Goal: Task Accomplishment & Management: Manage account settings

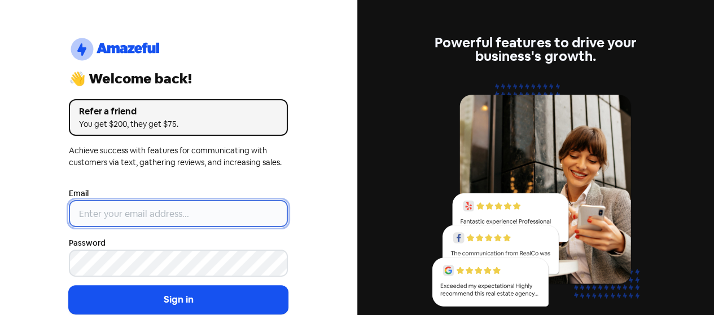
click at [100, 208] on input "email" at bounding box center [178, 213] width 219 height 27
type input "[EMAIL_ADDRESS][DOMAIN_NAME]"
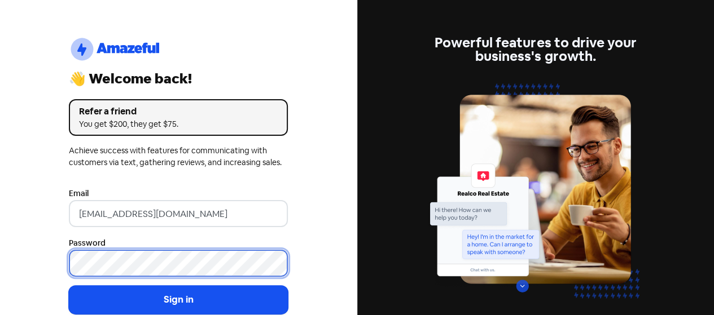
click at [69, 286] on button "Sign in" at bounding box center [178, 300] width 219 height 28
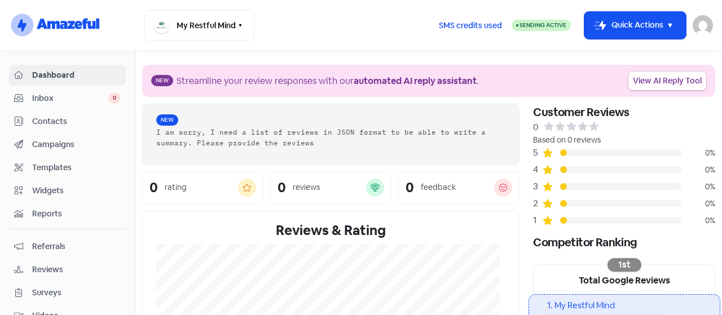
click at [643, 80] on link "View AI Reply Tool" at bounding box center [667, 81] width 78 height 19
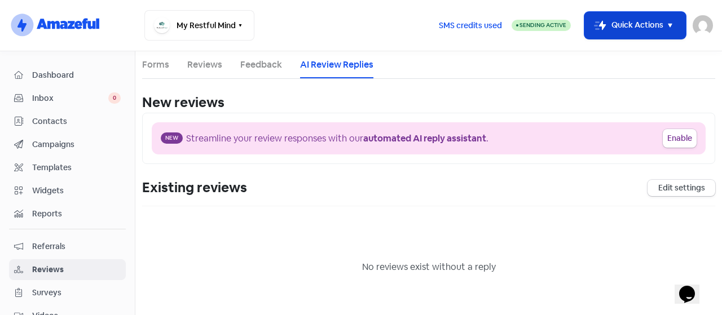
click at [668, 33] on button "Icon For Thunder-move Quick Actions" at bounding box center [635, 25] width 102 height 27
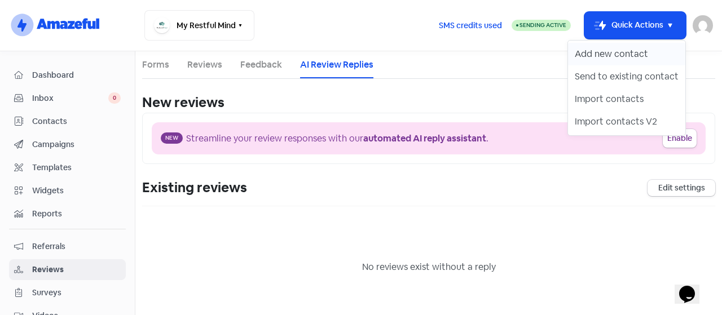
click at [611, 60] on button "Add new contact" at bounding box center [626, 54] width 117 height 23
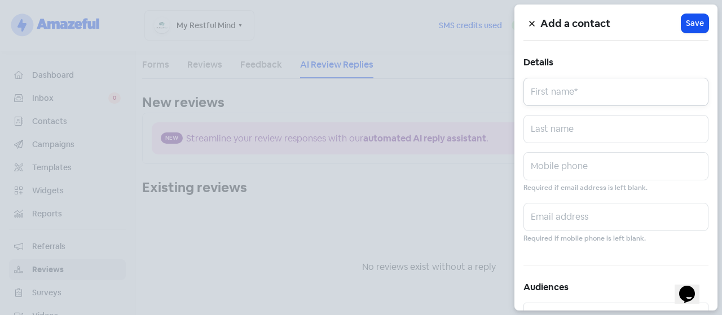
click at [558, 89] on input "text" at bounding box center [615, 92] width 185 height 28
type input "Sid"
click at [554, 133] on input "text" at bounding box center [615, 129] width 185 height 28
type input "Q"
type input "U"
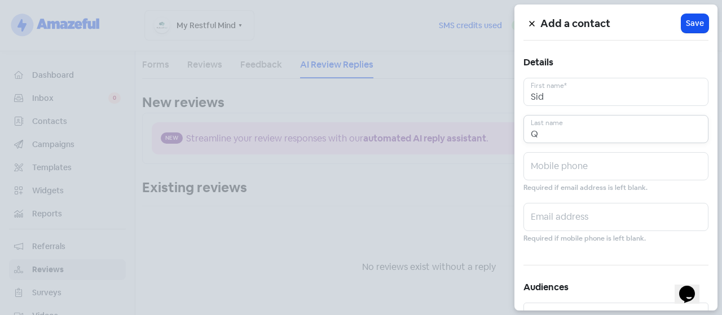
click at [554, 133] on input "Q" at bounding box center [615, 129] width 185 height 28
type input "Qureshi"
click at [545, 159] on input "text" at bounding box center [615, 166] width 185 height 28
type input "6478791069"
type input "hassanmoeen95@gmail.com"
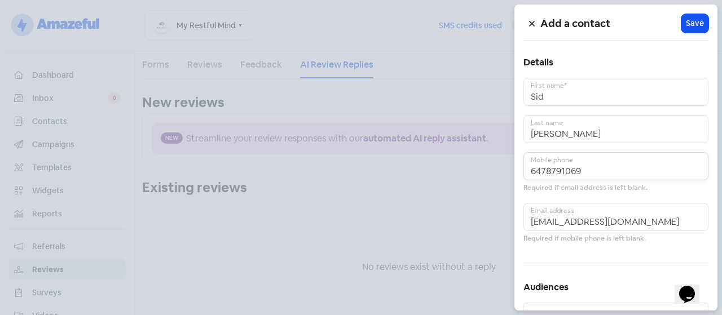
drag, startPoint x: 533, startPoint y: 169, endPoint x: 535, endPoint y: 181, distance: 11.4
click at [535, 181] on div "6478791069 Mobile phone Required if email address is left blank." at bounding box center [615, 173] width 185 height 42
click at [588, 161] on input "6478791069" at bounding box center [615, 166] width 185 height 28
click at [530, 166] on input "6478791069" at bounding box center [615, 166] width 185 height 28
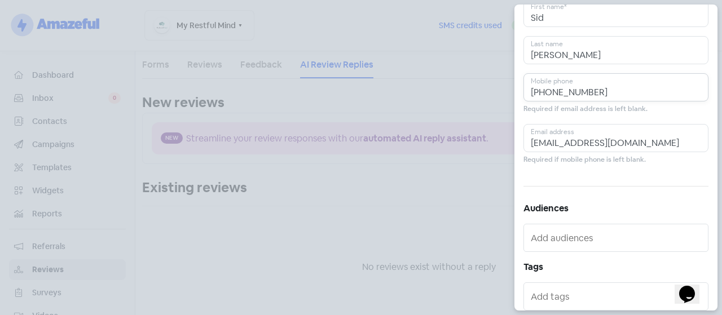
scroll to position [113, 0]
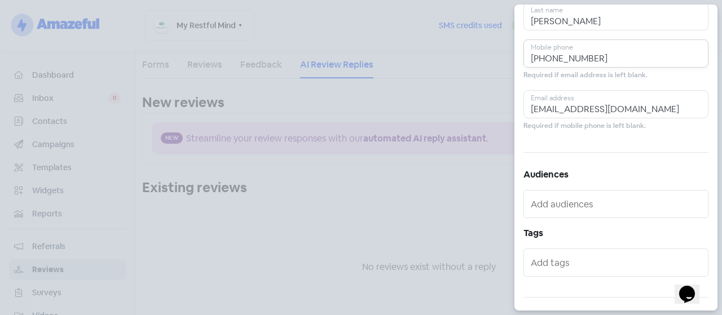
type input "[PHONE_NUMBER]"
click at [597, 208] on input "text" at bounding box center [617, 204] width 173 height 18
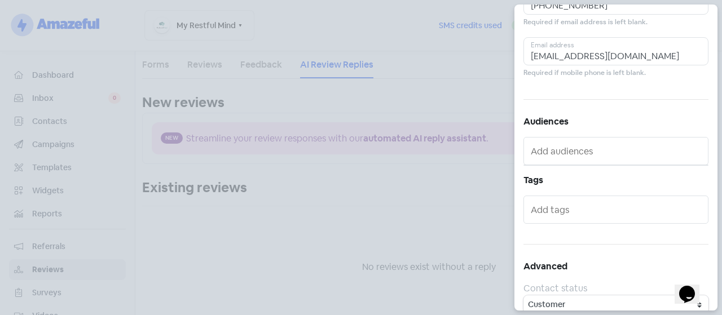
scroll to position [177, 0]
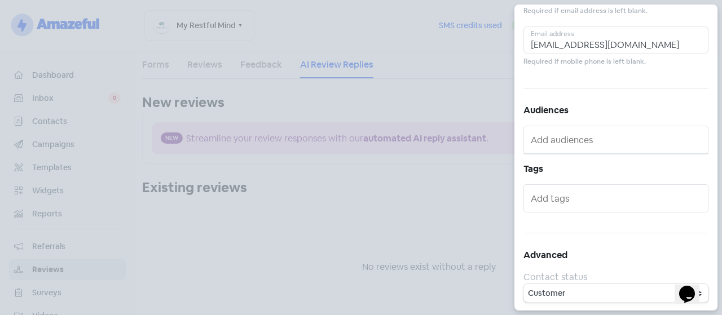
click at [582, 195] on input "text" at bounding box center [617, 199] width 173 height 18
type input "therapy"
drag, startPoint x: 579, startPoint y: 206, endPoint x: 490, endPoint y: 201, distance: 88.7
click at [490, 315] on div "Add a contact Icon For Loading Save Details Sid First name* Qureshi Last name +…" at bounding box center [361, 315] width 722 height 0
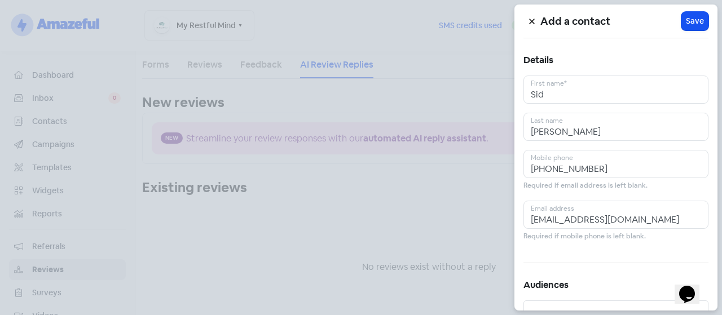
scroll to position [0, 0]
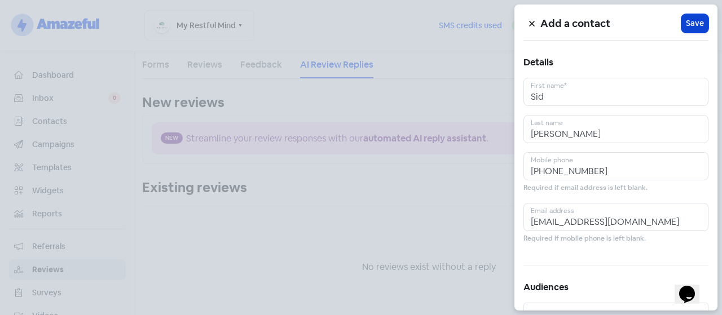
click at [692, 22] on span "Save" at bounding box center [695, 23] width 18 height 12
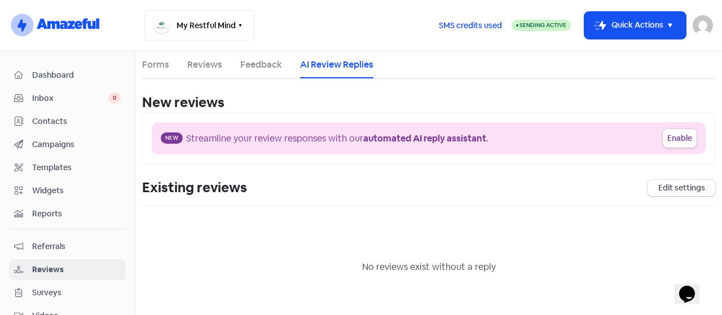
click at [59, 122] on span "Contacts" at bounding box center [76, 122] width 89 height 12
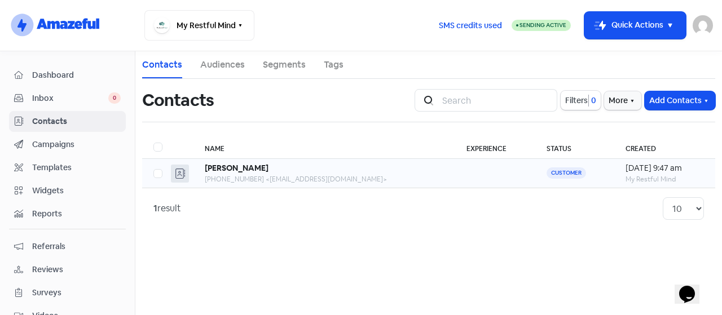
click at [153, 167] on label at bounding box center [153, 167] width 0 height 0
click at [161, 170] on input "checkbox" at bounding box center [156, 170] width 7 height 7
checkbox input "true"
click at [394, 98] on button "Actions" at bounding box center [387, 100] width 47 height 19
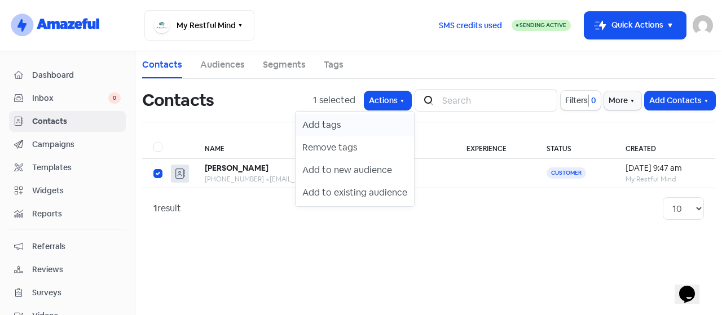
click at [354, 122] on button "Add tags" at bounding box center [355, 125] width 118 height 23
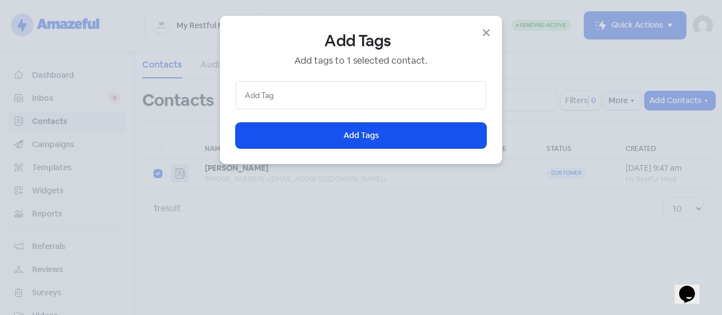
click at [249, 92] on input "text" at bounding box center [361, 95] width 232 height 12
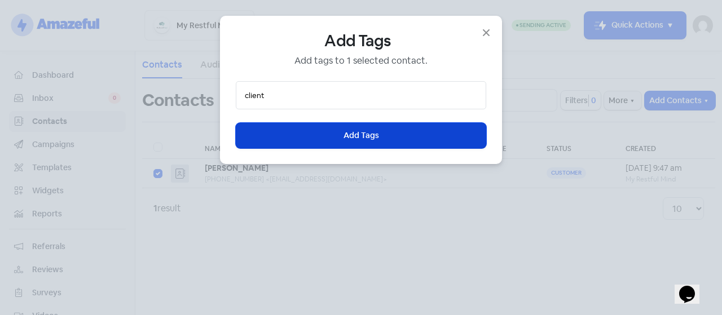
type input "client"
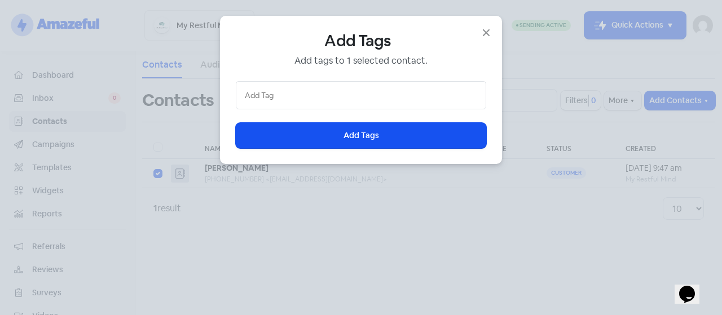
click at [313, 103] on li at bounding box center [361, 95] width 238 height 16
click at [234, 117] on div "Add Tags Add tags to 1 selected contact. Icon For Loading Add Tags" at bounding box center [361, 90] width 282 height 148
click at [319, 80] on div "Add Tags Add tags to 1 selected contact. Icon For Loading Add Tags" at bounding box center [361, 90] width 250 height 117
click at [290, 92] on input "text" at bounding box center [361, 95] width 232 height 12
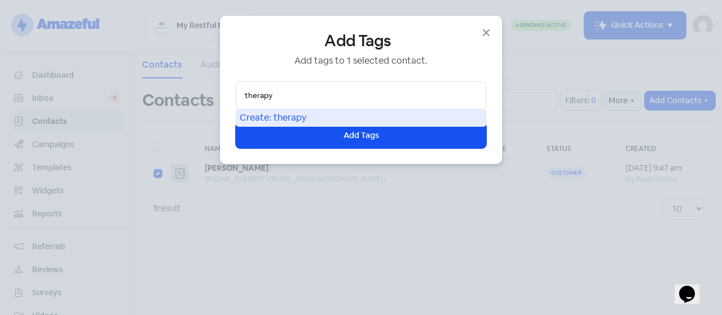
type input "therapy"
click at [278, 114] on div "Create: therapy" at bounding box center [360, 117] width 249 height 17
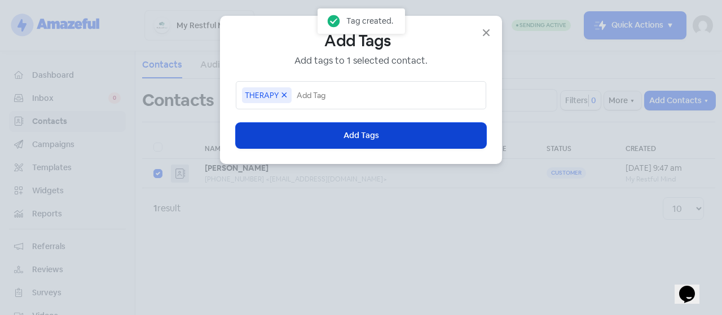
click at [325, 137] on button "Icon For Loading Add Tags" at bounding box center [361, 135] width 250 height 25
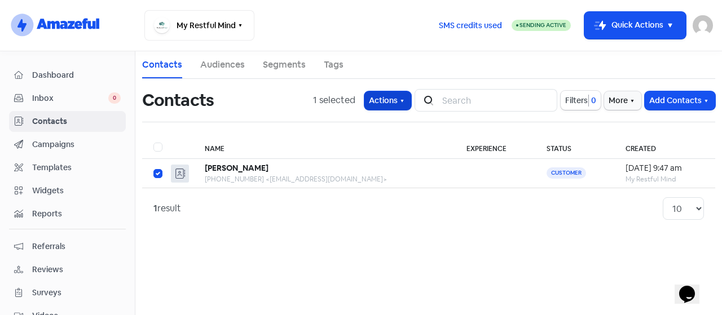
click at [385, 104] on button "Actions" at bounding box center [387, 100] width 47 height 19
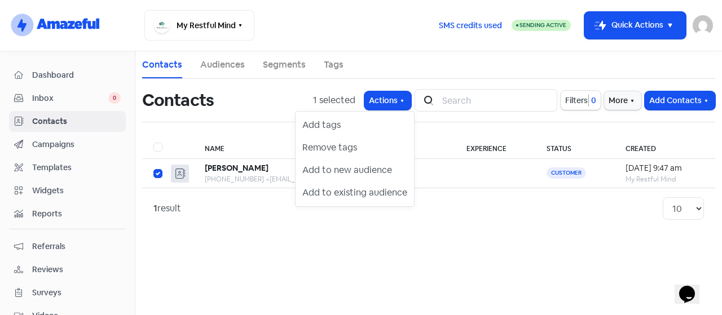
click at [530, 195] on div "1 result 10 20 30 50 100" at bounding box center [428, 208] width 573 height 41
click at [333, 67] on link "Tags" at bounding box center [334, 65] width 20 height 14
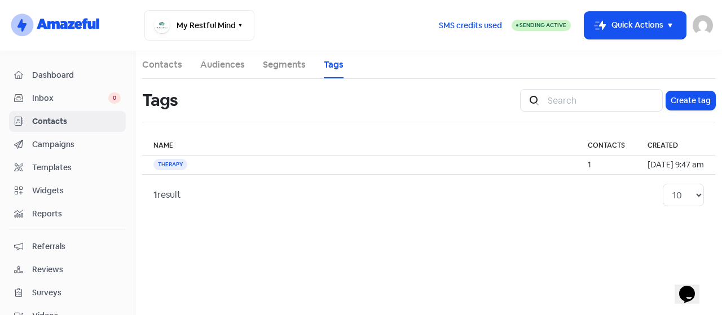
click at [67, 147] on span "Campaigns" at bounding box center [76, 145] width 89 height 12
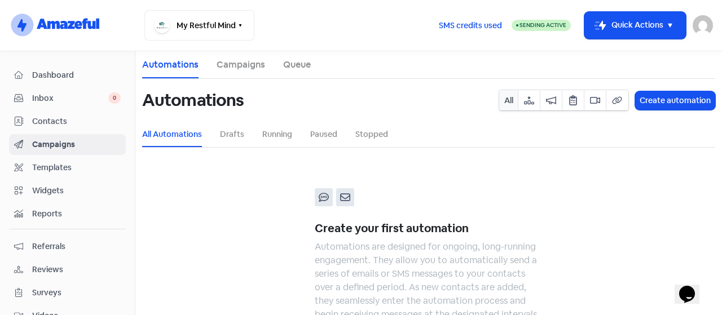
click at [0, 262] on div "Dashboard Inbox 0 Contacts Campaigns Templates Widgets Reports Referrals Review…" at bounding box center [67, 183] width 135 height 237
click at [643, 97] on button "Create automation" at bounding box center [675, 100] width 80 height 19
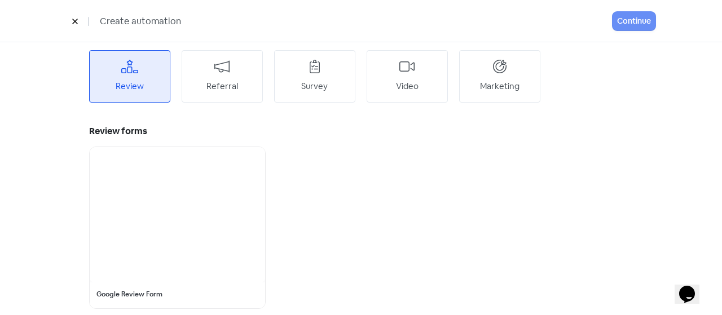
scroll to position [71, 0]
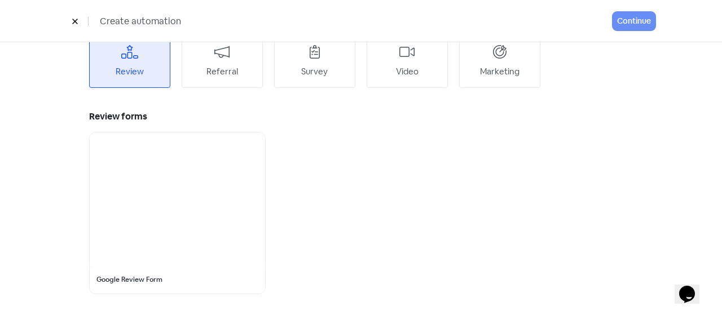
click at [222, 54] on icon at bounding box center [221, 52] width 15 height 14
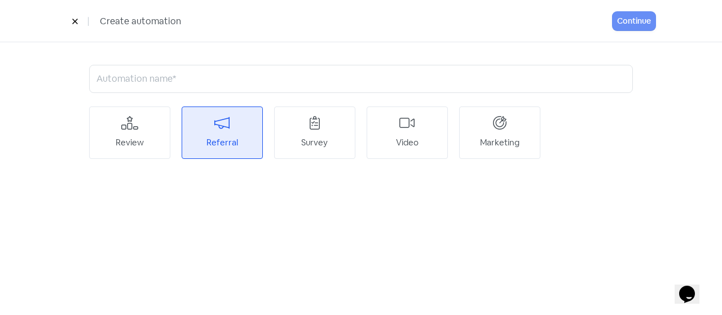
scroll to position [0, 0]
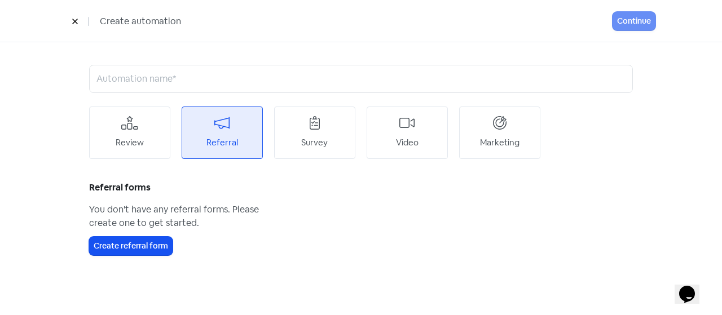
click at [140, 130] on div "Review" at bounding box center [129, 133] width 81 height 52
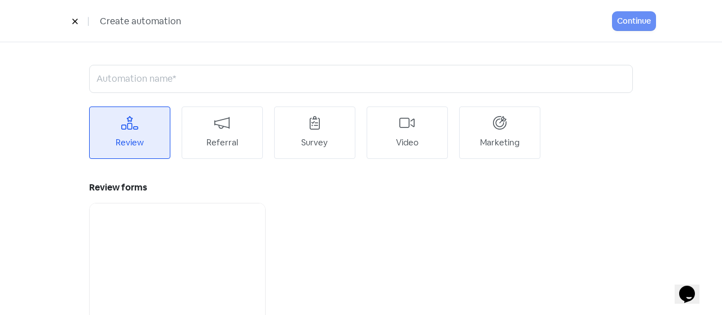
click at [105, 287] on div at bounding box center [177, 271] width 175 height 135
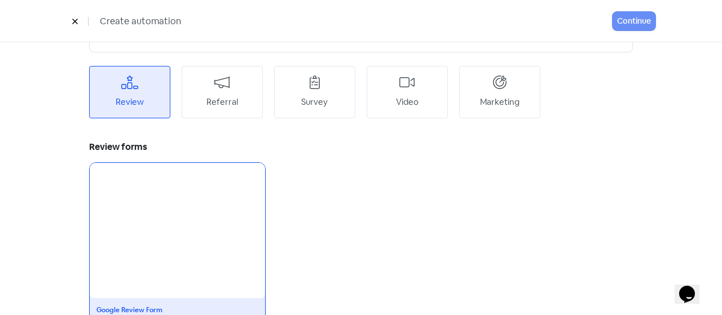
scroll to position [71, 0]
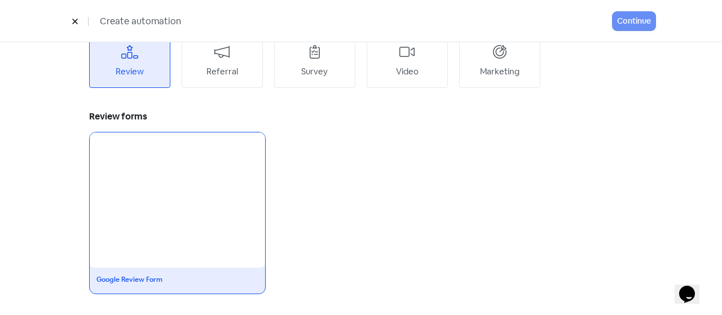
click at [156, 231] on div at bounding box center [177, 200] width 175 height 135
click at [173, 285] on div "Google Review Form" at bounding box center [177, 281] width 175 height 26
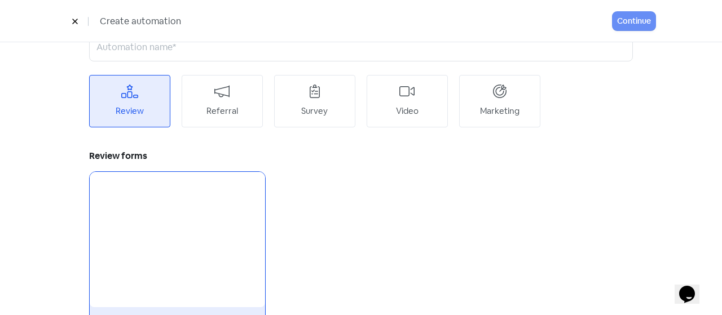
scroll to position [0, 0]
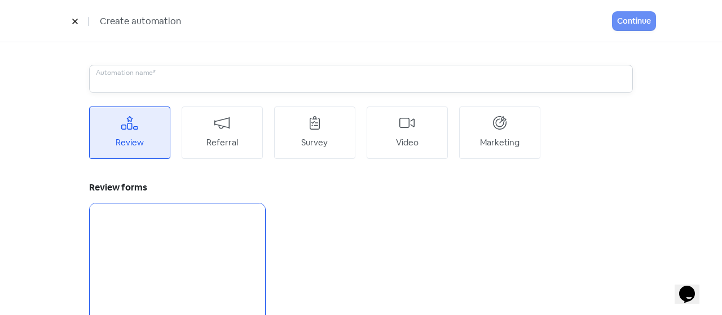
click at [203, 77] on input "text" at bounding box center [361, 79] width 544 height 28
type input "Review Request"
click at [632, 20] on button "Continue" at bounding box center [634, 21] width 43 height 19
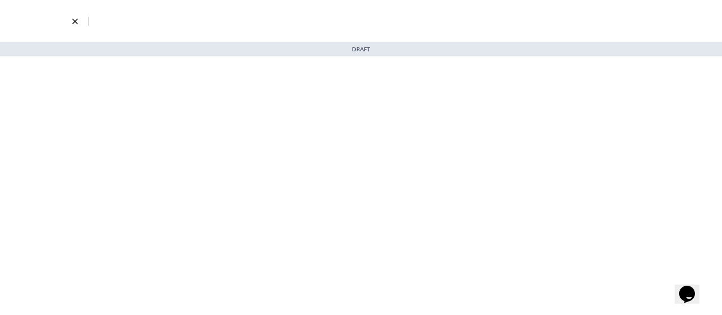
select select "3700"
select select "3"
select select "7"
select select "9"
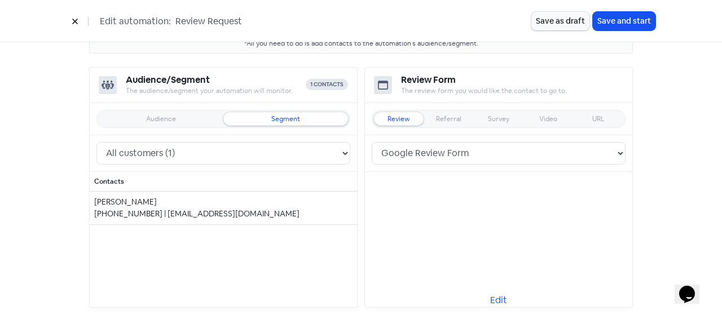
scroll to position [113, 0]
click at [172, 216] on div "+16478791069 | hassanmoeen95@gmail.com" at bounding box center [223, 214] width 258 height 12
click at [439, 112] on div "Referral" at bounding box center [449, 119] width 50 height 14
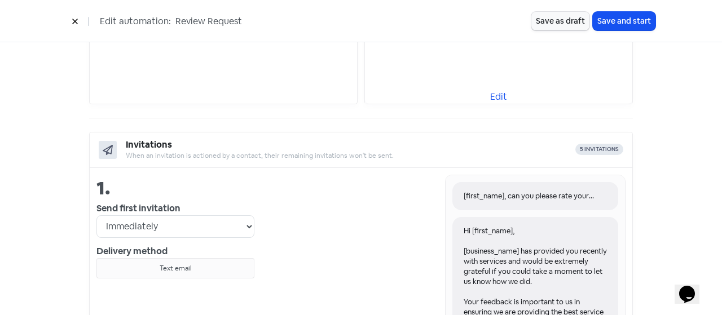
scroll to position [338, 0]
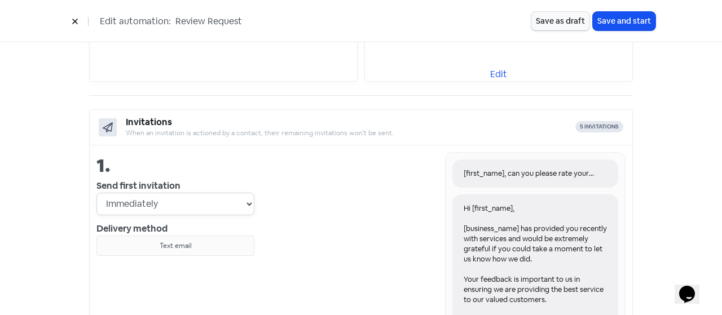
click at [185, 203] on select "Immediately 1 day after 2 days after 3 days after 4 days after 5 days after 6 d…" at bounding box center [175, 204] width 158 height 23
click at [184, 244] on div "Text email" at bounding box center [176, 246] width 148 height 10
click at [240, 228] on div "Delivery method" at bounding box center [175, 229] width 158 height 14
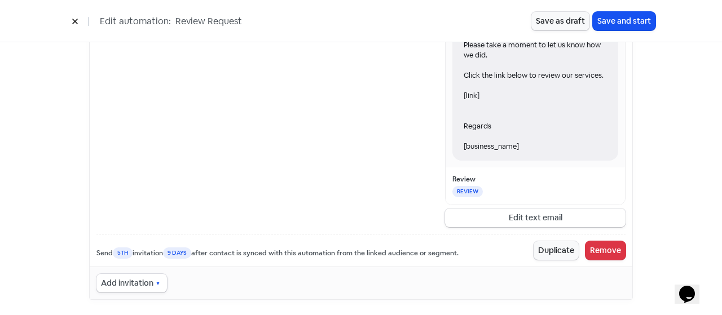
scroll to position [1806, 0]
click at [614, 17] on button "Save and start" at bounding box center [624, 21] width 63 height 19
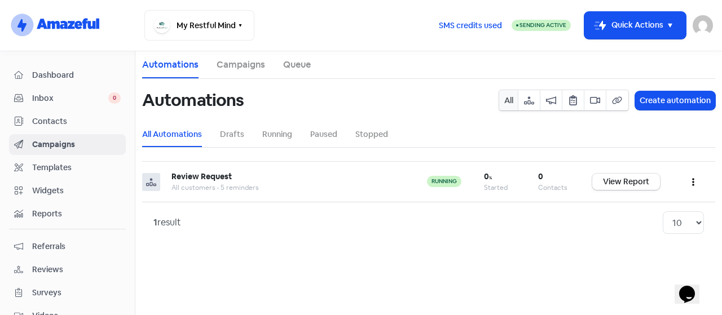
click at [697, 24] on img at bounding box center [703, 25] width 20 height 20
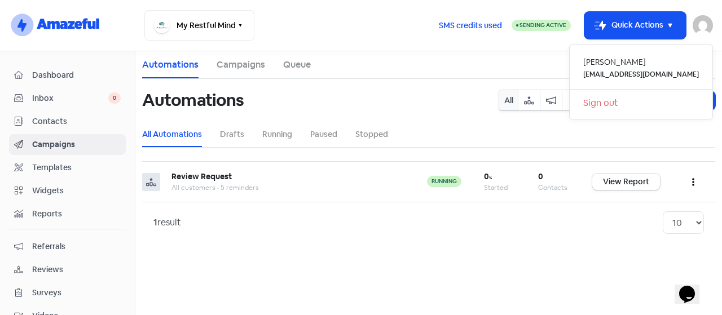
click at [440, 64] on ul "Automations Campaigns Queue" at bounding box center [428, 65] width 573 height 28
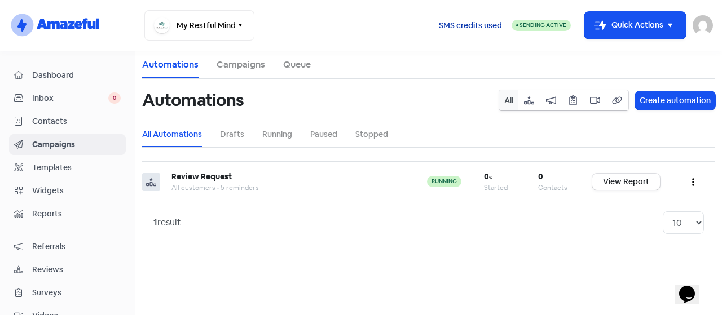
click at [460, 28] on span "SMS credits used" at bounding box center [470, 26] width 63 height 12
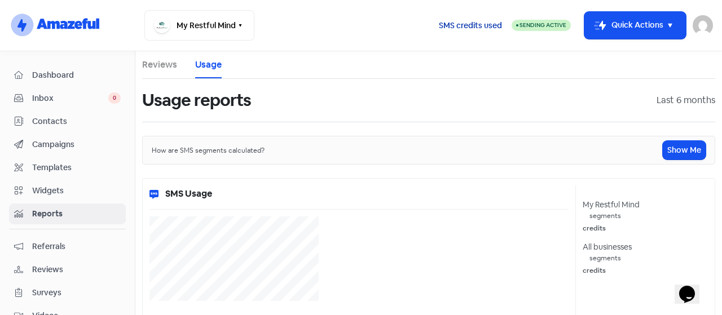
select select "[object Object]"
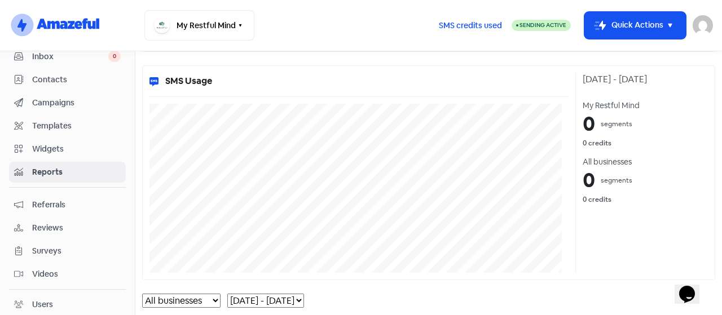
scroll to position [113, 0]
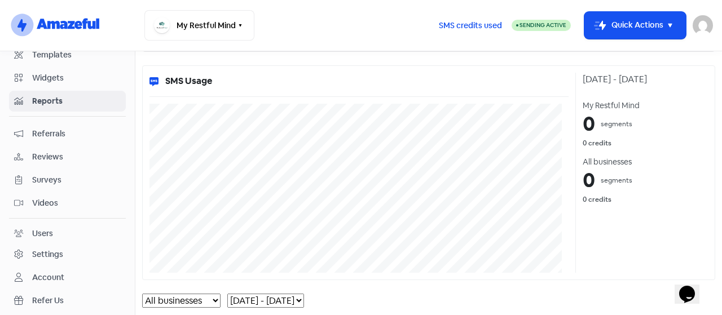
click at [46, 157] on span "Reviews" at bounding box center [76, 157] width 89 height 12
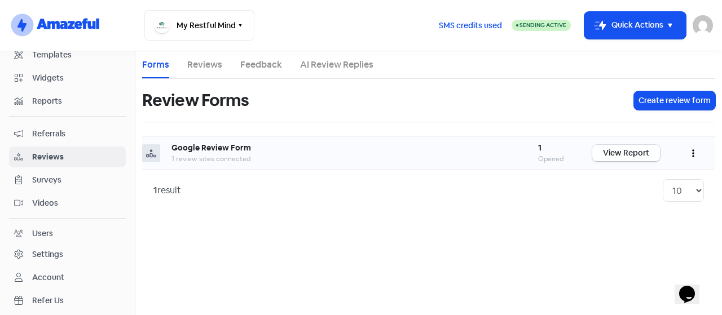
click at [623, 154] on link "View Report" at bounding box center [626, 153] width 68 height 16
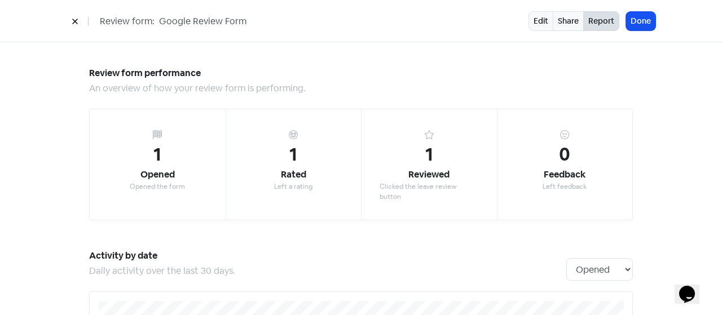
click at [72, 12] on button at bounding box center [75, 21] width 17 height 20
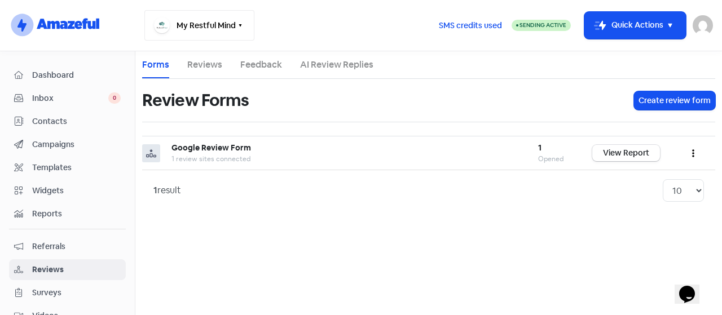
click at [231, 24] on button "My Restful Mind" at bounding box center [199, 25] width 110 height 30
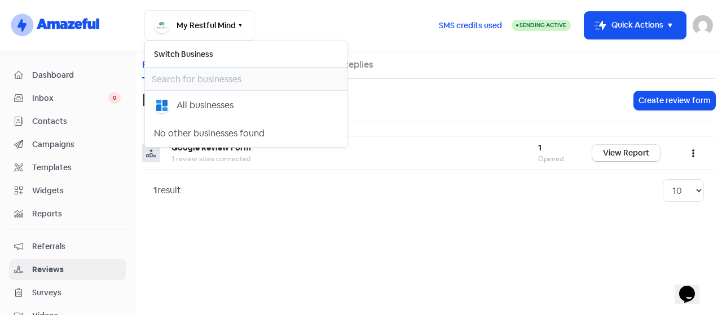
click at [390, 189] on div "1 result 10 20 30 50 100" at bounding box center [428, 190] width 551 height 23
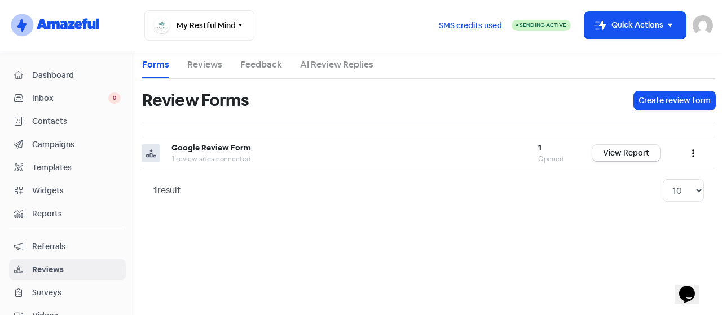
click at [709, 21] on img at bounding box center [703, 25] width 20 height 20
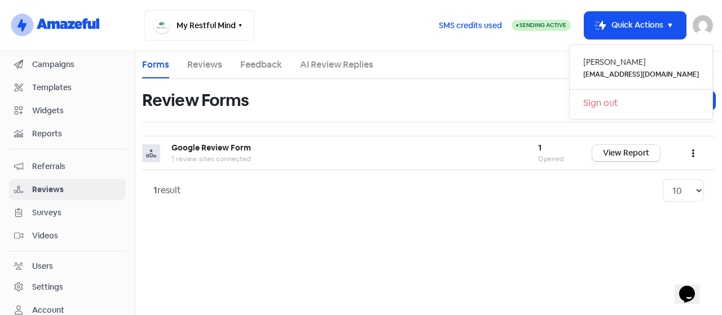
scroll to position [152, 0]
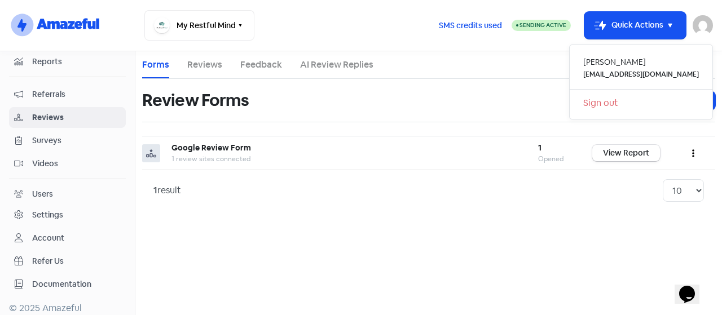
click at [43, 232] on div "Account" at bounding box center [48, 238] width 32 height 12
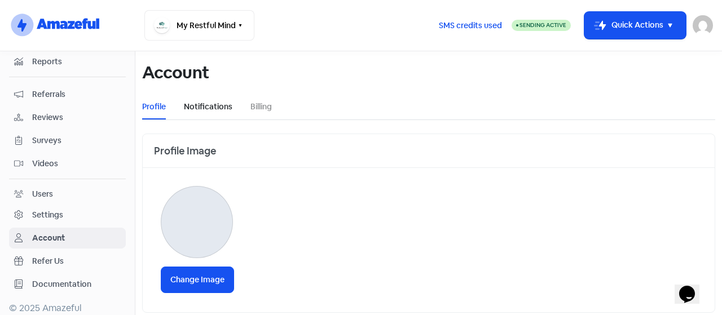
click at [201, 104] on link "Notifications" at bounding box center [208, 107] width 49 height 12
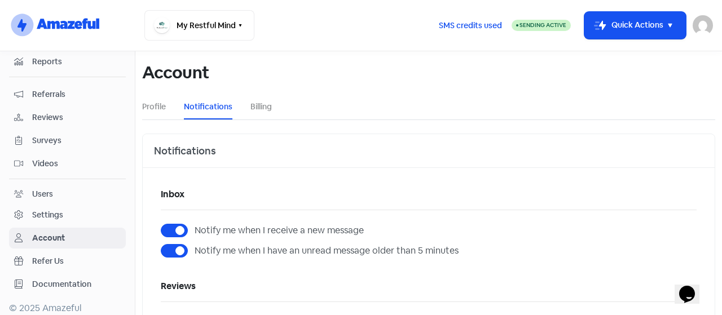
click at [696, 293] on icon "Opens Chat This icon Opens the chat window." at bounding box center [687, 294] width 18 height 18
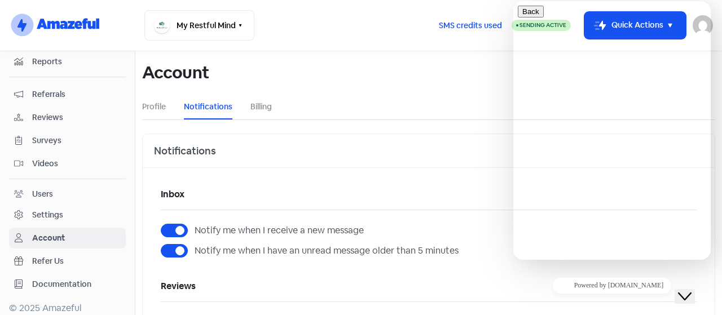
click at [692, 290] on icon "Close Chat This icon closes the chat window." at bounding box center [685, 297] width 14 height 14
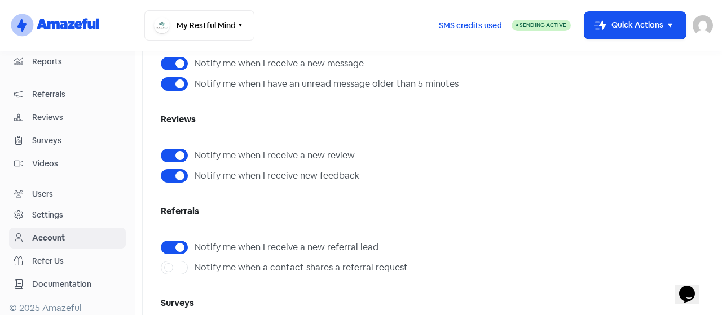
scroll to position [169, 0]
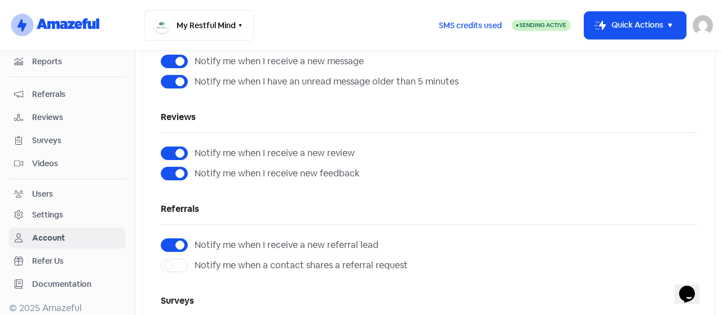
click at [53, 214] on div "Settings" at bounding box center [47, 215] width 31 height 12
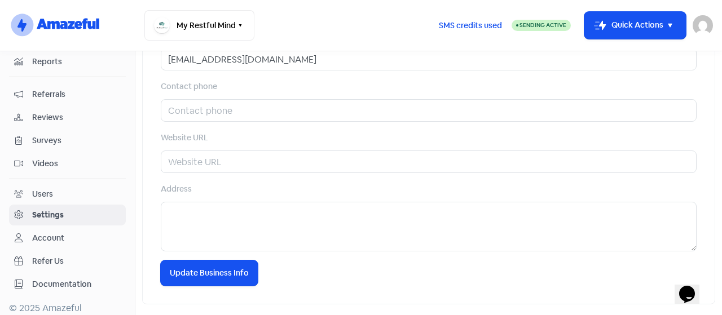
scroll to position [572, 0]
click at [60, 232] on div "Account" at bounding box center [48, 238] width 32 height 12
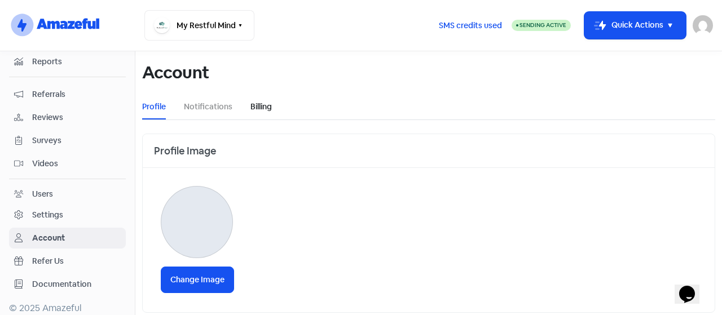
click at [255, 104] on link "Billing" at bounding box center [260, 107] width 21 height 12
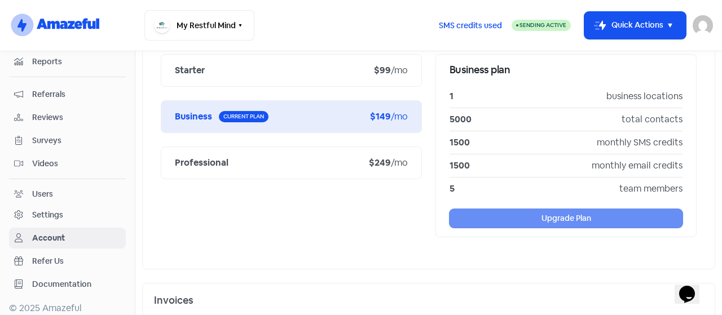
scroll to position [169, 0]
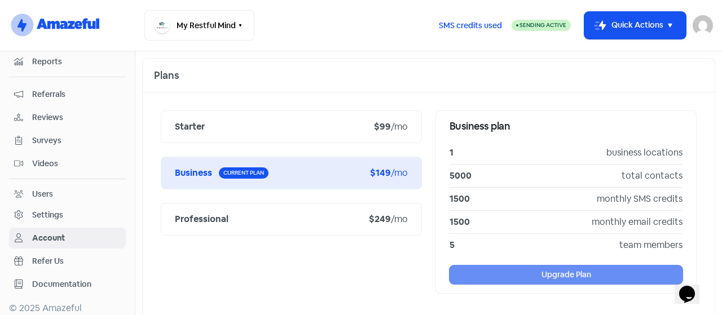
click at [360, 124] on div "Starter" at bounding box center [274, 127] width 199 height 14
click at [226, 128] on div "Starter" at bounding box center [274, 127] width 199 height 14
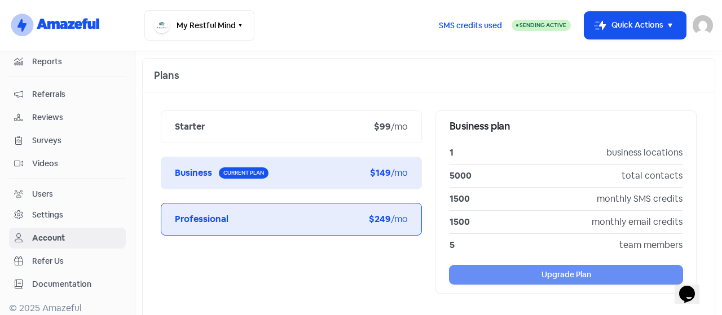
click at [226, 228] on div "Professional $249 /mo" at bounding box center [291, 219] width 261 height 33
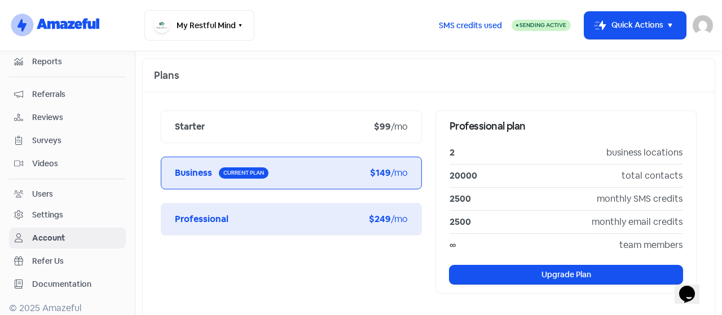
click at [261, 176] on div "Current plan" at bounding box center [244, 173] width 50 height 11
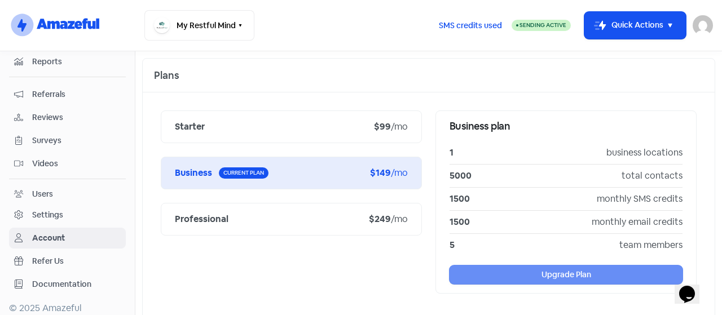
click at [230, 108] on div "Starter $99 /mo Business Current plan $149 /mo Professional $249 /mo Business p…" at bounding box center [429, 209] width 572 height 233
click at [225, 115] on div "Starter $99 /mo" at bounding box center [291, 127] width 261 height 33
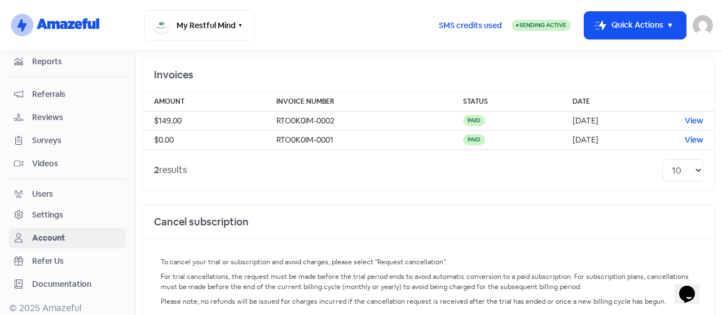
scroll to position [504, 0]
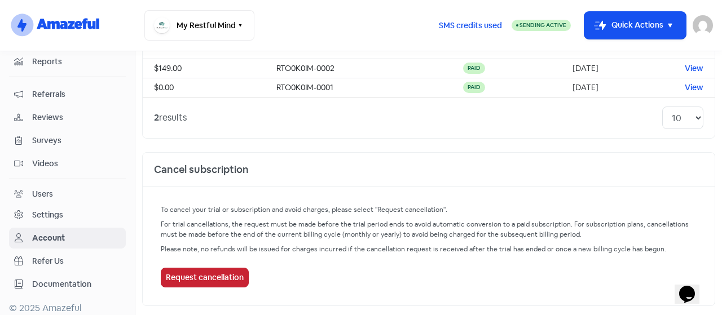
click at [212, 274] on link "Request cancellation" at bounding box center [205, 278] width 88 height 20
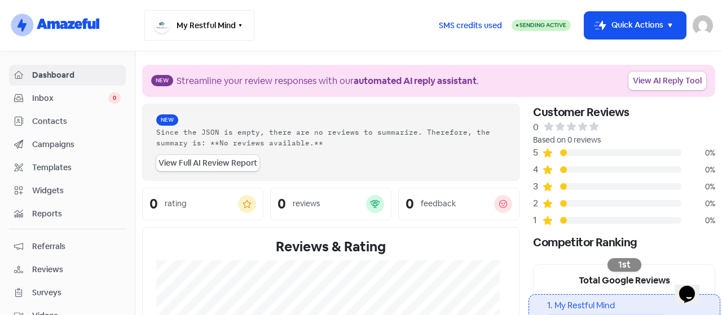
click at [198, 17] on button "My Restful Mind" at bounding box center [199, 25] width 110 height 30
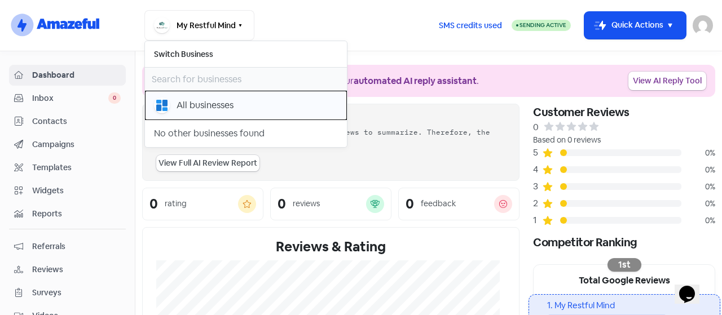
click at [203, 103] on div "All businesses" at bounding box center [205, 106] width 57 height 14
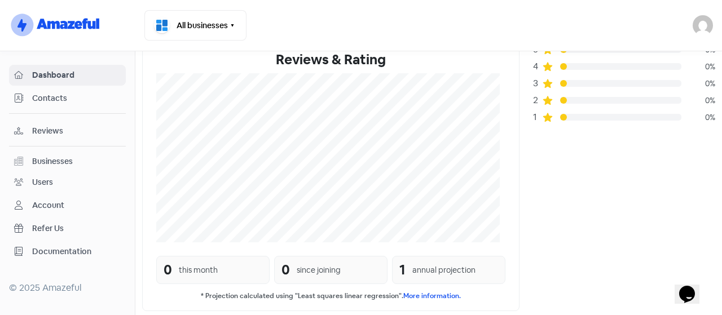
scroll to position [121, 0]
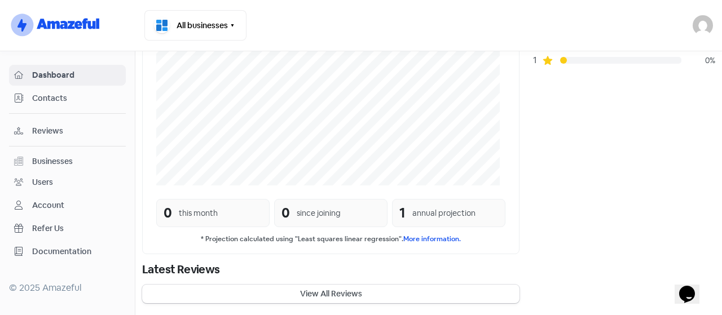
click at [72, 126] on span "Reviews" at bounding box center [76, 131] width 89 height 12
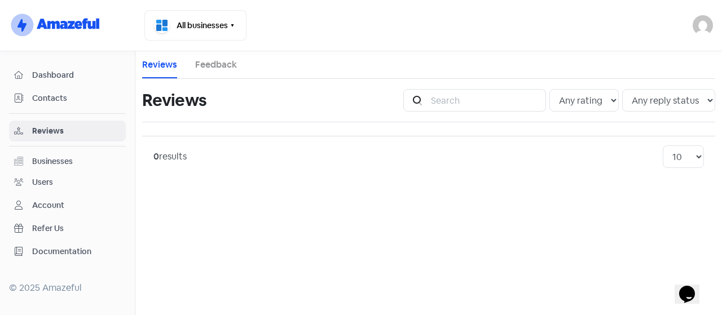
click at [43, 162] on div "Businesses" at bounding box center [52, 162] width 41 height 12
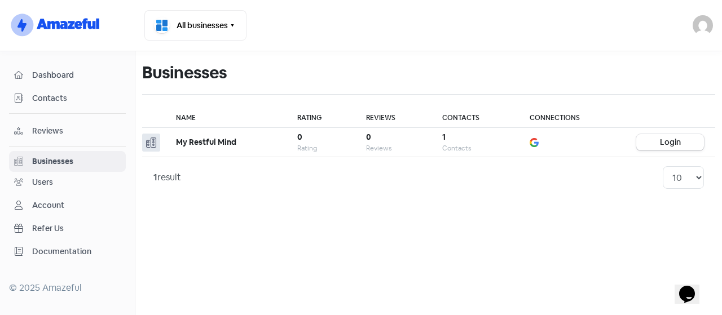
click at [58, 93] on span "Contacts" at bounding box center [76, 99] width 89 height 12
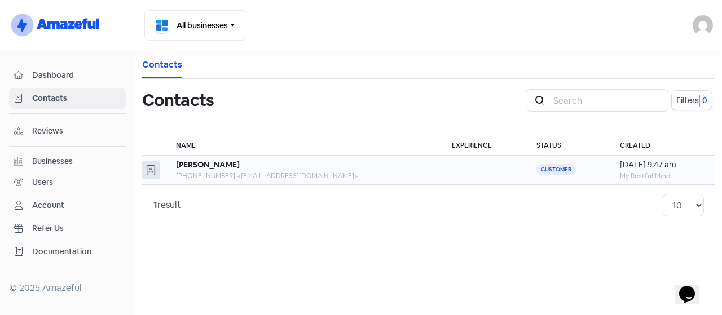
click at [360, 165] on div "Sid Qureshi" at bounding box center [302, 165] width 253 height 12
click at [41, 125] on span "Reviews" at bounding box center [76, 131] width 89 height 12
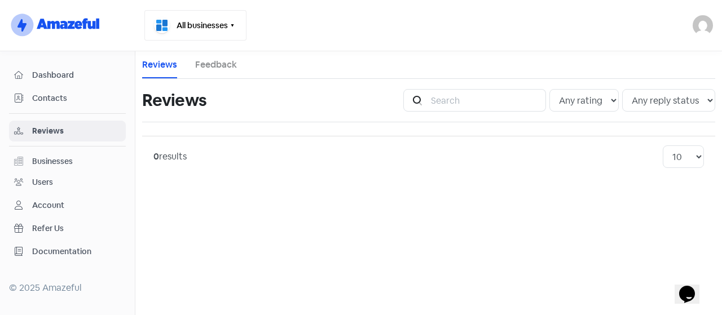
click at [206, 21] on button "All businesses" at bounding box center [195, 25] width 102 height 30
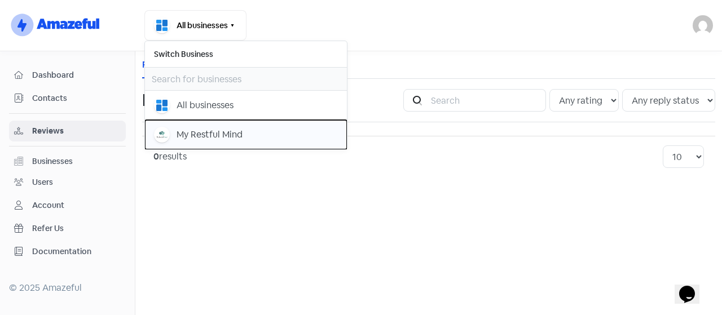
click at [241, 139] on div "My Restful Mind" at bounding box center [246, 135] width 184 height 16
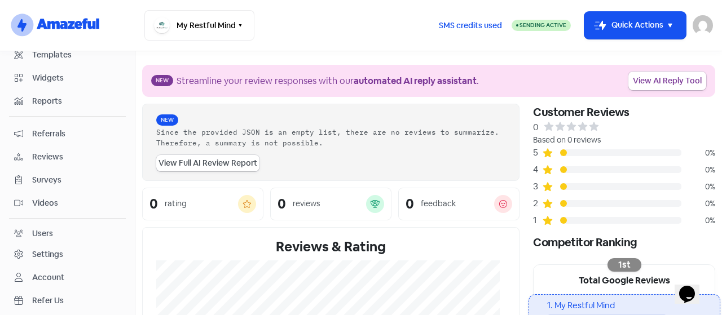
scroll to position [152, 0]
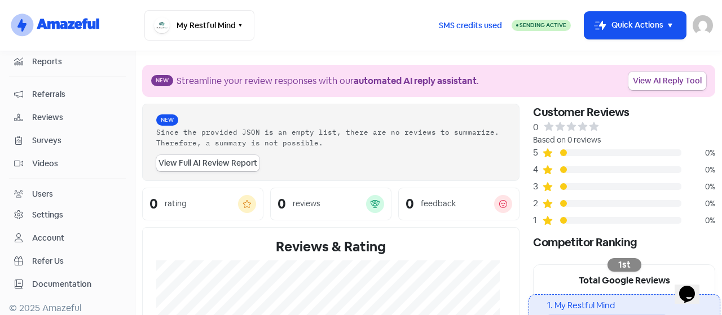
click at [39, 188] on div "Users" at bounding box center [42, 194] width 21 height 12
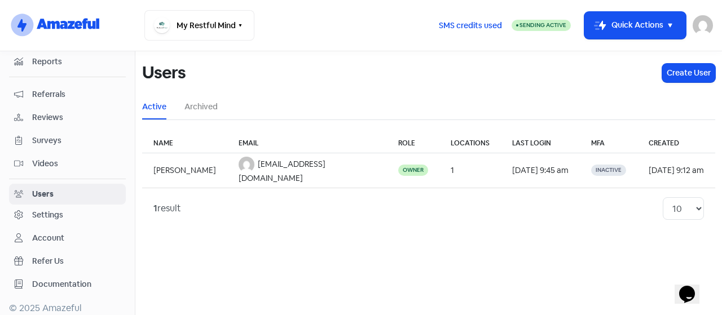
click at [580, 149] on th "MFA" at bounding box center [609, 144] width 58 height 20
click at [65, 209] on div "Settings" at bounding box center [67, 215] width 107 height 13
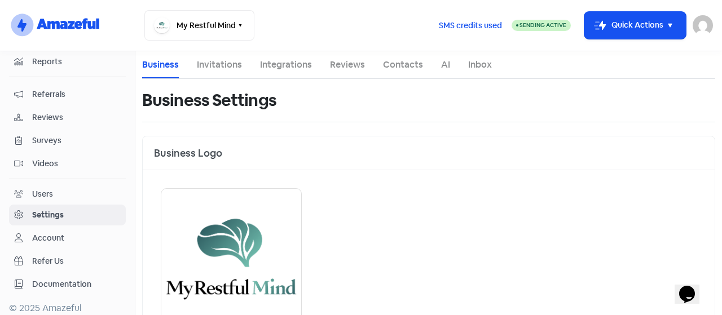
click at [216, 64] on link "Invitations" at bounding box center [219, 65] width 45 height 14
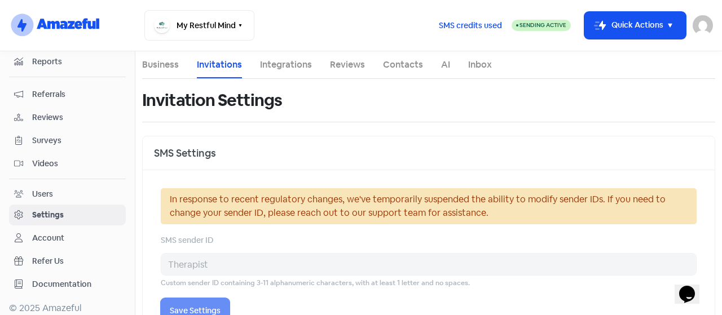
select select "Asia/Karachi"
select select "09:00:00"
select select "17:30:00"
select select "09:00:00"
select select "17:30:00"
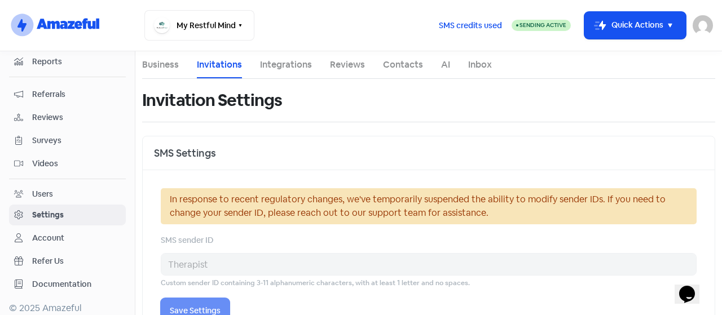
select select "09:00:00"
select select "17:30:00"
select select "09:00:00"
select select "17:30:00"
select select "09:00:00"
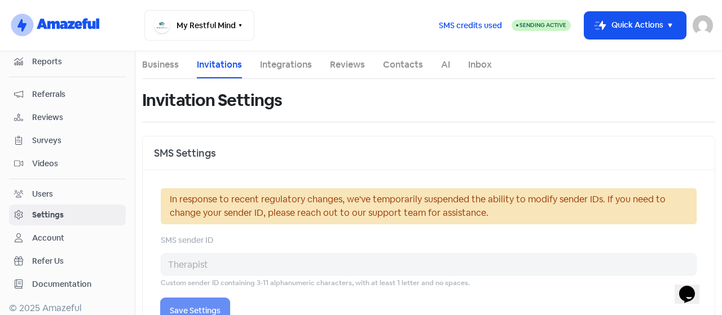
select select "17:30:00"
select select
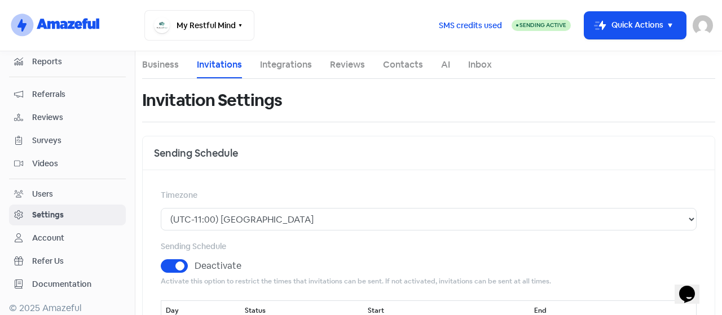
click at [265, 60] on link "Integrations" at bounding box center [286, 65] width 52 height 14
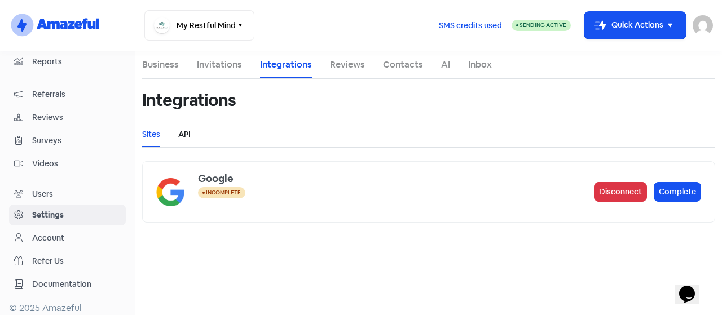
click at [182, 134] on link "API" at bounding box center [184, 135] width 12 height 12
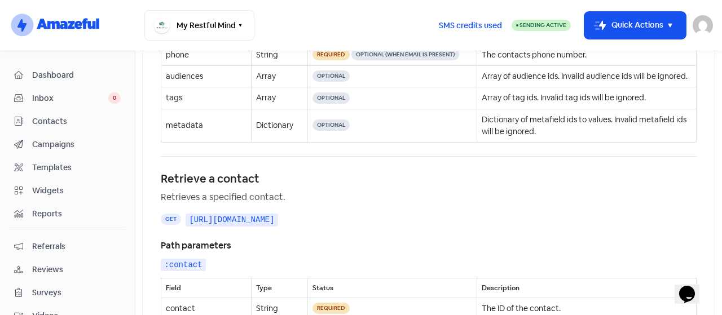
click at [36, 116] on span "Contacts" at bounding box center [76, 122] width 89 height 12
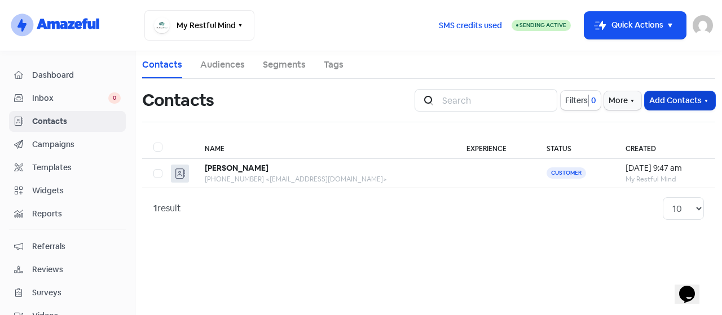
click at [685, 109] on button "Add Contacts" at bounding box center [680, 100] width 71 height 19
click at [678, 143] on button "Import contacts" at bounding box center [667, 148] width 96 height 23
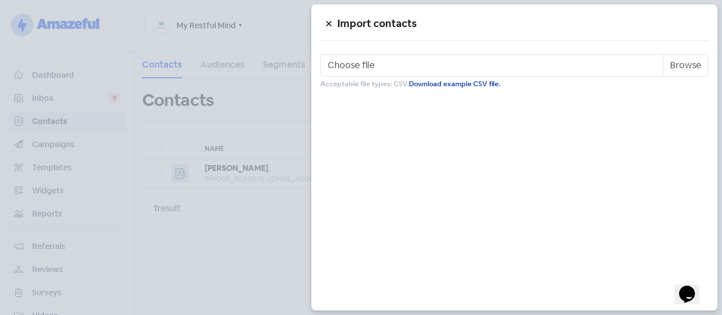
click at [467, 86] on link "Download example CSV file." at bounding box center [454, 84] width 91 height 9
click at [218, 187] on div at bounding box center [361, 157] width 722 height 315
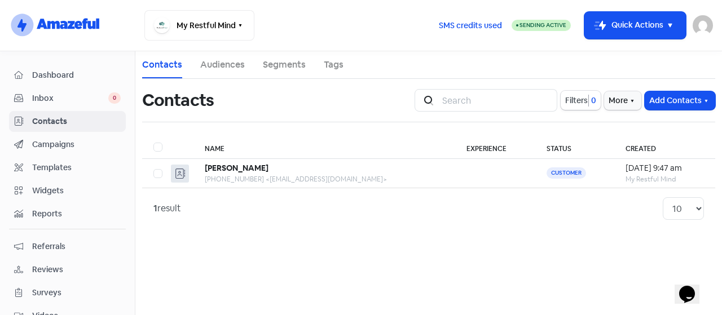
click at [236, 63] on link "Audiences" at bounding box center [222, 65] width 45 height 14
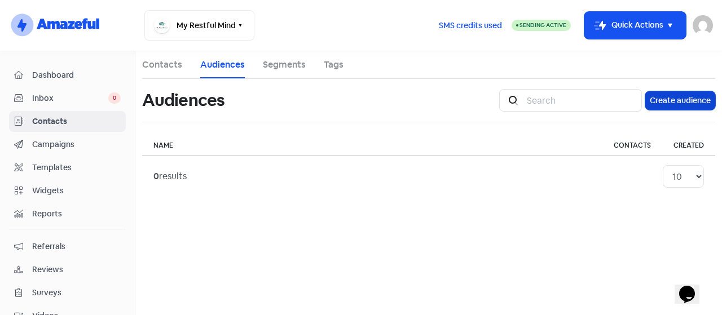
click at [663, 103] on button "Create audience" at bounding box center [680, 100] width 70 height 19
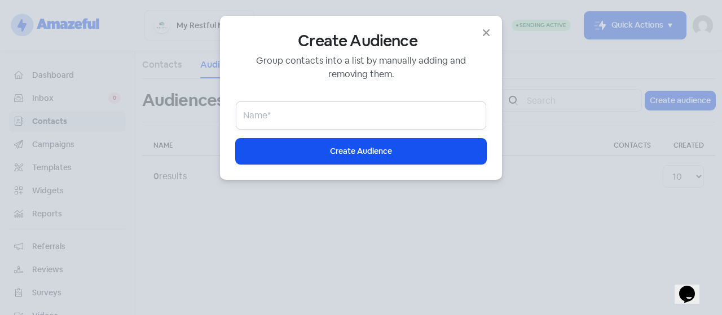
click at [310, 120] on input "email" at bounding box center [361, 116] width 250 height 28
type input "C"
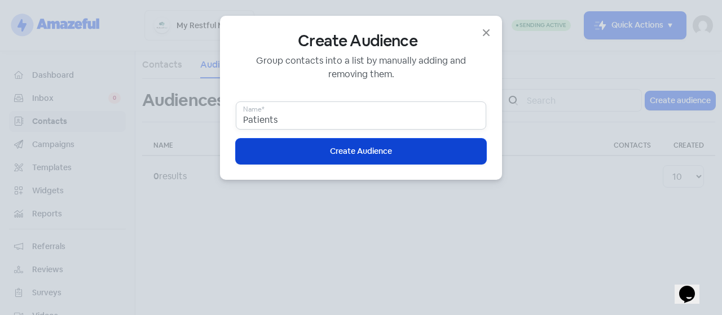
type input "Patients"
click at [352, 144] on button "Icon For Loading Create Audience" at bounding box center [361, 151] width 250 height 25
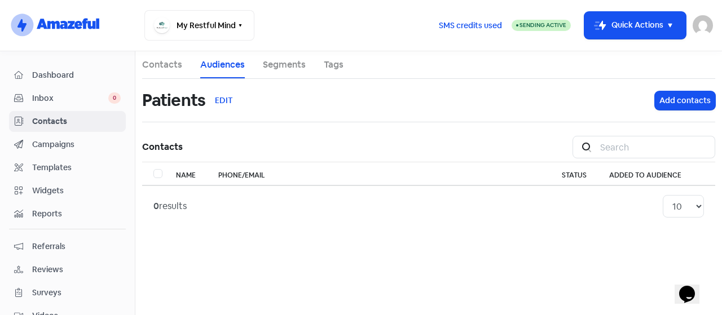
click at [165, 60] on link "Contacts" at bounding box center [162, 65] width 40 height 14
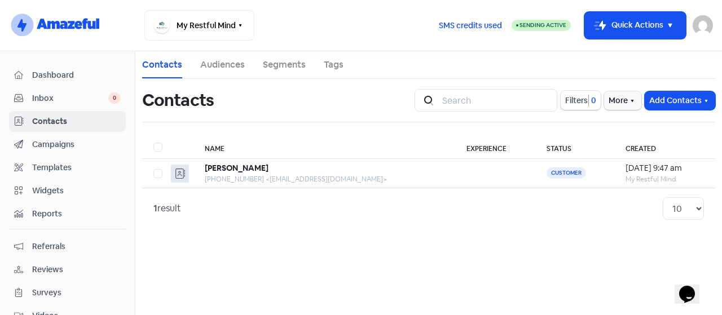
click at [220, 58] on link "Audiences" at bounding box center [222, 65] width 45 height 14
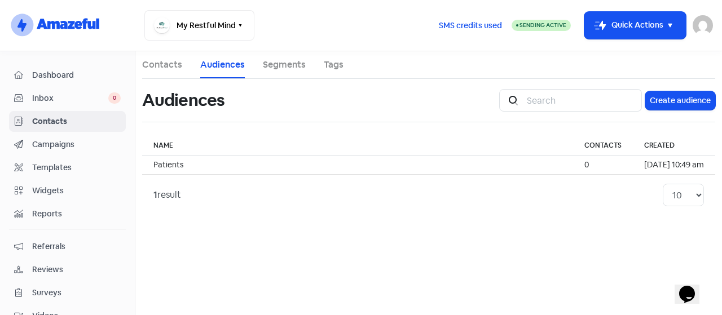
click at [289, 59] on link "Segments" at bounding box center [284, 65] width 43 height 14
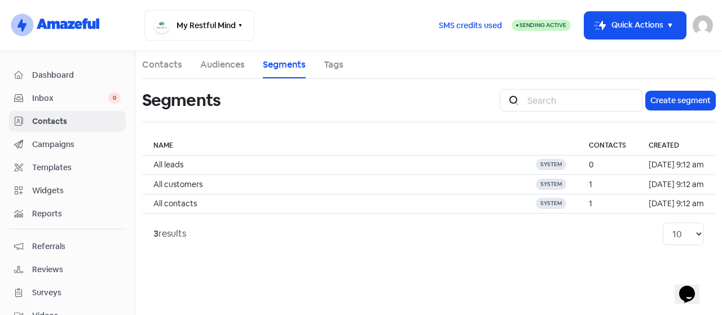
click at [52, 145] on span "Campaigns" at bounding box center [76, 145] width 89 height 12
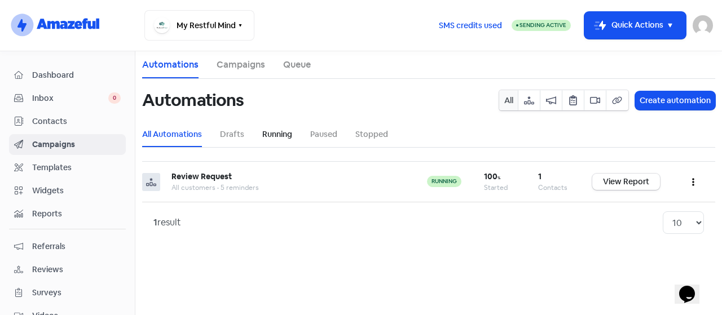
click at [283, 138] on link "Running" at bounding box center [277, 135] width 30 height 12
click at [329, 139] on link "Paused" at bounding box center [323, 135] width 27 height 12
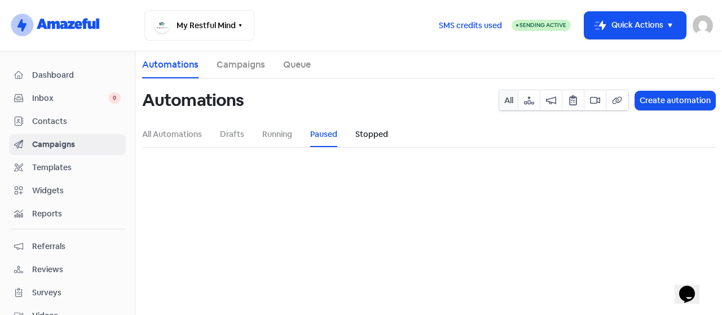
click at [377, 139] on link "Stopped" at bounding box center [371, 135] width 33 height 12
click at [235, 129] on link "Drafts" at bounding box center [232, 135] width 24 height 12
click at [65, 118] on span "Contacts" at bounding box center [76, 122] width 89 height 12
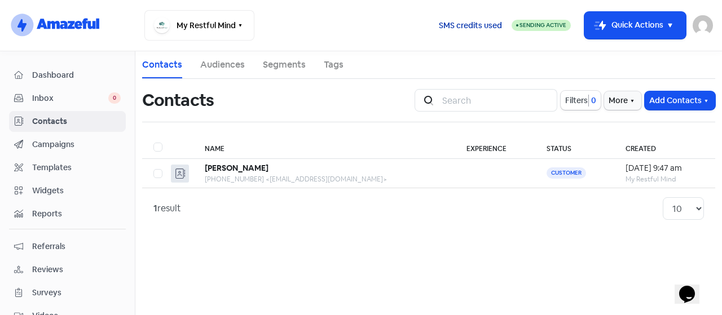
click at [458, 17] on div "SMS credits used" at bounding box center [470, 25] width 82 height 27
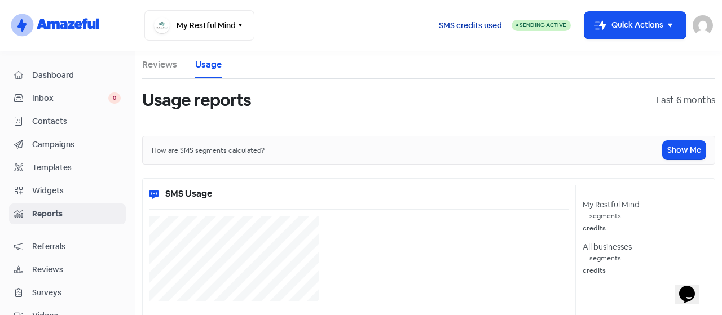
select select "[object Object]"
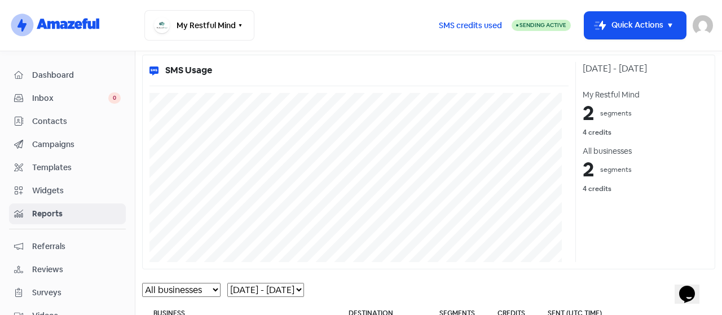
scroll to position [153, 0]
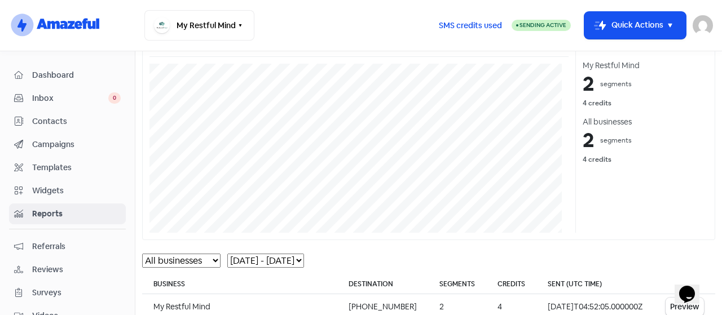
click at [584, 137] on h3 "2" at bounding box center [588, 140] width 11 height 24
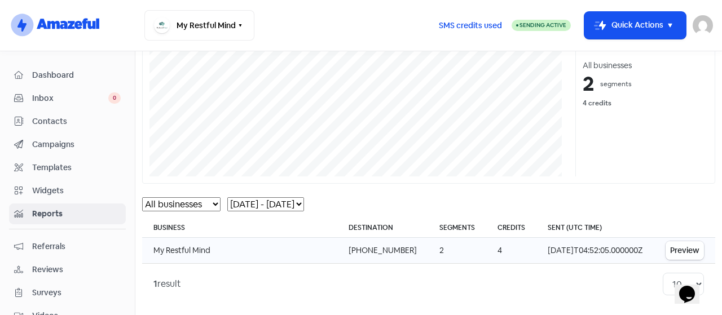
click at [674, 250] on button "Preview" at bounding box center [685, 250] width 38 height 19
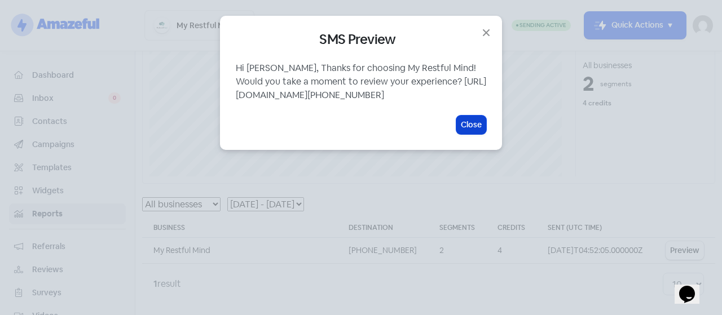
click at [466, 134] on button "Close" at bounding box center [471, 125] width 30 height 19
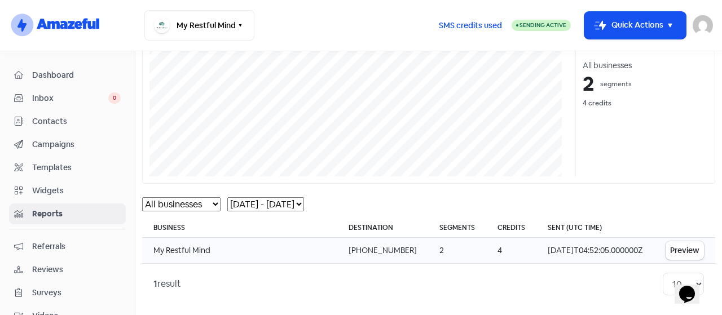
click at [486, 241] on td "4" at bounding box center [511, 251] width 50 height 26
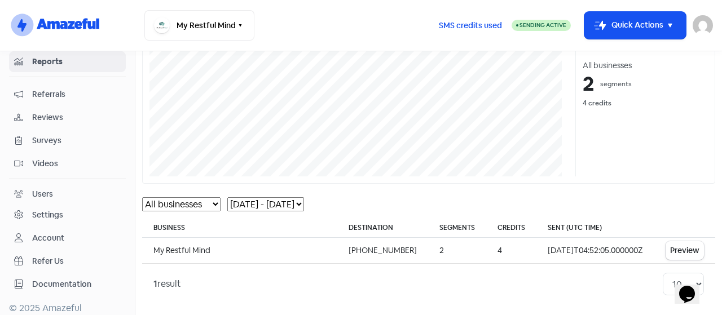
click at [61, 209] on div "Settings" at bounding box center [47, 215] width 31 height 12
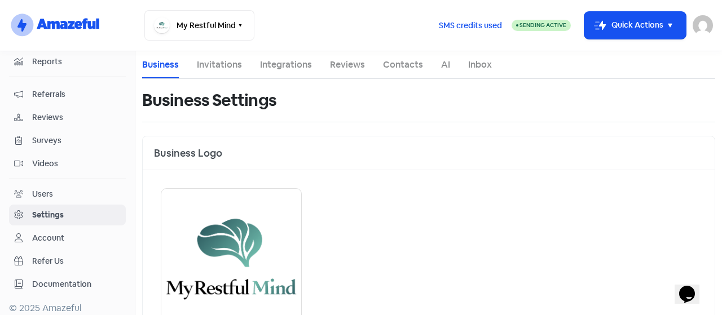
click at [285, 59] on link "Integrations" at bounding box center [286, 65] width 52 height 14
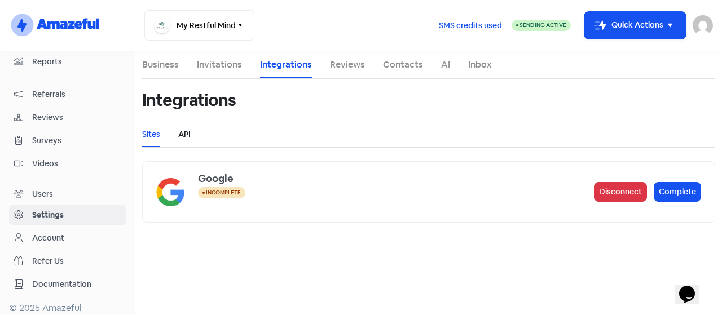
click at [180, 136] on link "API" at bounding box center [184, 135] width 12 height 12
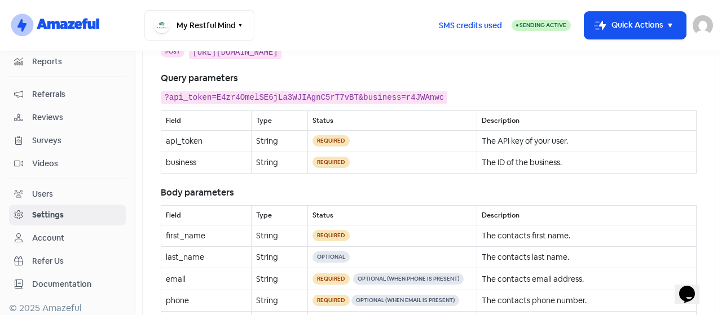
scroll to position [1661, 0]
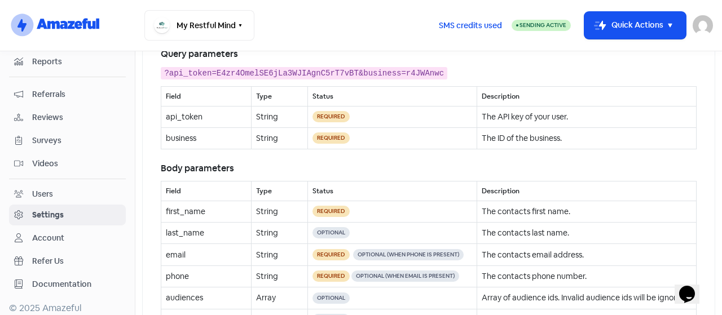
click at [332, 122] on span "Required" at bounding box center [331, 116] width 37 height 11
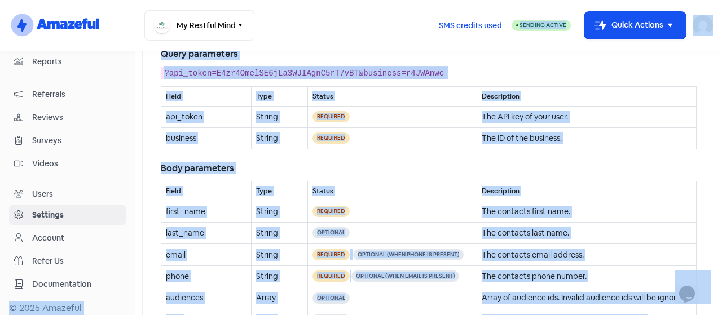
click at [393, 106] on th "Status" at bounding box center [392, 96] width 169 height 20
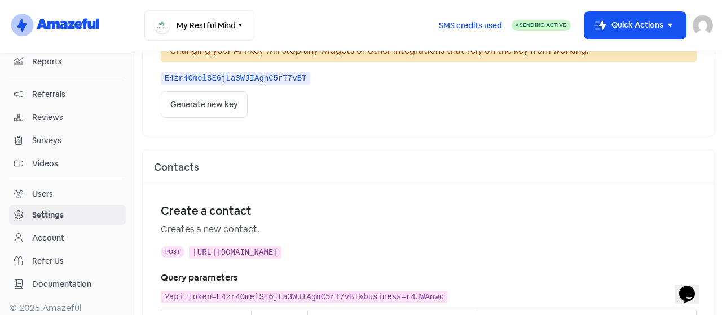
scroll to position [0, 0]
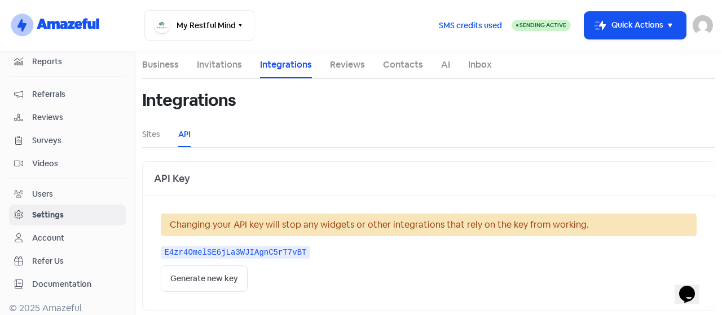
click at [354, 56] on li "Reviews" at bounding box center [347, 64] width 35 height 27
click at [351, 64] on link "Reviews" at bounding box center [347, 65] width 35 height 14
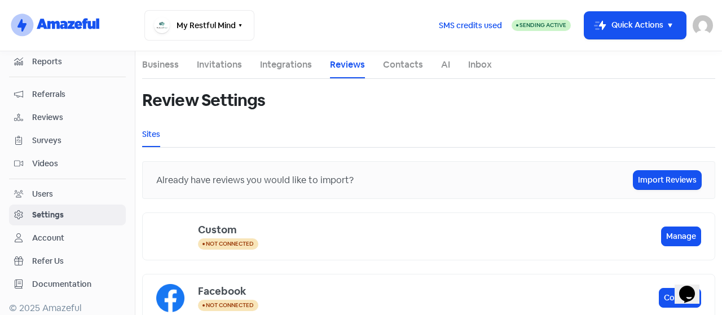
click at [281, 64] on link "Integrations" at bounding box center [286, 65] width 52 height 14
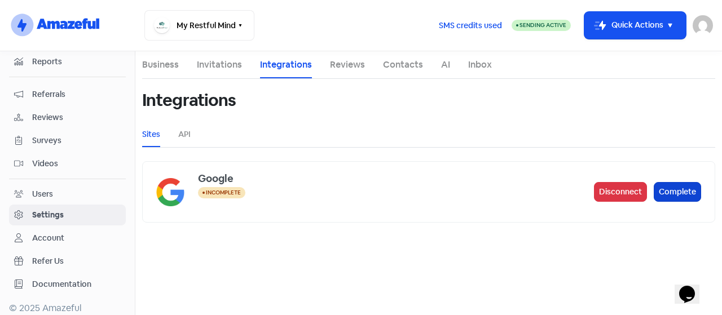
click at [665, 188] on button "Complete" at bounding box center [677, 192] width 47 height 20
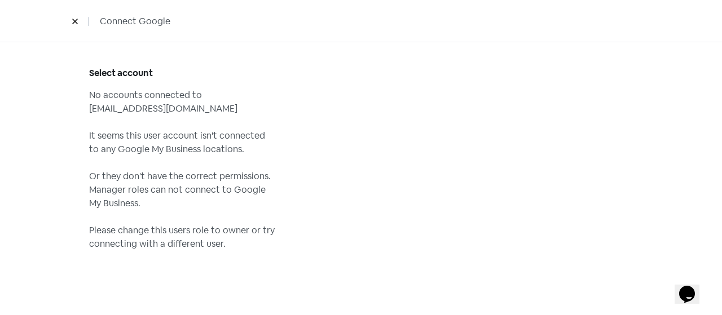
click at [77, 20] on icon at bounding box center [75, 21] width 7 height 7
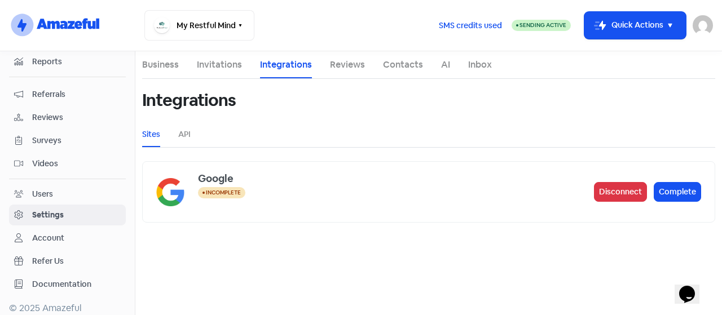
drag, startPoint x: 614, startPoint y: 189, endPoint x: 381, endPoint y: 182, distance: 233.1
click at [381, 182] on div "Google Incomplete Disconnect Complete" at bounding box center [428, 191] width 573 height 61
click at [219, 63] on link "Invitations" at bounding box center [219, 65] width 45 height 14
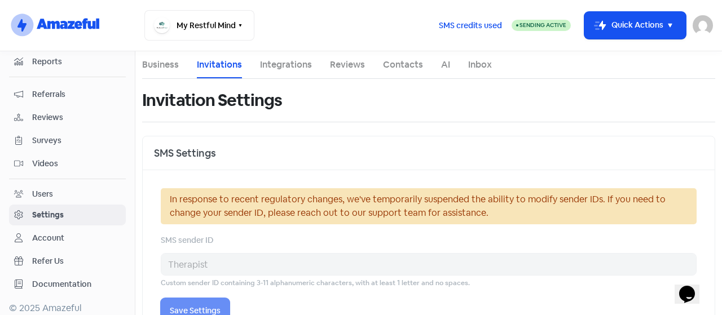
select select
select select "Asia/Karachi"
select select "09:00:00"
select select "17:30:00"
select select "09:00:00"
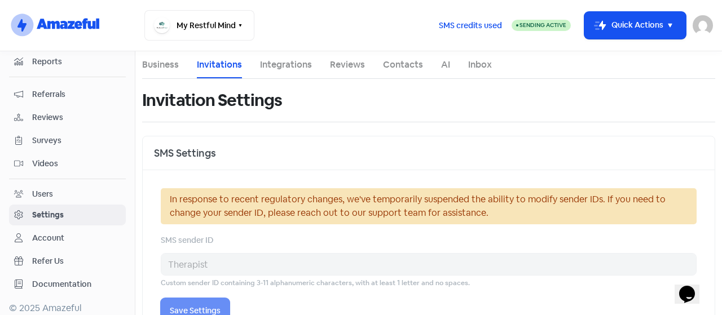
select select "17:30:00"
select select "09:00:00"
select select "17:30:00"
select select "09:00:00"
select select "17:30:00"
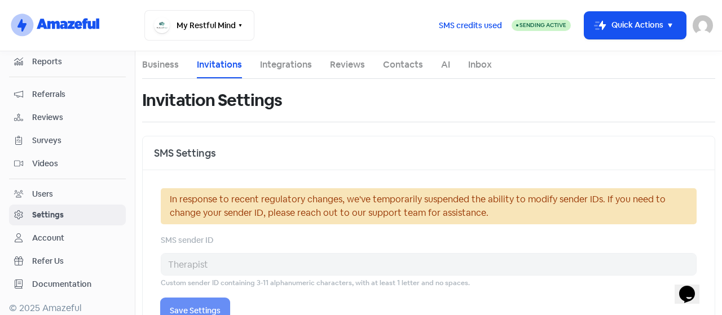
select select "09:00:00"
select select "17:30:00"
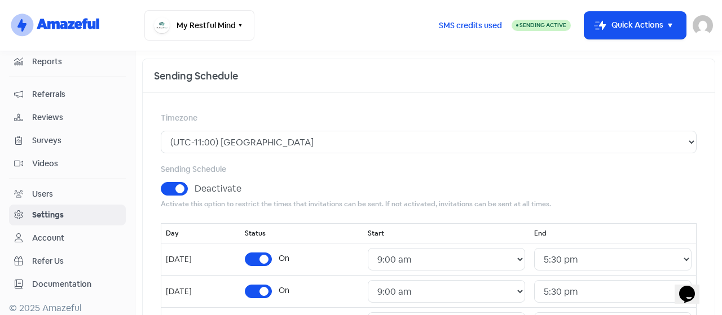
scroll to position [78, 0]
click at [261, 129] on div "Timezone (UTC-11:00) Midway (UTC-11:00) Niue (UTC-11:00) Pago Pago (UTC-10:00) …" at bounding box center [429, 132] width 536 height 42
click at [267, 142] on select "(UTC-11:00) Midway (UTC-11:00) Niue (UTC-11:00) Pago Pago (UTC-10:00) Adak (UTC…" at bounding box center [429, 141] width 536 height 23
click at [161, 130] on select "(UTC-11:00) Midway (UTC-11:00) Niue (UTC-11:00) Pago Pago (UTC-10:00) Adak (UTC…" at bounding box center [429, 141] width 536 height 23
click at [271, 134] on select "(UTC-11:00) Midway (UTC-11:00) Niue (UTC-11:00) Pago Pago (UTC-10:00) Adak (UTC…" at bounding box center [429, 141] width 536 height 23
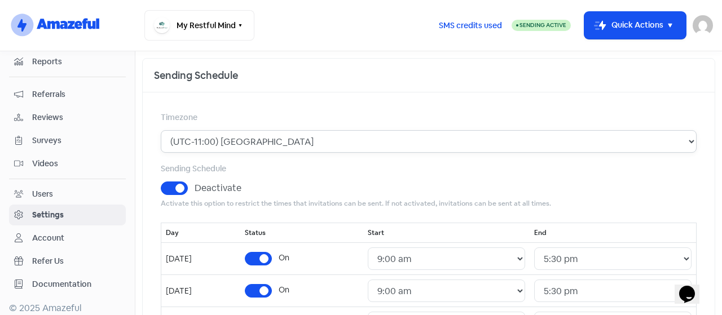
select select "America/[GEOGRAPHIC_DATA]"
click at [161, 130] on select "(UTC-11:00) Midway (UTC-11:00) Niue (UTC-11:00) Pago Pago (UTC-10:00) Adak (UTC…" at bounding box center [429, 141] width 536 height 23
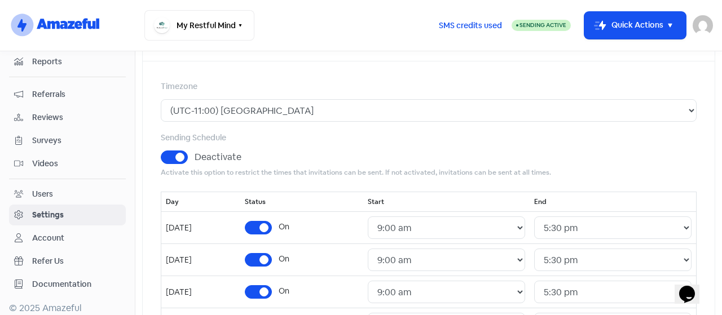
click at [195, 155] on label "Deactivate" at bounding box center [218, 158] width 47 height 14
click at [195, 155] on input "Deactivate" at bounding box center [198, 154] width 7 height 7
checkbox input "false"
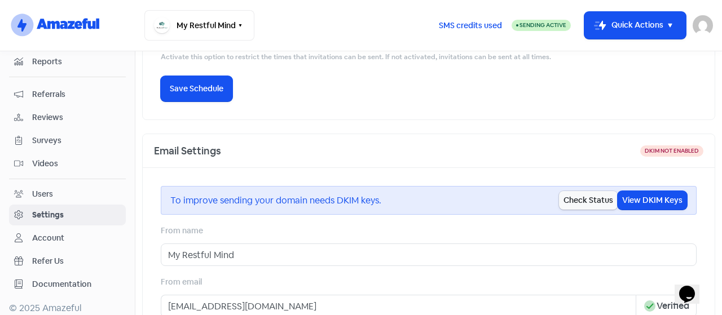
scroll to position [144, 0]
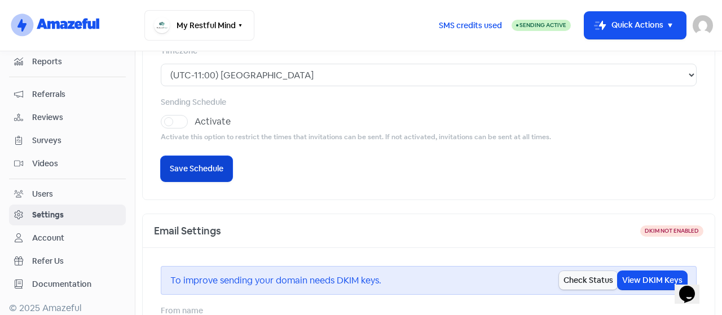
click at [200, 171] on span "Save Schedule" at bounding box center [197, 169] width 54 height 12
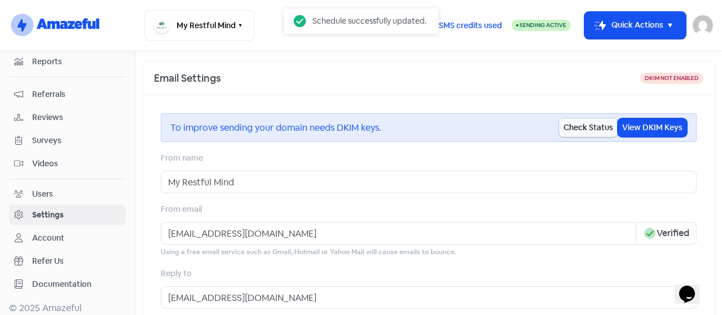
scroll to position [302, 0]
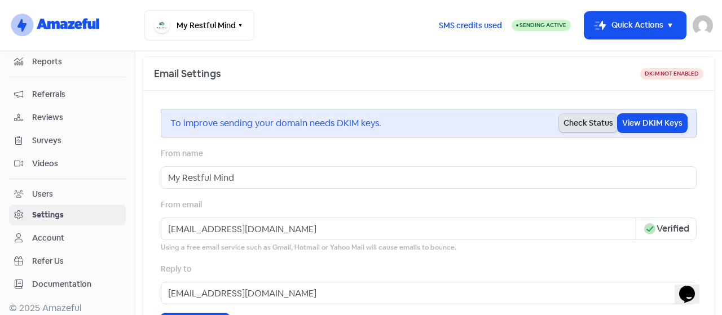
click at [560, 121] on button "Check Status" at bounding box center [588, 123] width 59 height 19
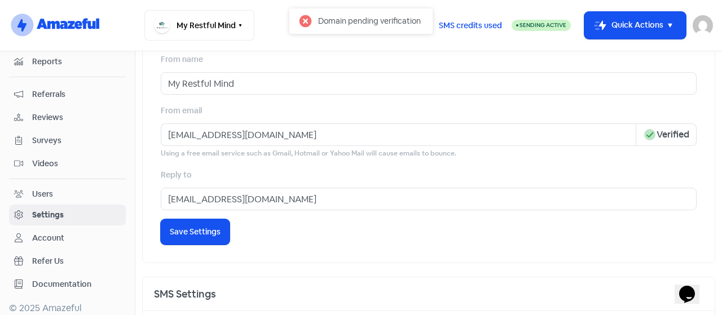
scroll to position [398, 0]
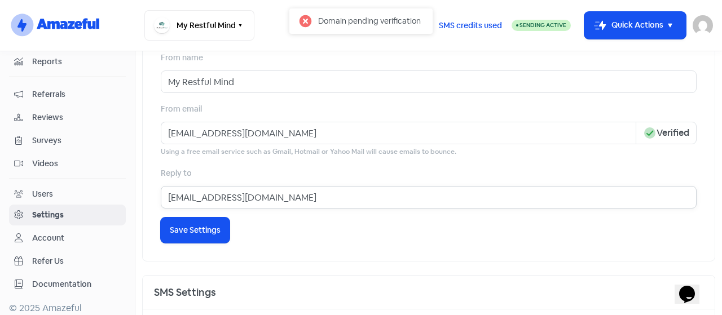
drag, startPoint x: 155, startPoint y: 171, endPoint x: 90, endPoint y: 173, distance: 65.5
click at [90, 173] on div "Dashboard Inbox 0 Contacts Campaigns Templates Widgets Reports Referrals Review…" at bounding box center [361, 183] width 722 height 264
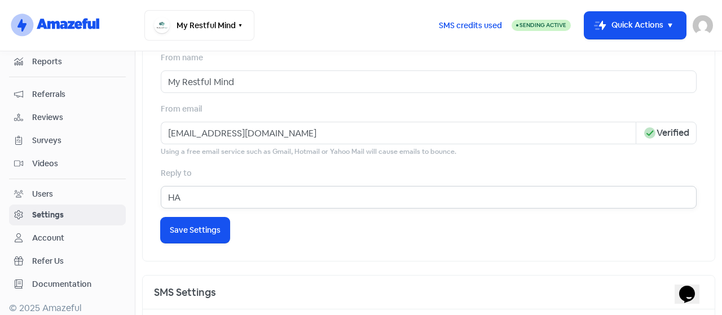
type input "H"
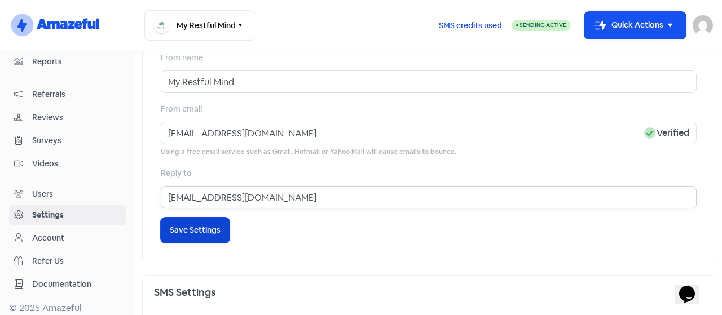
type input "myrestfulmind@gmail.com"
click at [175, 231] on span "Save Settings" at bounding box center [195, 231] width 51 height 12
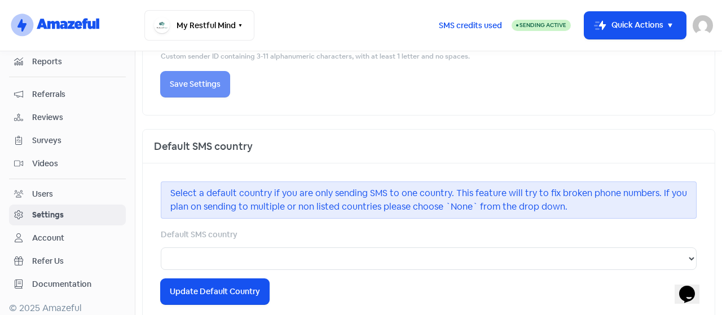
scroll to position [781, 0]
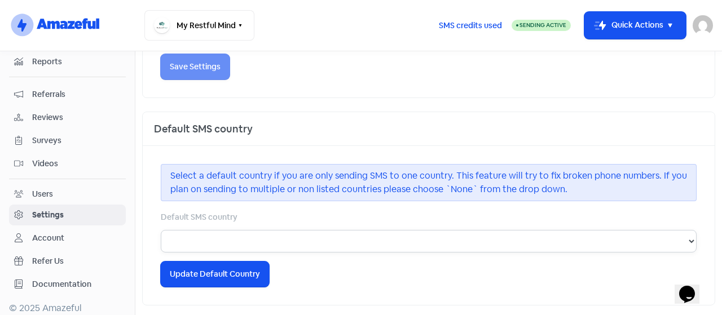
click at [243, 230] on select "None Australia Canada Ireland New Zealand United States United Kingdom" at bounding box center [429, 241] width 536 height 23
select select "CA"
click at [161, 230] on select "None Australia Canada Ireland New Zealand United States United Kingdom" at bounding box center [429, 241] width 536 height 23
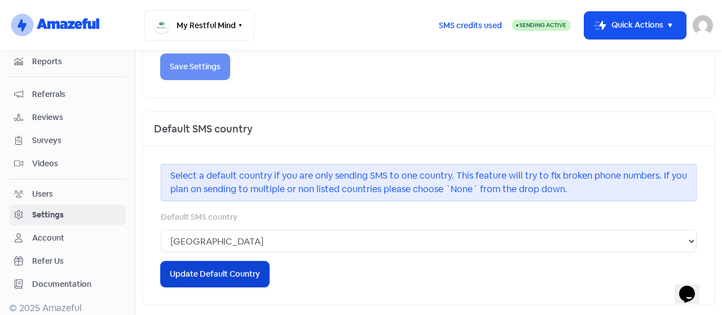
click at [196, 275] on span "Update Default Country" at bounding box center [215, 275] width 90 height 12
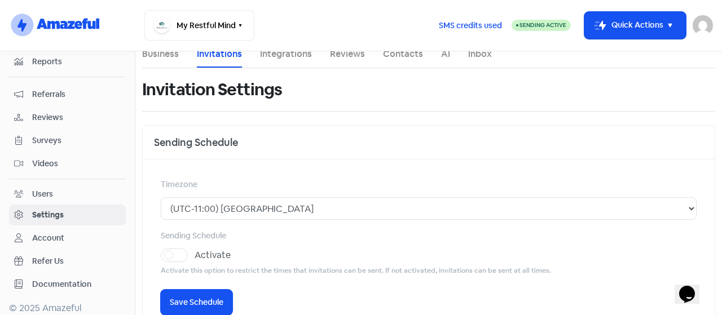
scroll to position [0, 0]
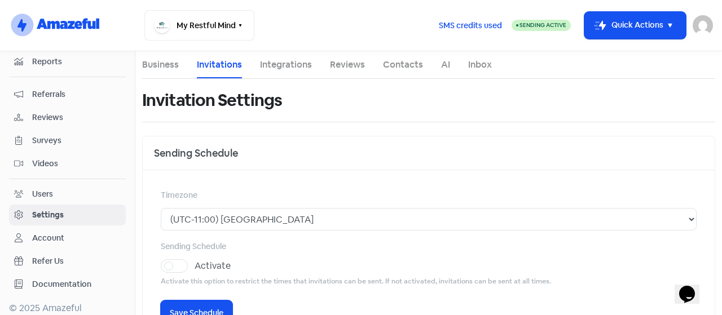
click at [167, 71] on link "Business" at bounding box center [160, 65] width 37 height 14
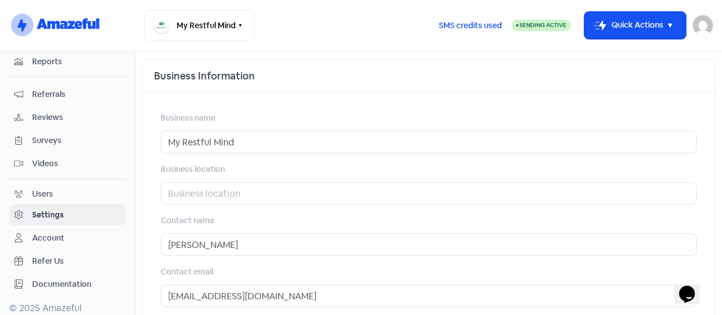
scroll to position [379, 0]
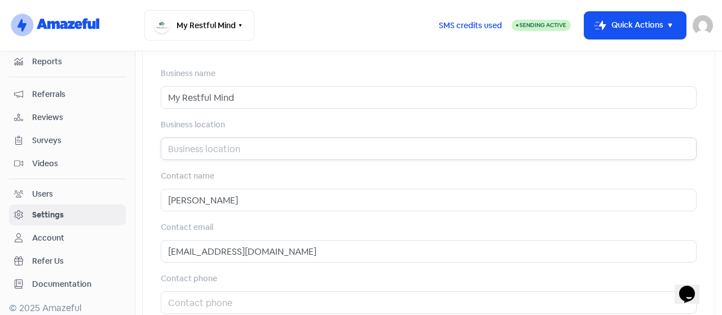
click at [219, 146] on input "text" at bounding box center [429, 149] width 536 height 23
click at [202, 147] on input "text" at bounding box center [429, 149] width 536 height 23
type input "Toronto"
click at [270, 181] on div "Contact name Hassan Moeen" at bounding box center [429, 190] width 536 height 42
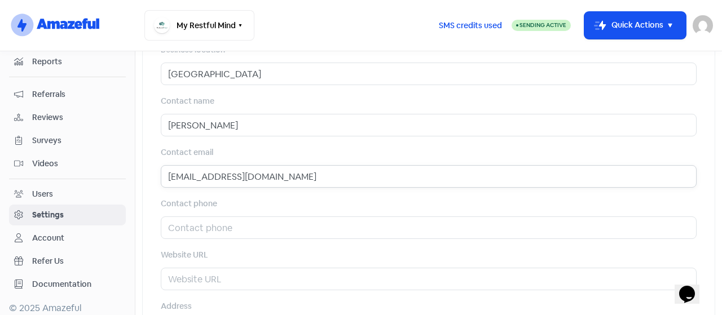
click at [280, 179] on input "[EMAIL_ADDRESS][DOMAIN_NAME]" at bounding box center [429, 176] width 536 height 23
click at [306, 174] on input "[EMAIL_ADDRESS][DOMAIN_NAME]" at bounding box center [429, 176] width 536 height 23
drag, startPoint x: 306, startPoint y: 174, endPoint x: 131, endPoint y: 169, distance: 175.0
click at [131, 169] on div "Dashboard Inbox 0 Contacts Campaigns Templates Widgets Reports Referrals Review…" at bounding box center [361, 183] width 722 height 264
type input "m"
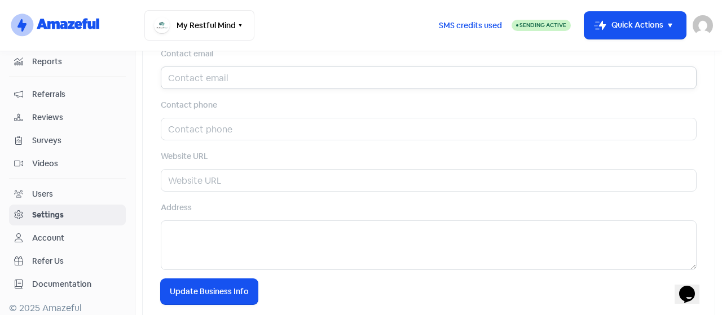
scroll to position [556, 0]
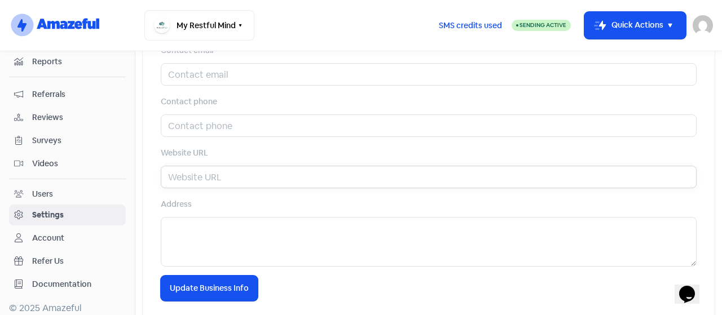
click at [219, 177] on input "text" at bounding box center [429, 177] width 536 height 23
type input "myrestfulmind.com"
click at [191, 220] on textarea at bounding box center [429, 242] width 536 height 50
click at [257, 236] on textarea "Toronto. ON" at bounding box center [429, 242] width 536 height 50
type textarea "Toronto. ON"
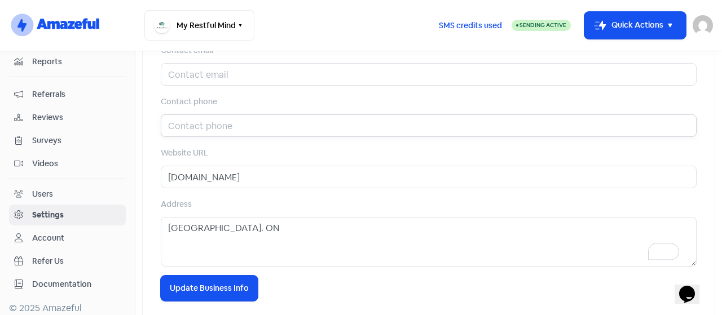
click at [222, 120] on input "text" at bounding box center [429, 126] width 536 height 23
type input "6478791069"
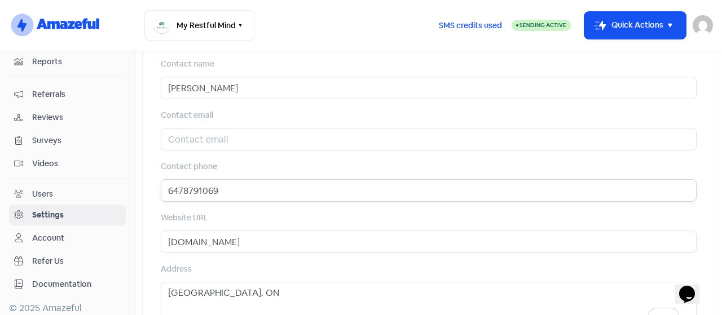
scroll to position [477, 0]
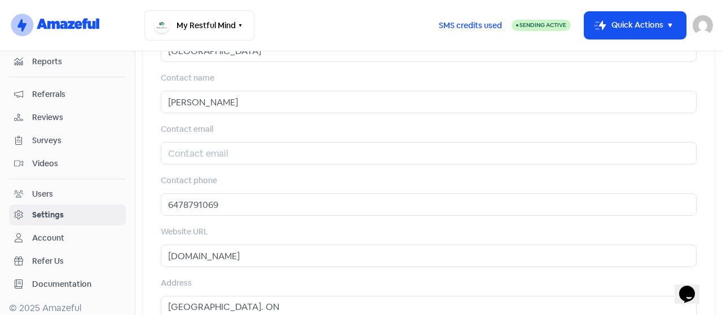
drag, startPoint x: 240, startPoint y: 188, endPoint x: 123, endPoint y: 182, distance: 117.5
click at [123, 182] on div "Dashboard Inbox 0 Contacts Campaigns Templates Widgets Reports Referrals Review…" at bounding box center [361, 183] width 722 height 264
click at [201, 206] on input "6478791069" at bounding box center [429, 204] width 536 height 23
drag, startPoint x: 231, startPoint y: 205, endPoint x: 164, endPoint y: 205, distance: 67.7
click at [164, 205] on input "6478791069" at bounding box center [429, 204] width 536 height 23
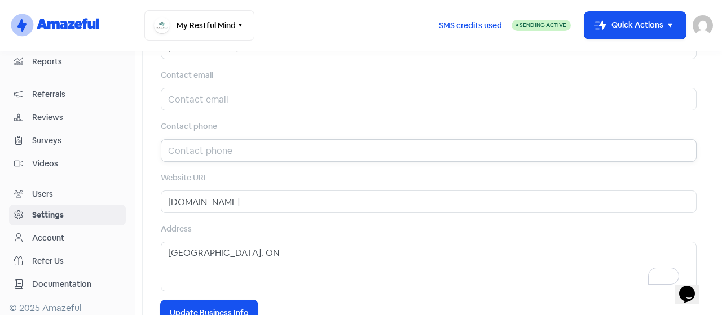
scroll to position [572, 0]
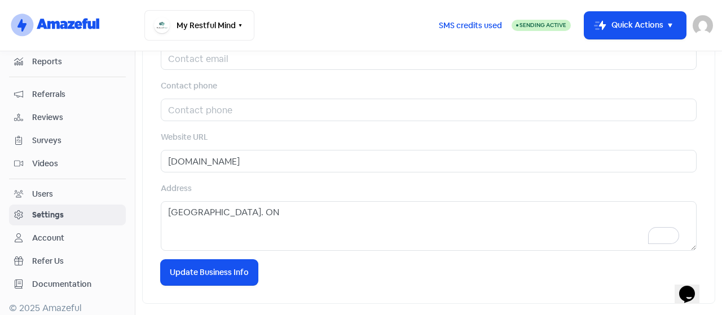
click at [224, 291] on div "Business name My Restful Mind Business location Toronto Contact name Hassan Moe…" at bounding box center [429, 80] width 572 height 448
click at [204, 274] on span "Update Business Info" at bounding box center [209, 273] width 79 height 12
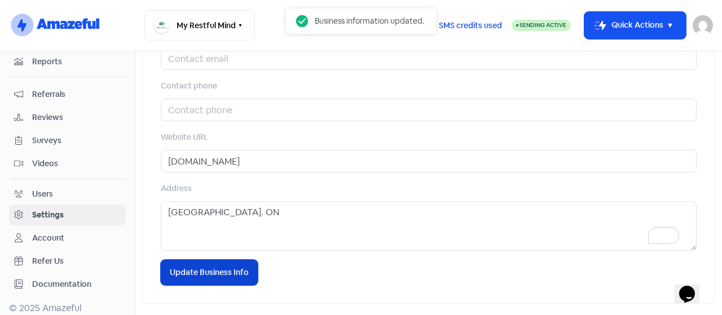
type textarea "Toronto. ON"
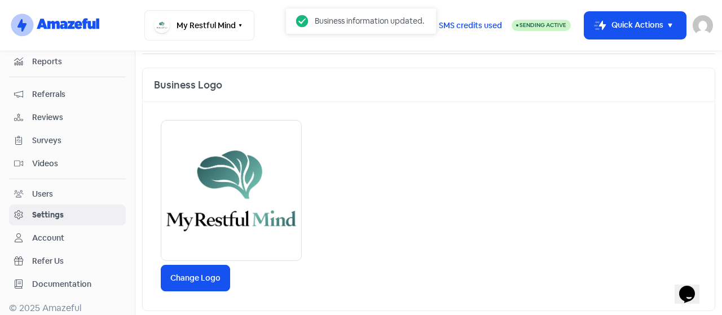
scroll to position [0, 0]
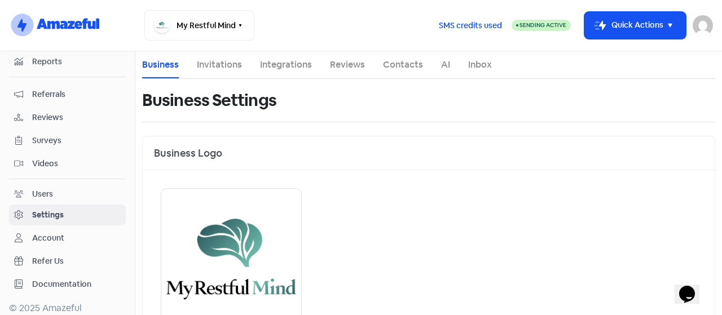
click at [219, 64] on link "Invitations" at bounding box center [219, 65] width 45 height 14
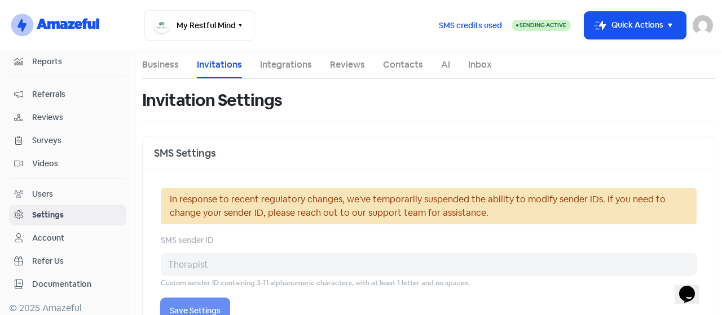
select select "CA"
select select "America/[GEOGRAPHIC_DATA]"
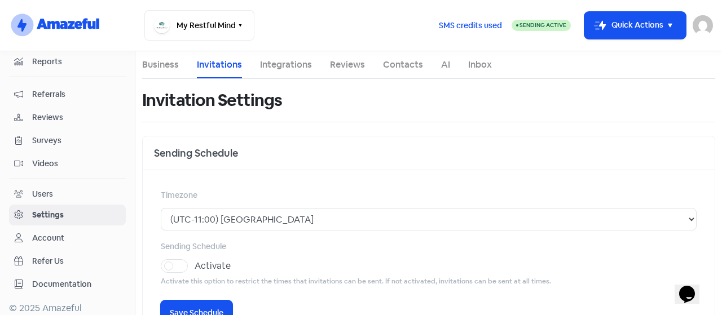
click at [350, 61] on link "Reviews" at bounding box center [347, 65] width 35 height 14
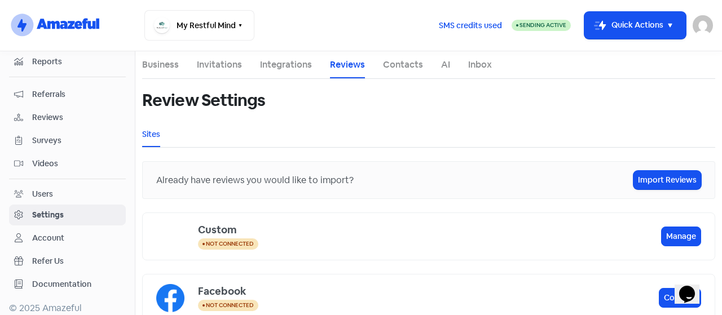
click at [37, 190] on div "Users" at bounding box center [42, 194] width 21 height 12
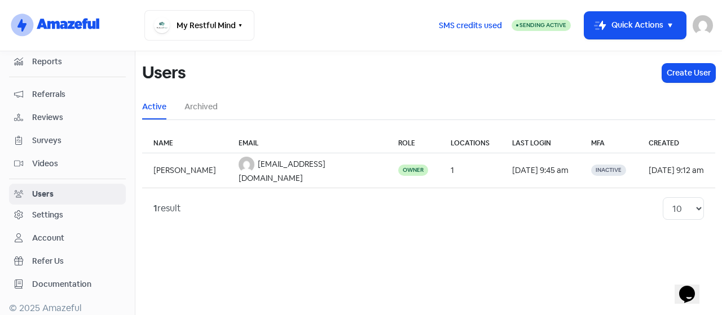
click at [40, 214] on div "Settings" at bounding box center [47, 215] width 31 height 12
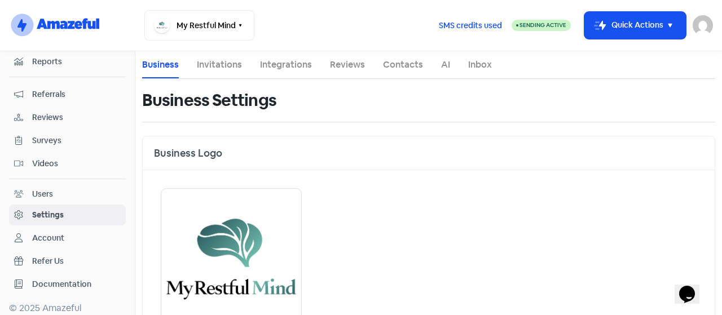
click at [344, 61] on link "Reviews" at bounding box center [347, 65] width 35 height 14
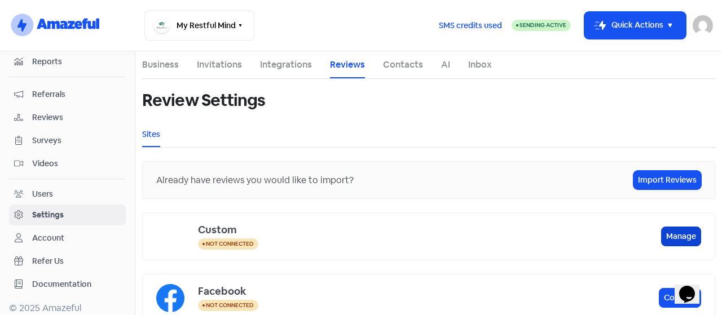
click at [665, 230] on button "Manage" at bounding box center [681, 237] width 40 height 20
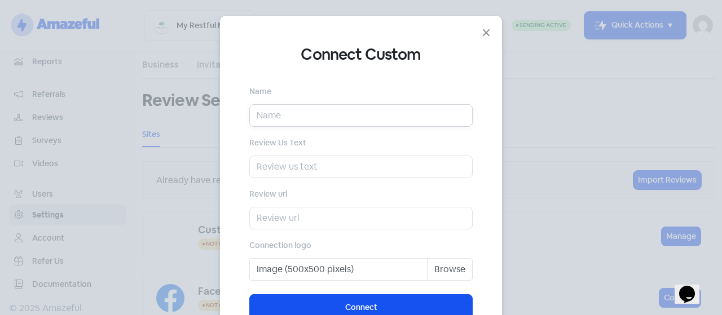
click at [314, 126] on input "text" at bounding box center [360, 115] width 223 height 23
type input "Psychology Today"
click at [304, 170] on input "text" at bounding box center [360, 167] width 223 height 23
type input "T"
type input "Review"
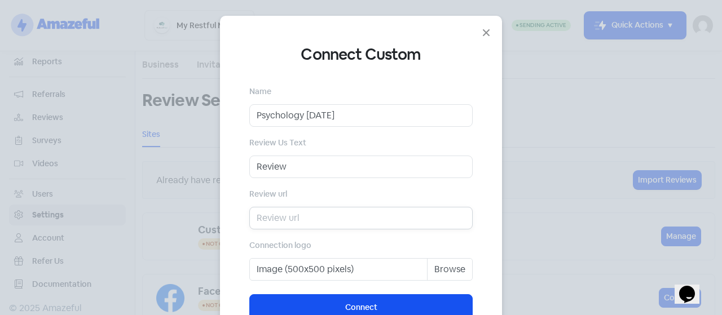
click at [293, 210] on input "text" at bounding box center [360, 218] width 223 height 23
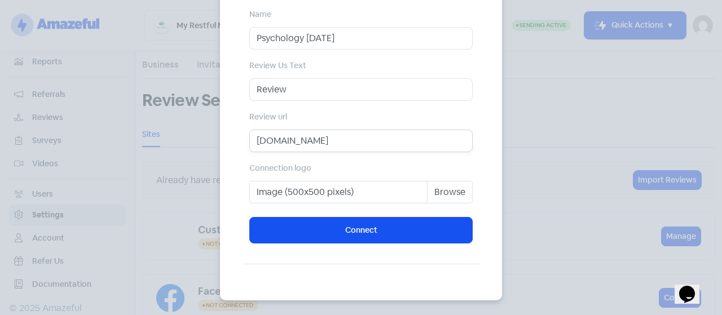
type input "psychologytoday.ca"
click at [438, 186] on label "Image (500x500 pixels)" at bounding box center [360, 192] width 223 height 23
click at [438, 186] on input "Image (500x500 pixels)" at bounding box center [360, 192] width 223 height 23
type input "C:\fakepath\Logo-Mascot-02.png"
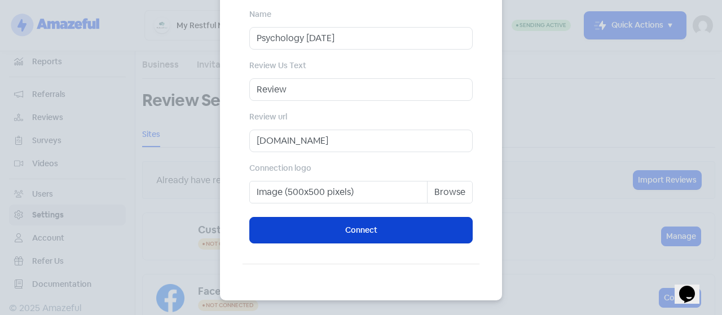
click at [384, 236] on button "Connect" at bounding box center [360, 230] width 223 height 27
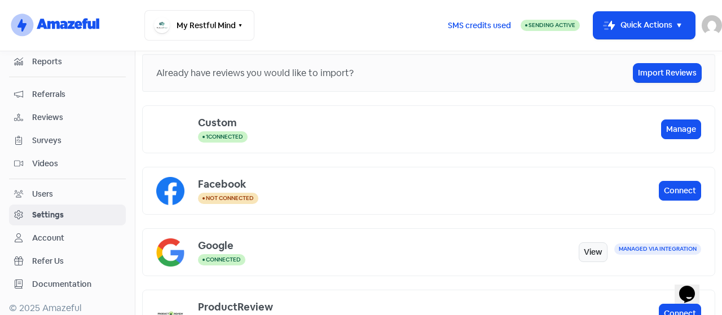
scroll to position [0, 0]
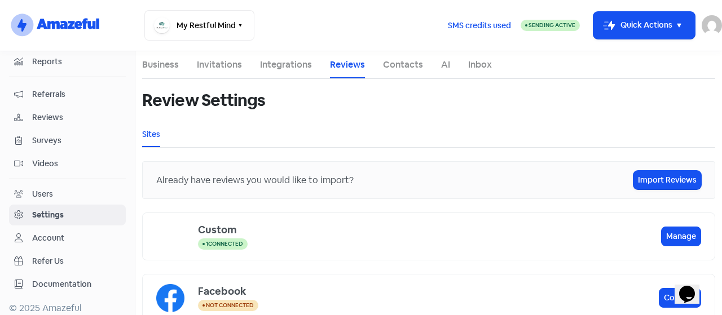
click at [285, 60] on link "Integrations" at bounding box center [286, 65] width 52 height 14
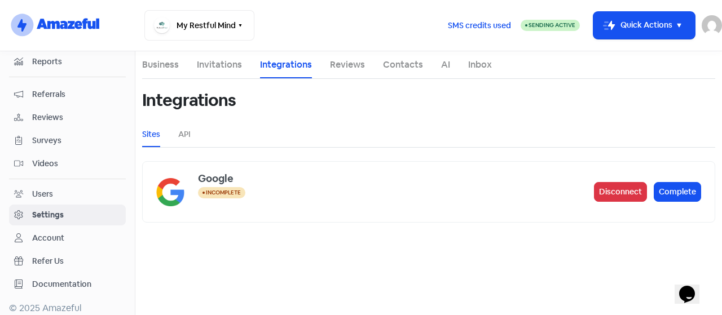
click at [187, 127] on li "API" at bounding box center [184, 134] width 12 height 25
click at [187, 134] on link "API" at bounding box center [184, 135] width 12 height 12
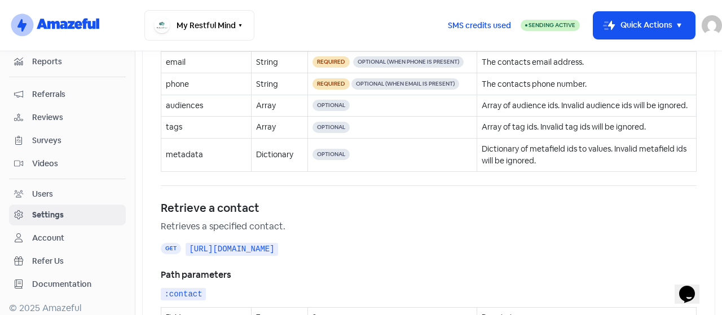
scroll to position [597, 0]
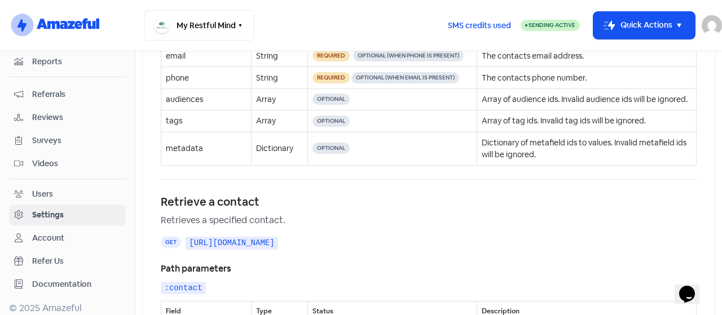
click at [69, 191] on div "Users" at bounding box center [67, 194] width 107 height 13
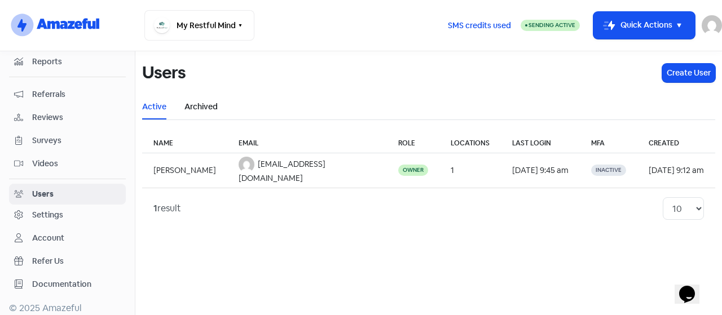
click at [212, 108] on link "Archived" at bounding box center [200, 107] width 33 height 12
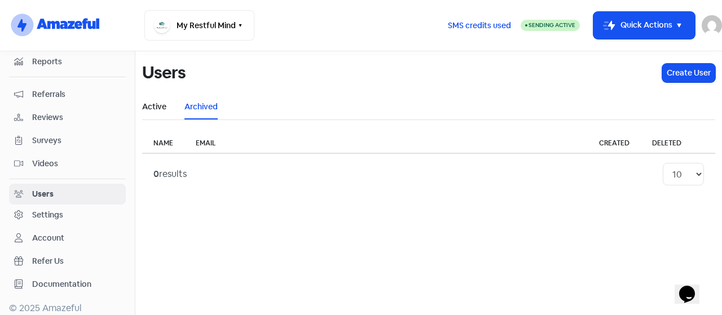
click at [157, 107] on link "Active" at bounding box center [154, 107] width 24 height 12
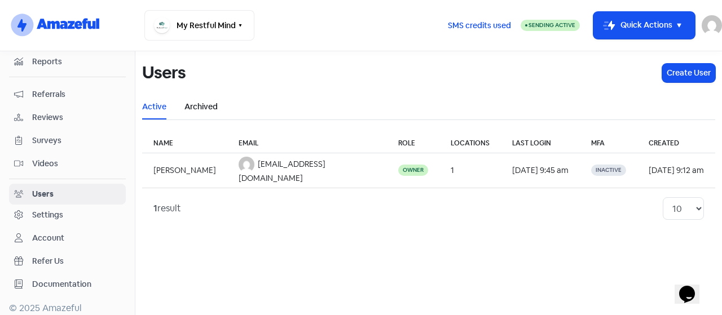
click at [199, 112] on link "Archived" at bounding box center [200, 107] width 33 height 12
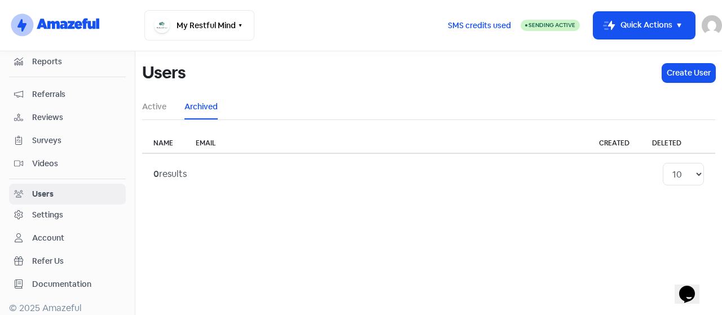
click at [211, 143] on th "Email" at bounding box center [374, 144] width 381 height 20
click at [172, 100] on ul "Active Archived" at bounding box center [428, 106] width 573 height 25
click at [163, 105] on link "Active" at bounding box center [154, 107] width 24 height 12
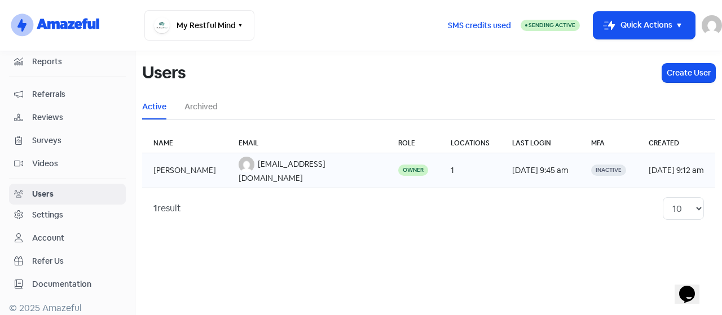
click at [168, 166] on td "[PERSON_NAME]" at bounding box center [184, 170] width 85 height 35
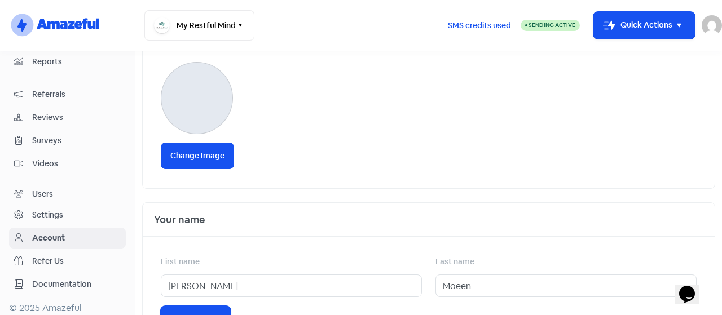
scroll to position [39, 0]
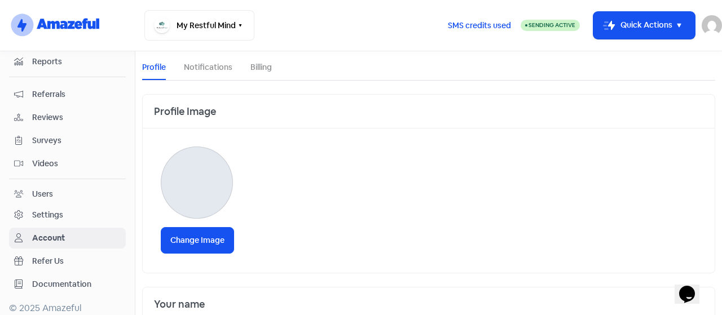
click at [52, 210] on div "Settings" at bounding box center [47, 215] width 31 height 12
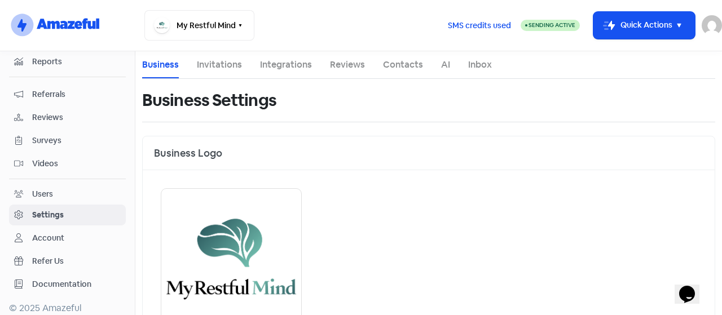
click at [55, 233] on div "Account" at bounding box center [48, 238] width 32 height 12
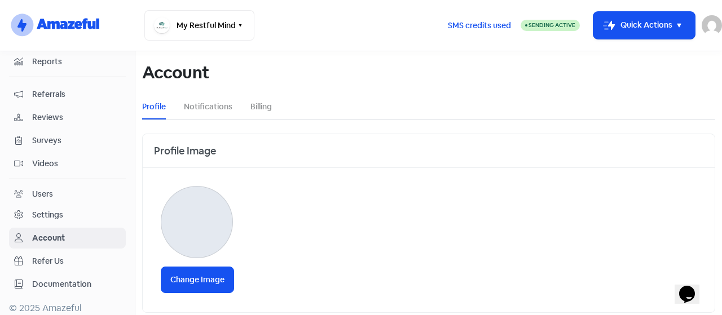
click at [46, 188] on div "Users" at bounding box center [67, 194] width 107 height 13
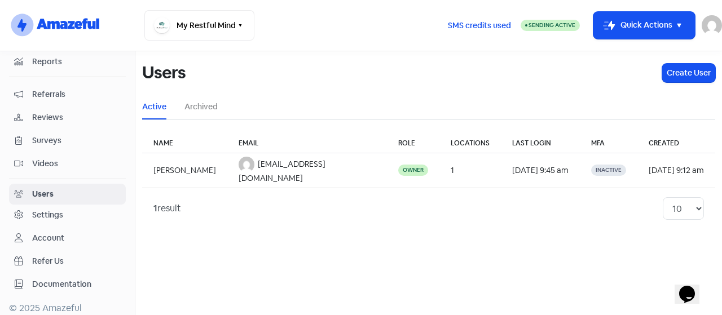
click at [63, 160] on span "Videos" at bounding box center [76, 164] width 89 height 12
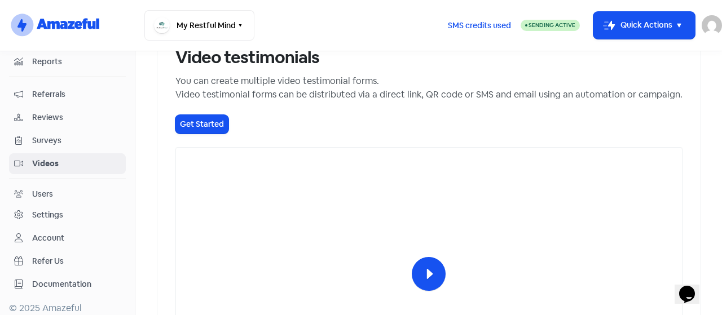
scroll to position [64, 0]
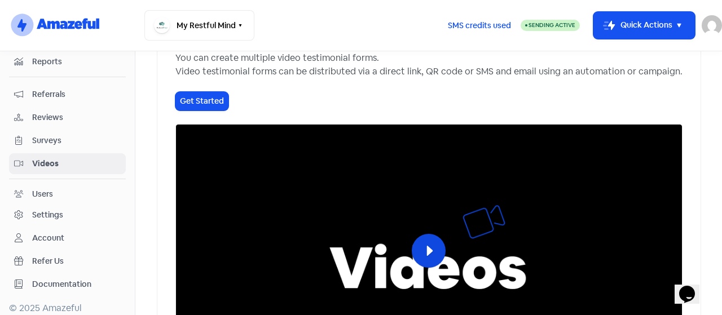
click at [415, 268] on button "Play" at bounding box center [429, 251] width 34 height 34
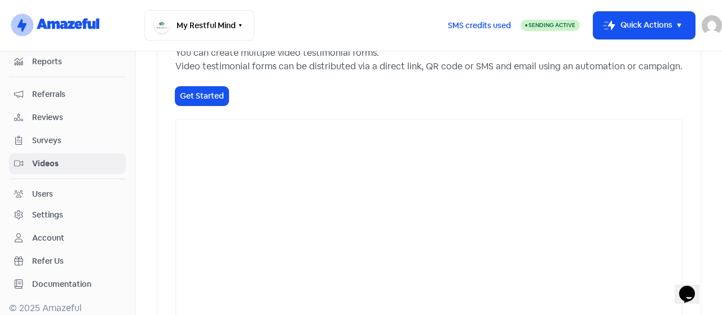
scroll to position [69, 0]
click at [179, 95] on button "Get Started" at bounding box center [201, 95] width 53 height 19
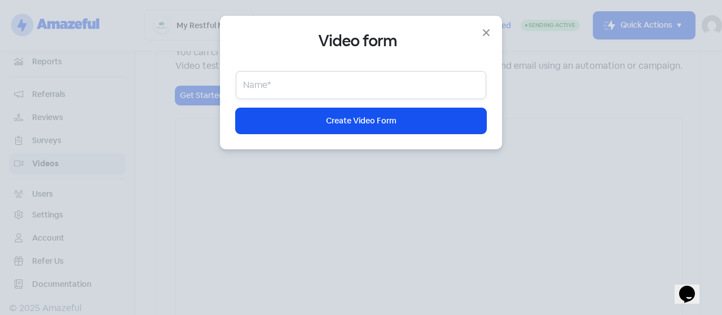
click at [287, 86] on input "text" at bounding box center [361, 85] width 250 height 28
type input "10.28"
type input "V"
type input "10.69"
type input "Vi"
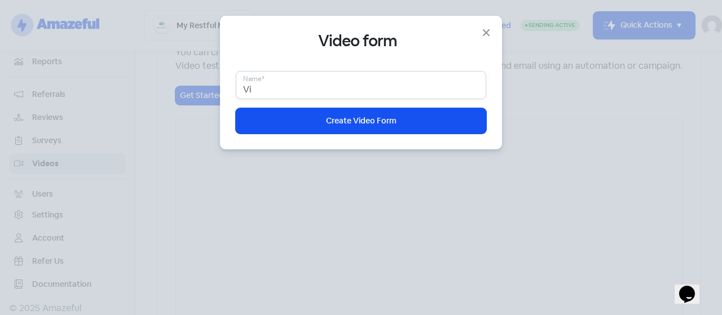
type input "10.89"
type input "Vid"
type input "11.09"
type input "Vide"
type input "11.29"
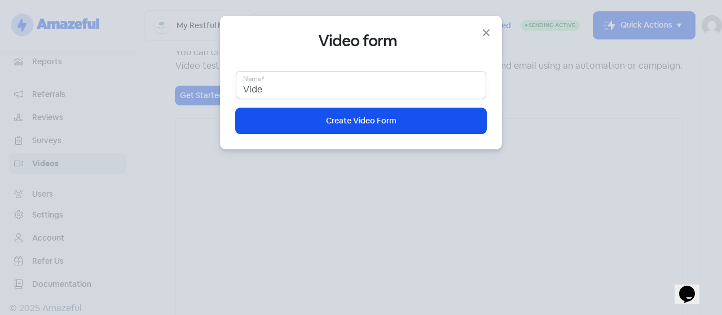
type input "Video"
type input "11.5"
type input "Video"
type input "13.71"
type input "Video T"
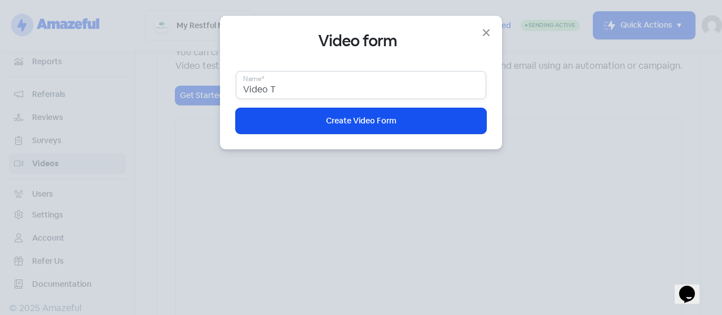
type input "14.12"
type input "Video Te"
type input "14.33"
type input "Video Tes"
type input "14.52"
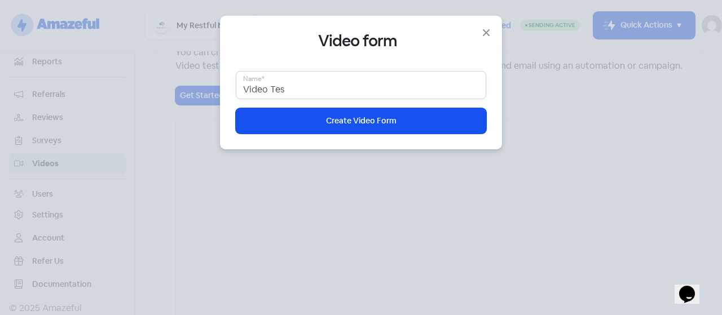
type input "Video Test"
type input "14.73"
type input "Video Testi"
type input "14.94"
type input "Video Testimo"
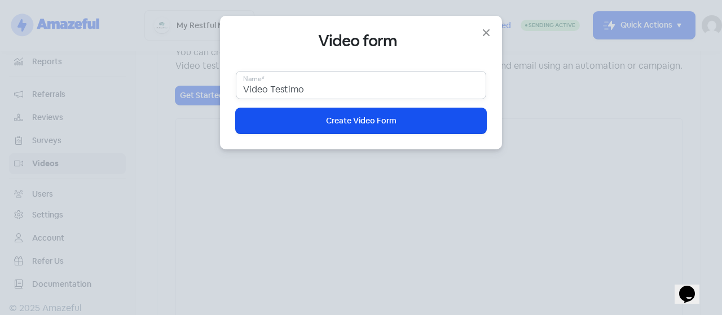
type input "15.14"
type input "Video Testimon"
type input "15.34"
type input "Video Testimoni"
type input "15.55"
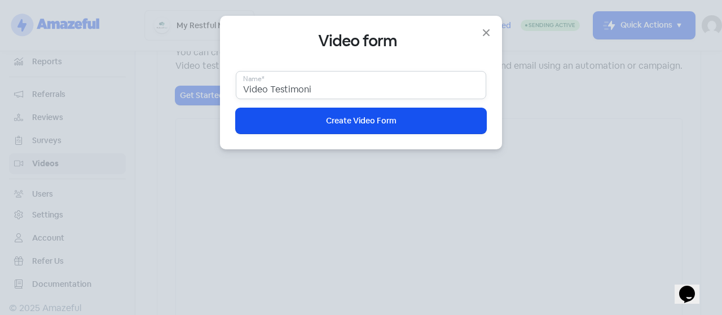
type input "Video Testimonia"
type input "15.75"
type input "Video Testimonial"
type input "15.95"
type input "Video Testimonial"
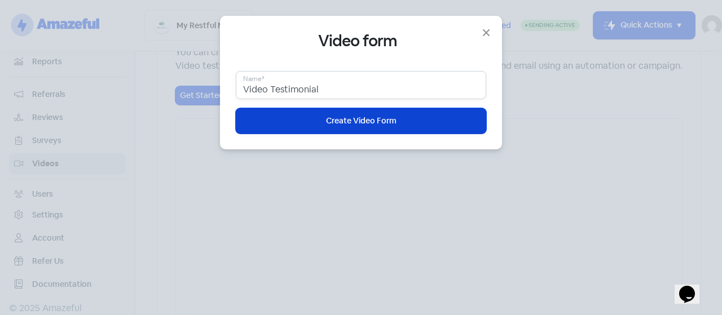
type input "16.97"
type input "Video Testimonial"
click at [371, 113] on button "Icon For Loading Create Video Form" at bounding box center [361, 120] width 250 height 25
type input "17.38"
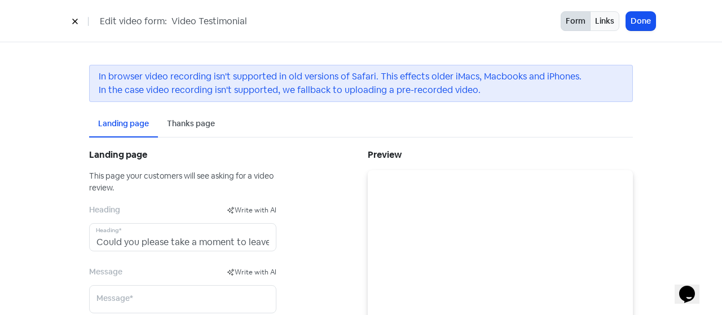
click at [74, 28] on button at bounding box center [75, 21] width 17 height 20
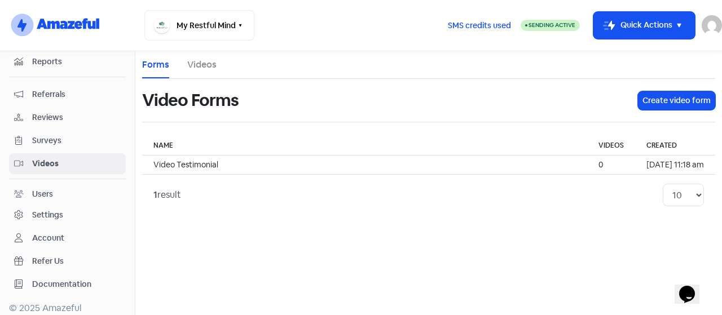
click at [193, 56] on li "Videos" at bounding box center [201, 64] width 29 height 27
click at [199, 64] on link "Videos" at bounding box center [201, 65] width 29 height 14
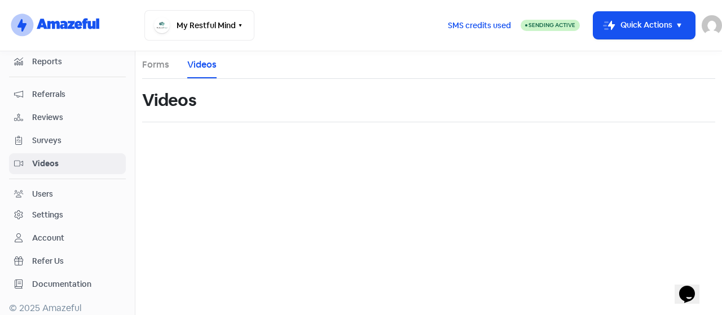
click at [63, 135] on span "Surveys" at bounding box center [76, 141] width 89 height 12
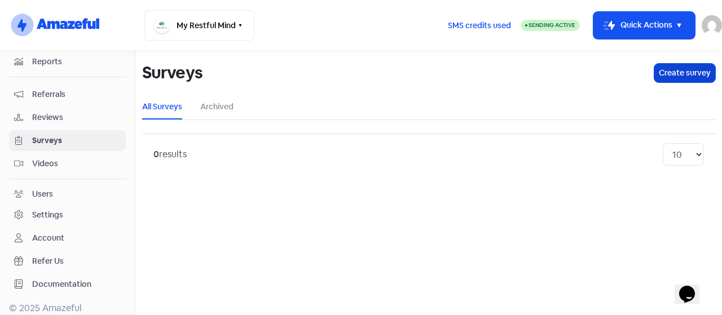
click at [676, 80] on button "Create survey" at bounding box center [684, 73] width 61 height 19
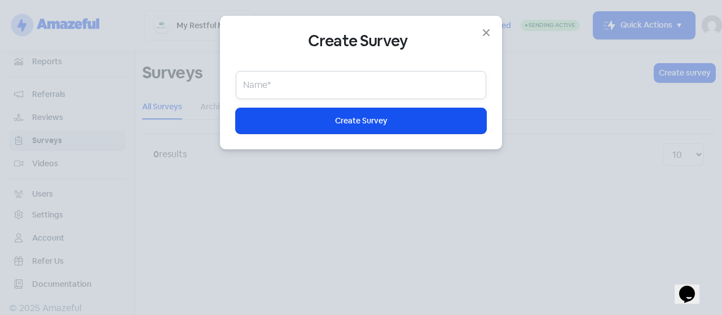
click at [368, 87] on input "text" at bounding box center [361, 85] width 250 height 28
type input "H"
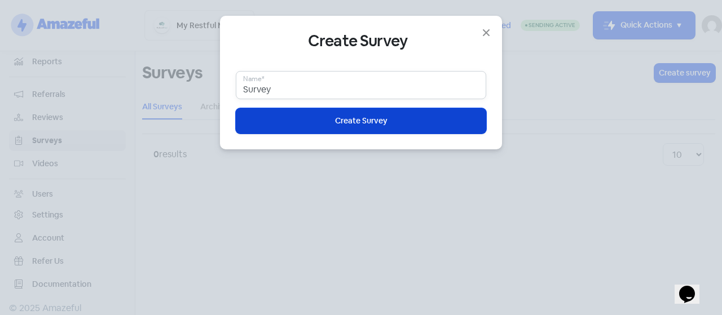
type input "Survey"
click at [377, 124] on span "Create Survey" at bounding box center [361, 121] width 52 height 12
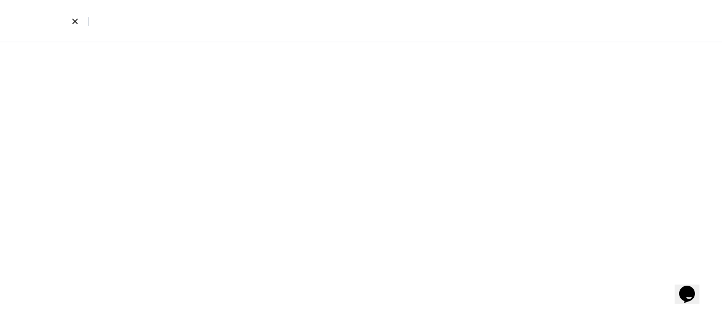
select select "short_text"
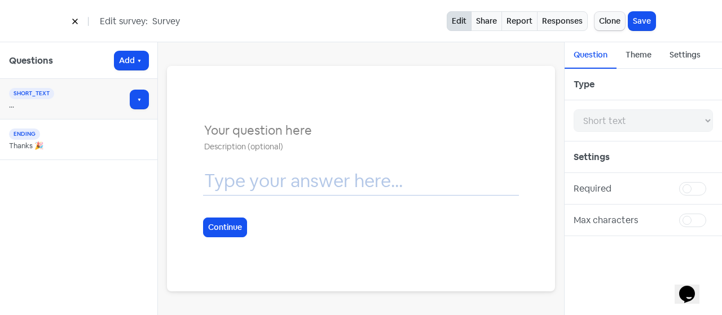
click at [358, 184] on input "text" at bounding box center [361, 181] width 316 height 28
click at [223, 230] on button "Continue" at bounding box center [225, 228] width 44 height 20
click at [635, 62] on div "Theme" at bounding box center [639, 55] width 44 height 27
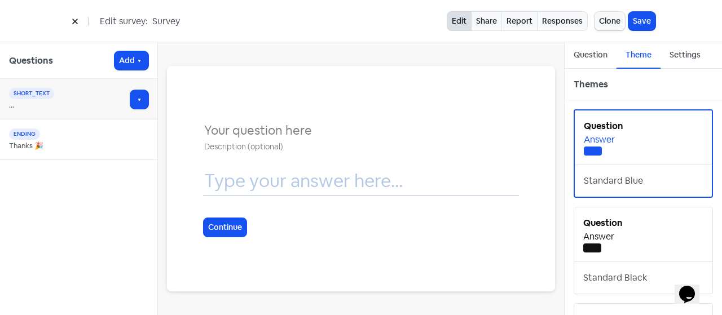
click at [628, 231] on div "Answer" at bounding box center [643, 237] width 120 height 14
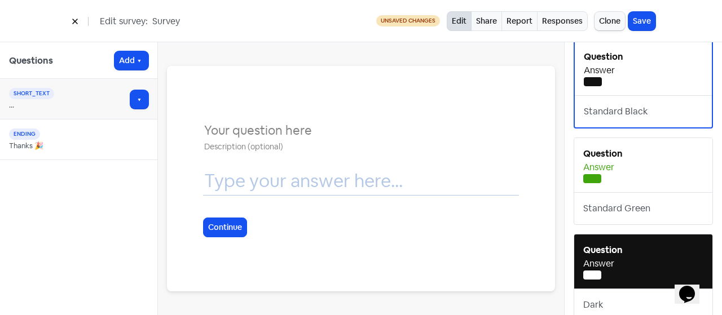
scroll to position [170, 0]
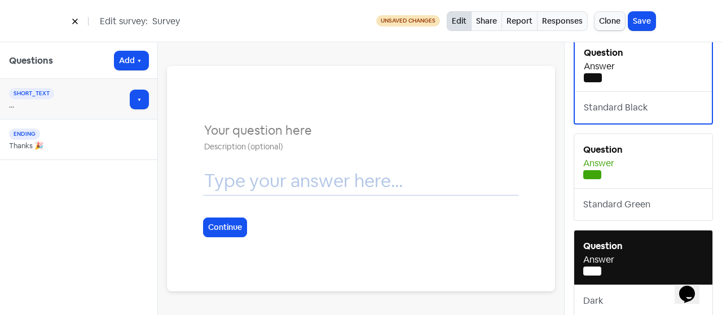
click at [631, 152] on div "Question" at bounding box center [643, 150] width 120 height 14
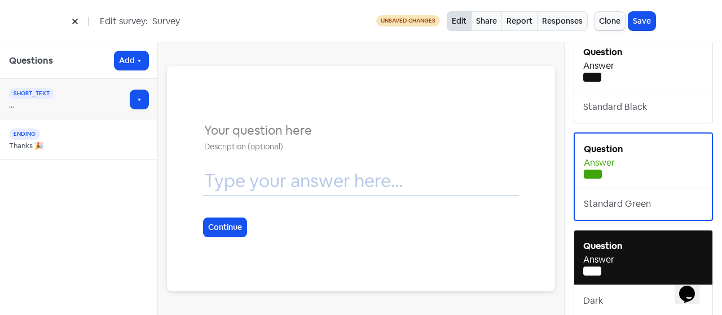
scroll to position [169, 0]
click at [602, 248] on b "Question" at bounding box center [602, 247] width 39 height 12
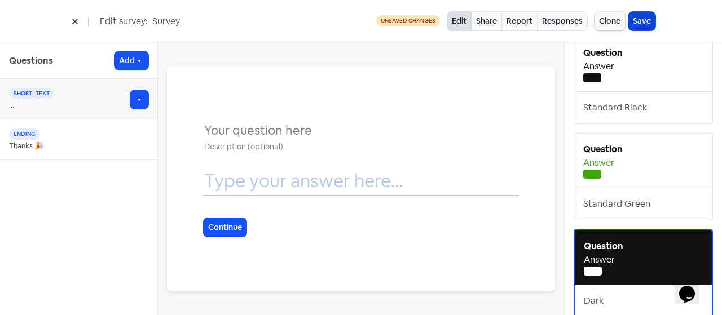
click at [652, 22] on button "Save" at bounding box center [641, 21] width 27 height 19
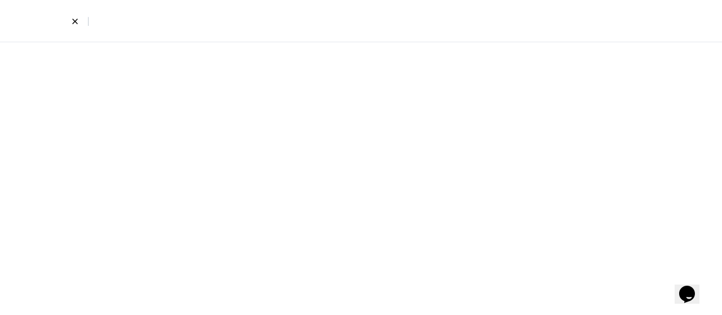
select select "short_text"
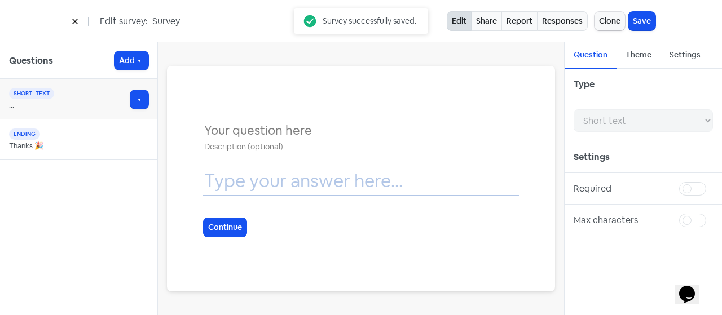
click at [639, 58] on div "Theme" at bounding box center [639, 55] width 26 height 12
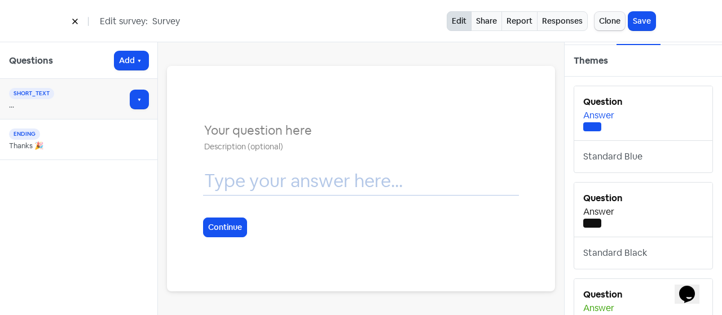
scroll to position [0, 0]
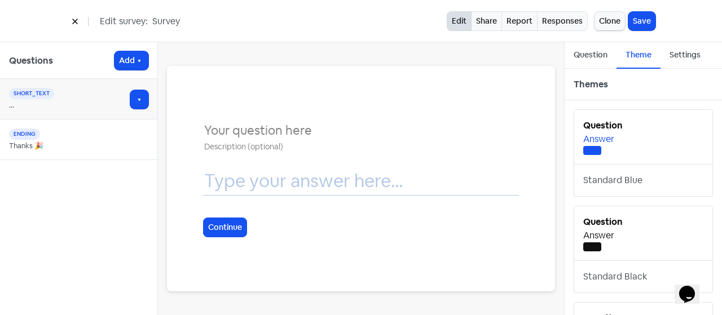
click at [689, 60] on div "Settings" at bounding box center [685, 55] width 31 height 12
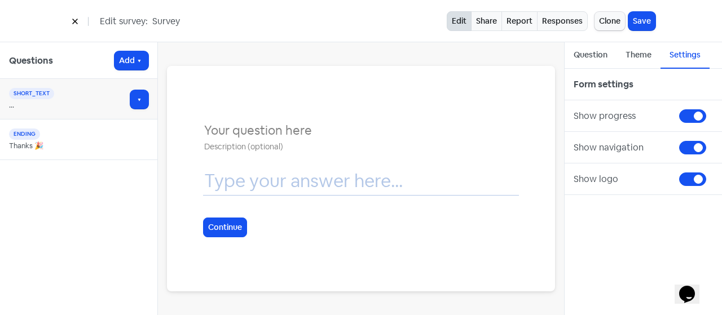
click at [593, 58] on div "Question" at bounding box center [591, 55] width 34 height 12
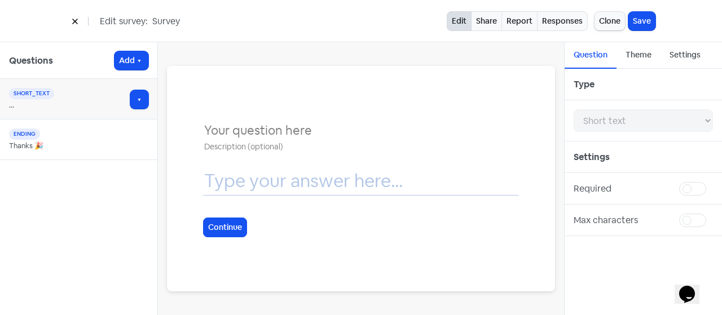
click at [56, 137] on div "Ending" at bounding box center [74, 135] width 130 height 12
type input "Thanks 🎉"
type input "Your survey was successfully submitted."
select select "ending"
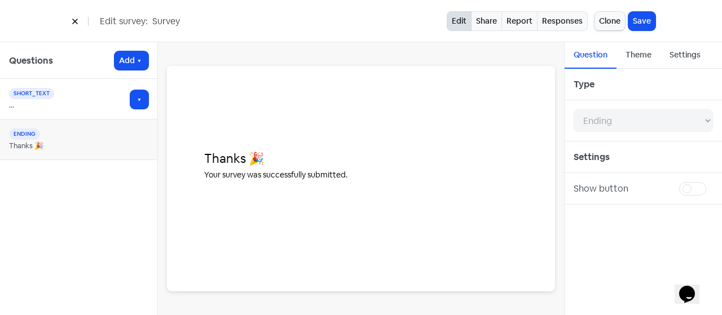
click at [65, 116] on div "short_text ..." at bounding box center [78, 99] width 157 height 41
select select "short_text"
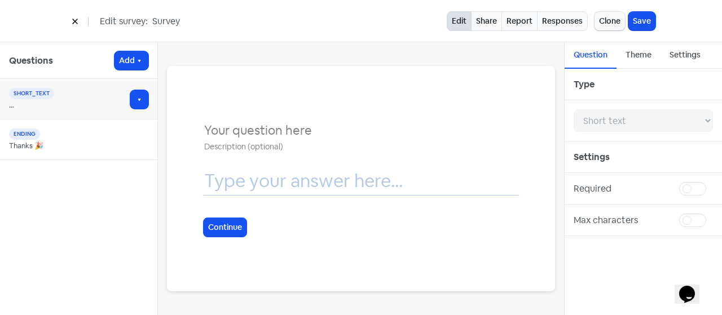
click at [76, 143] on div "Thanks 🎉" at bounding box center [74, 145] width 130 height 11
type input "Thanks 🎉"
type input "Your survey was successfully submitted."
select select "ending"
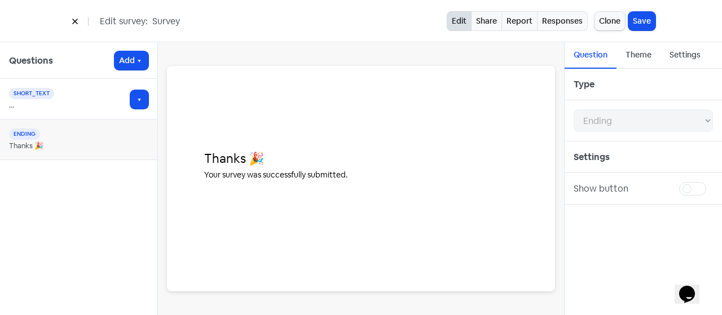
click at [713, 182] on label at bounding box center [713, 182] width 0 height 0
click at [713, 190] on input "checkbox" at bounding box center [716, 185] width 7 height 7
checkbox input "true"
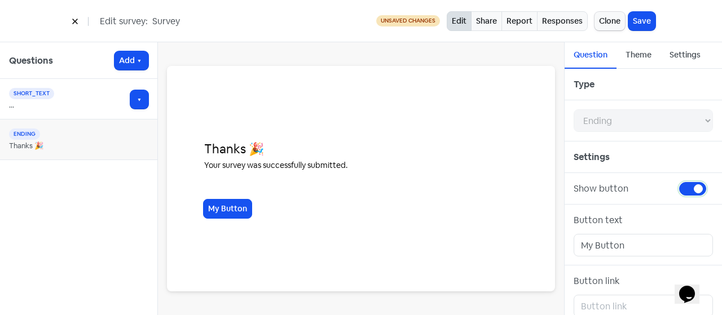
scroll to position [11, 0]
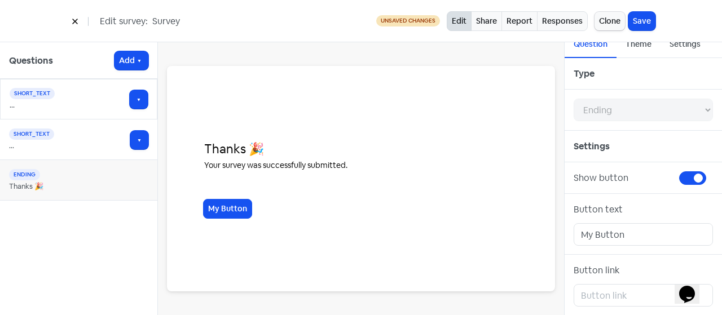
click at [68, 142] on div "..." at bounding box center [74, 145] width 130 height 11
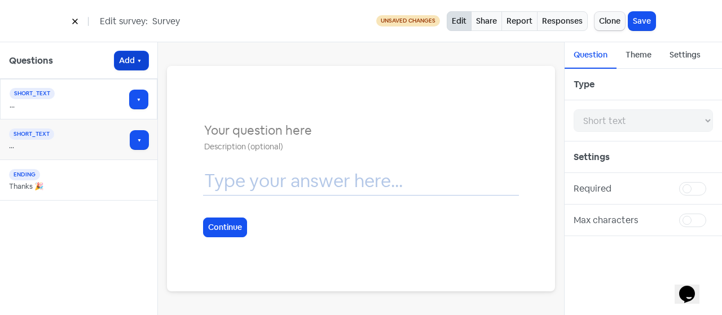
click at [138, 68] on button "Add" at bounding box center [132, 60] width 34 height 19
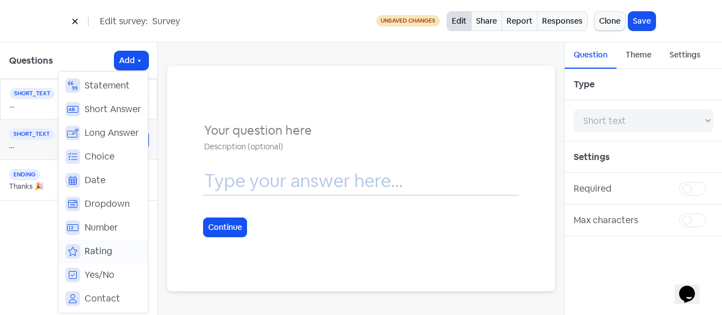
click at [105, 253] on span "Rating" at bounding box center [99, 252] width 28 height 14
select select "rating"
select select "10"
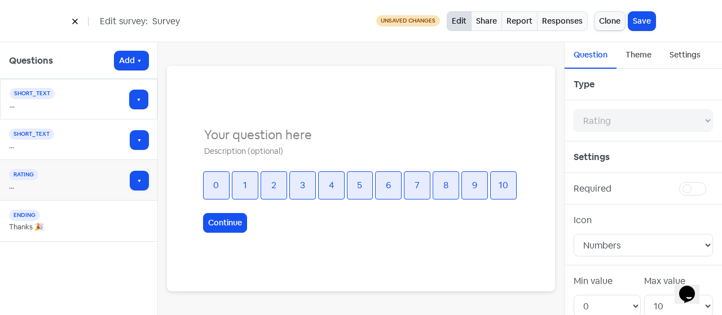
click at [126, 70] on div "Questions Add" at bounding box center [78, 60] width 157 height 37
click at [142, 55] on button "Add" at bounding box center [132, 60] width 34 height 19
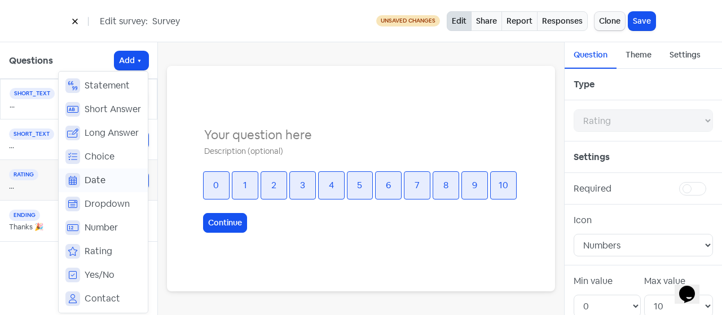
click at [131, 188] on button "Date" at bounding box center [103, 181] width 89 height 24
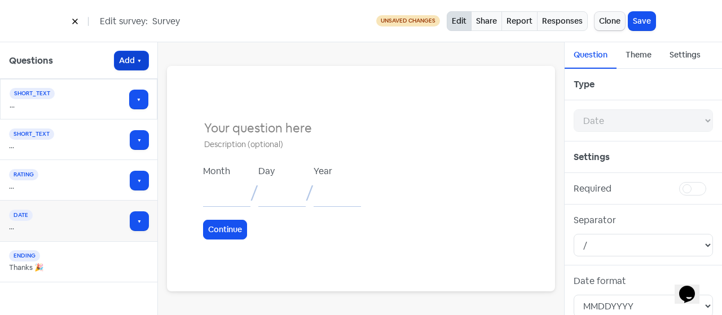
click at [135, 67] on button "Add" at bounding box center [132, 60] width 34 height 19
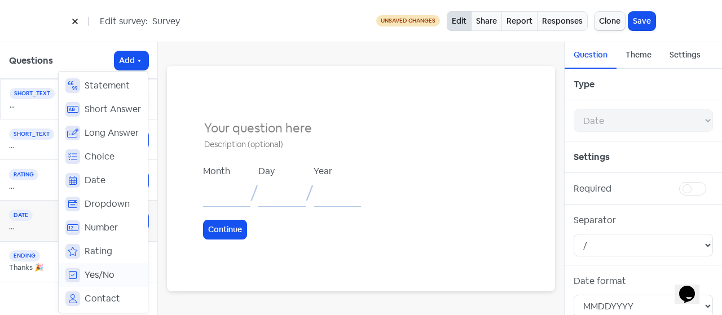
click at [116, 273] on button "Yes/No" at bounding box center [103, 275] width 89 height 24
select select "yes_no"
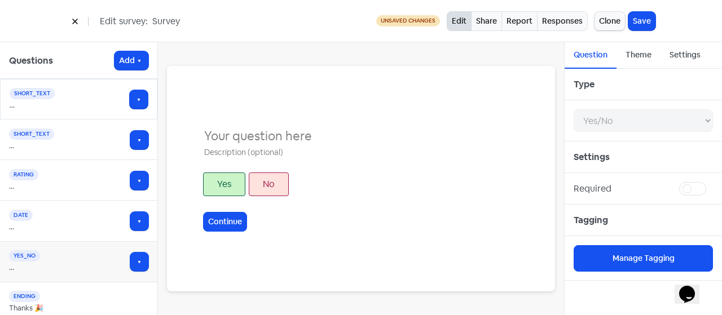
scroll to position [7, 0]
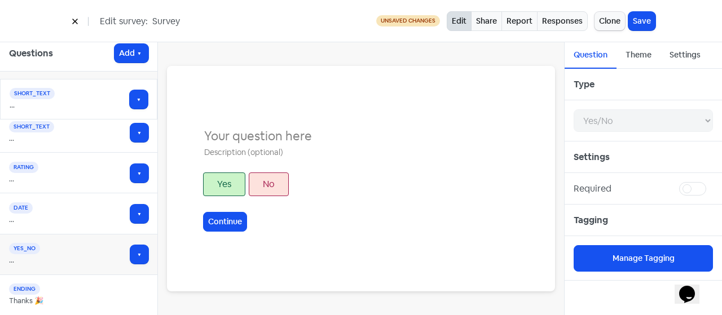
click at [77, 20] on icon at bounding box center [75, 21] width 7 height 7
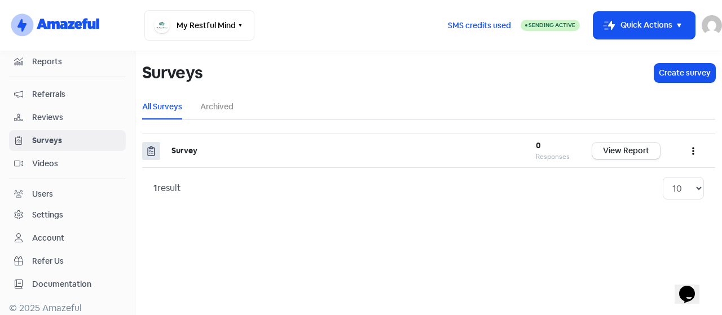
click at [63, 112] on span "Reviews" at bounding box center [76, 118] width 89 height 12
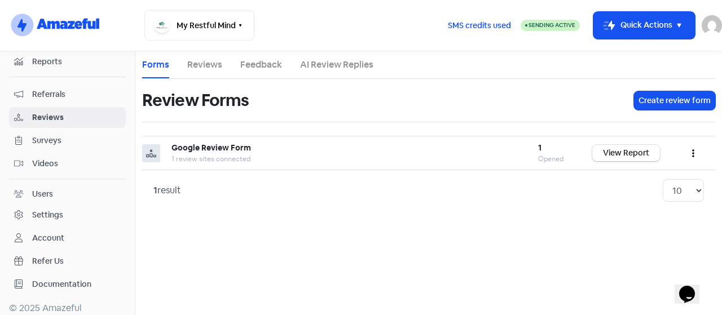
click at [45, 89] on span "Referrals" at bounding box center [76, 95] width 89 height 12
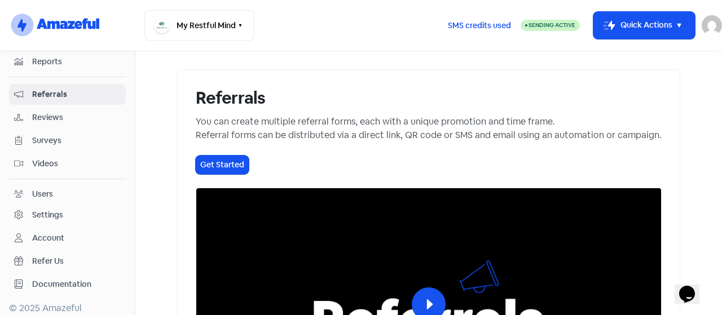
click at [194, 151] on div "Referrals You can create multiple referral forms, each with a unique promotion …" at bounding box center [428, 261] width 503 height 384
click at [196, 171] on button "Get Started" at bounding box center [222, 165] width 53 height 19
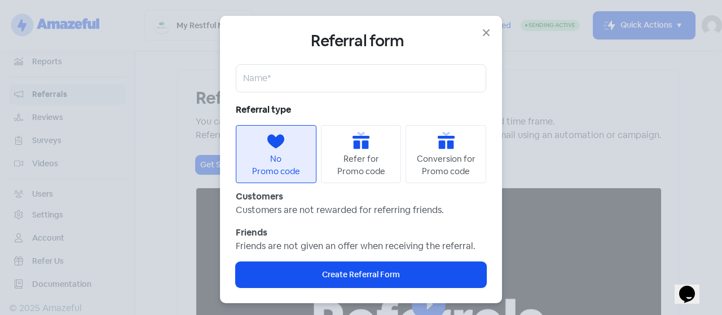
click at [379, 152] on div "Icon For Gift Refer for Promo code" at bounding box center [361, 154] width 81 height 58
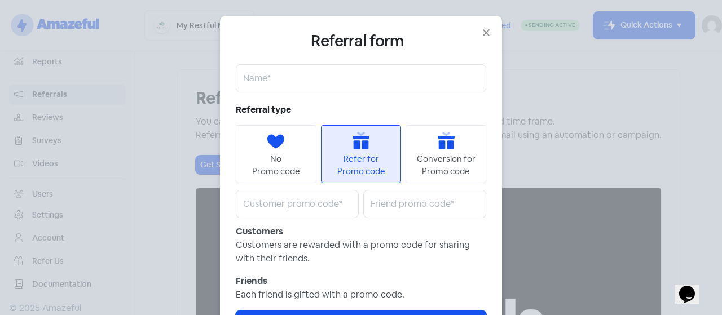
click at [432, 153] on div "Conversion for" at bounding box center [446, 159] width 59 height 13
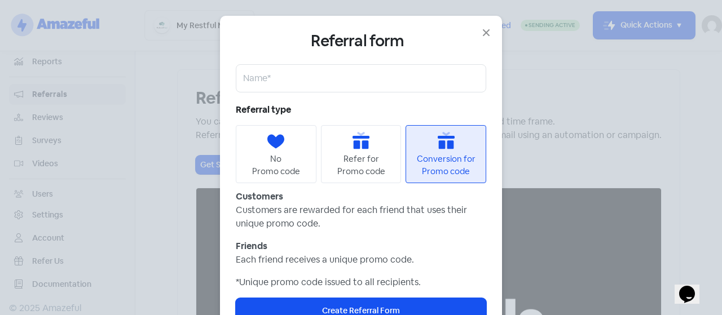
scroll to position [39, 0]
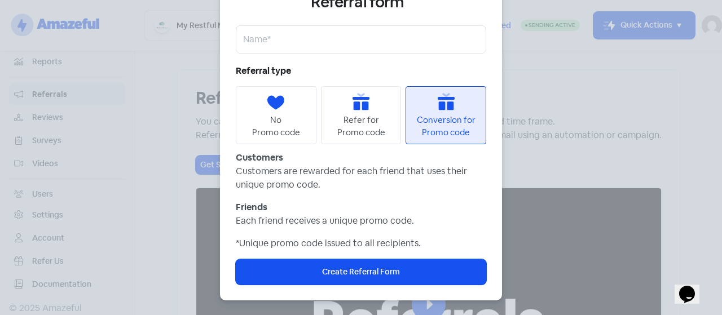
click at [324, 96] on div "Icon For Gift Refer for Promo code" at bounding box center [361, 115] width 81 height 58
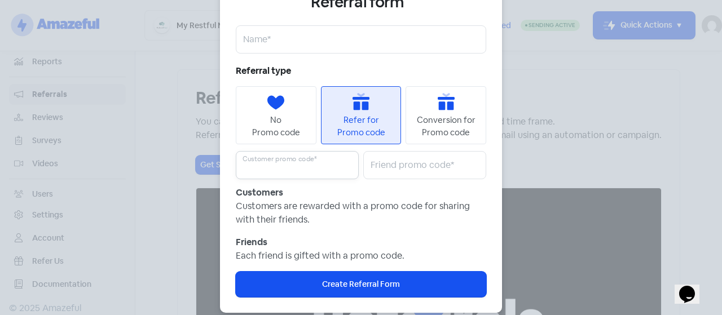
click at [272, 170] on input "text" at bounding box center [297, 165] width 123 height 28
click at [403, 177] on input "text" at bounding box center [424, 165] width 123 height 28
click at [265, 107] on polygon at bounding box center [276, 102] width 23 height 23
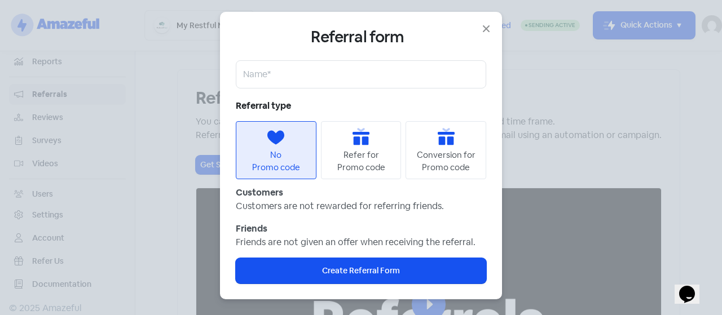
scroll to position [3, 0]
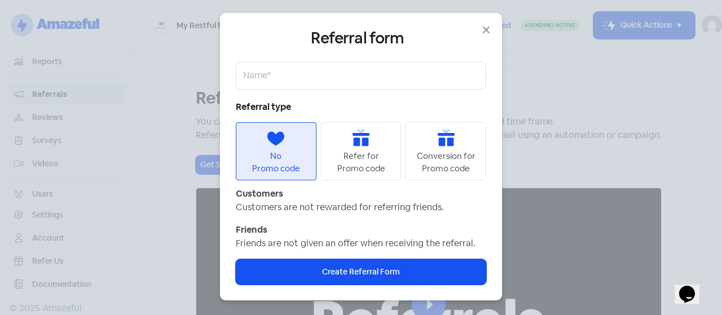
click at [344, 150] on div "Refer for" at bounding box center [362, 156] width 36 height 13
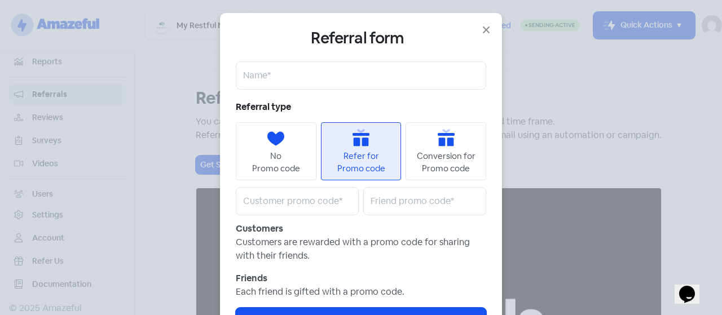
scroll to position [39, 0]
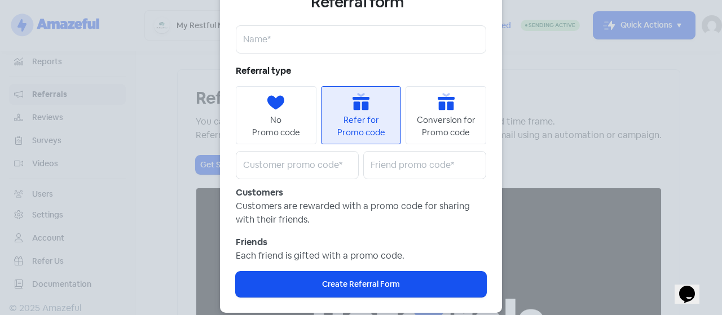
click at [276, 194] on b "Customers" at bounding box center [259, 193] width 47 height 12
click at [264, 180] on div "Referral form Name* Referral type Icon For Heart No Promo code Icon For Gift Re…" at bounding box center [361, 145] width 250 height 305
click at [275, 163] on input "text" at bounding box center [297, 165] width 123 height 28
type input "STU25"
click at [386, 165] on input "text" at bounding box center [424, 165] width 123 height 28
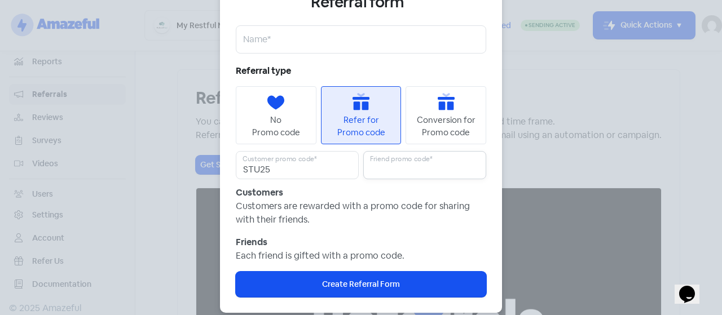
type input "5"
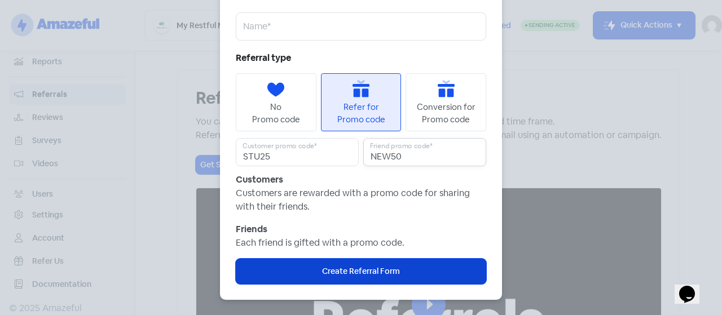
type input "NEW50"
click at [377, 269] on span "Create Referral Form" at bounding box center [361, 272] width 78 height 12
click at [406, 271] on button "Icon For Loading Create Referral Form" at bounding box center [361, 271] width 250 height 25
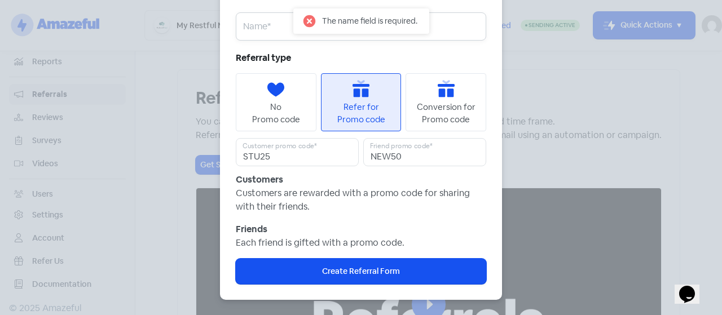
click at [287, 36] on input "text" at bounding box center [361, 26] width 250 height 28
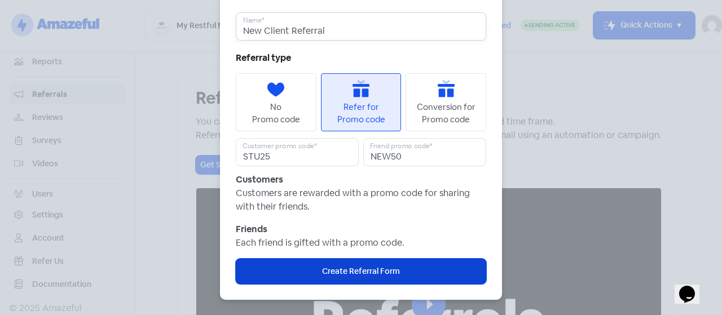
type input "New Client Referral"
click at [390, 275] on span "Create Referral Form" at bounding box center [361, 272] width 78 height 12
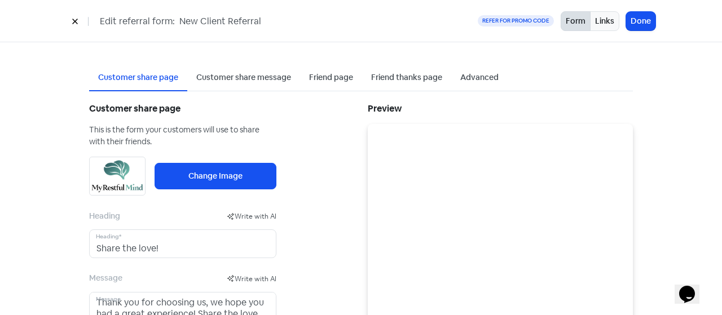
click at [251, 80] on div "Customer share message" at bounding box center [243, 78] width 95 height 12
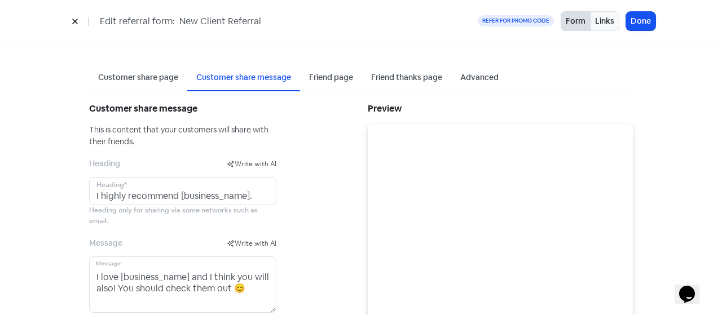
click at [319, 74] on div "Friend page" at bounding box center [331, 78] width 44 height 12
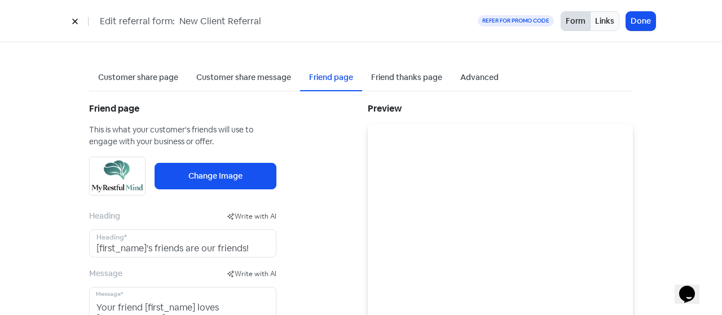
click at [384, 82] on div "Friend thanks page" at bounding box center [406, 78] width 71 height 12
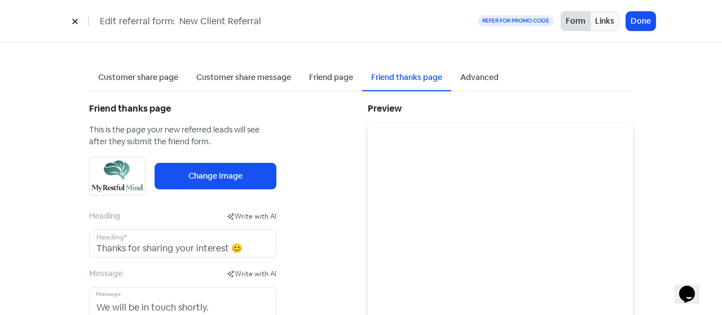
click at [475, 81] on div "Advanced" at bounding box center [479, 78] width 38 height 12
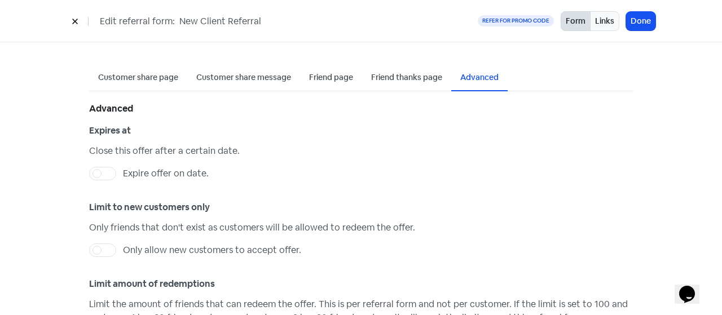
click at [76, 23] on icon at bounding box center [74, 21] width 5 height 5
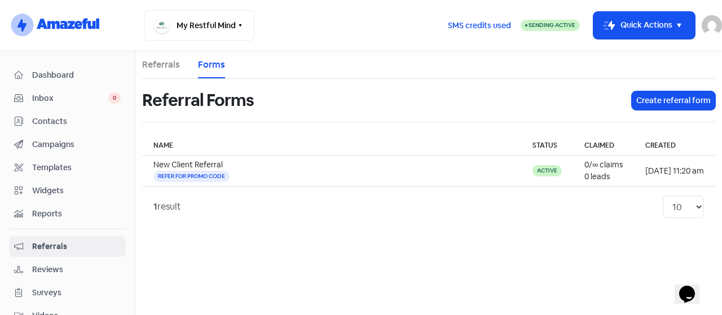
click at [64, 204] on link "Reports" at bounding box center [67, 214] width 117 height 21
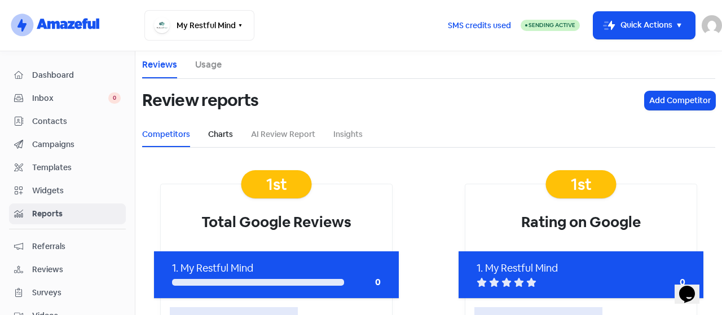
click at [213, 129] on link "Charts" at bounding box center [220, 135] width 25 height 12
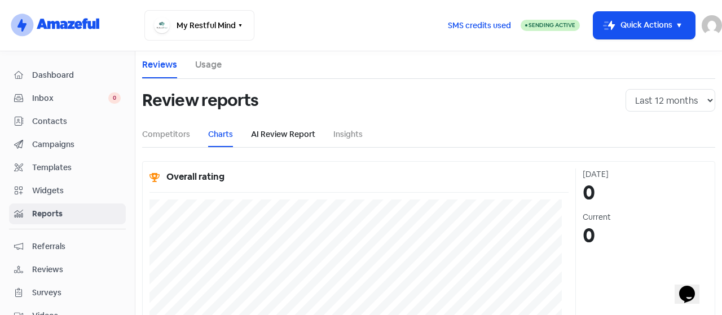
click at [276, 137] on link "AI Review Report" at bounding box center [283, 135] width 64 height 12
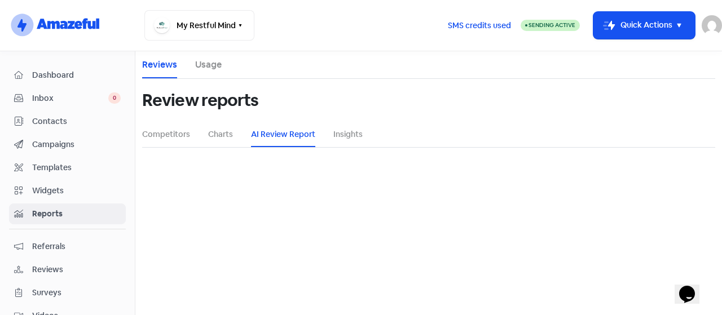
select select "12_months"
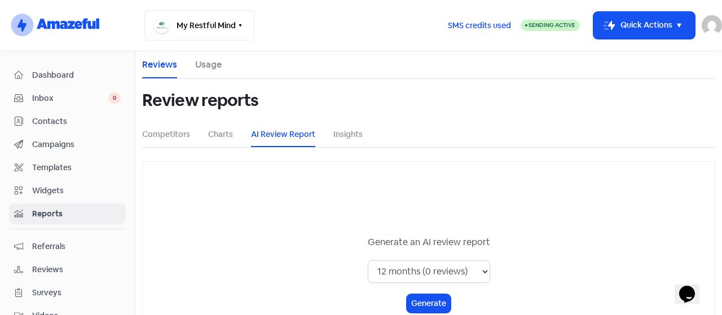
click at [443, 274] on select "1 month (0 reviews) 3 months (0 reviews) 6 months (0 reviews) 12 months (0 revi…" at bounding box center [429, 272] width 122 height 23
click at [345, 121] on div "Review reports" at bounding box center [428, 100] width 573 height 43
click at [333, 131] on link "Insights" at bounding box center [347, 135] width 29 height 12
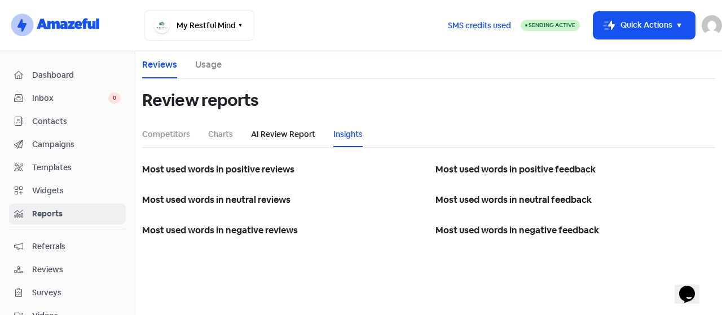
click at [275, 130] on link "AI Review Report" at bounding box center [283, 135] width 64 height 12
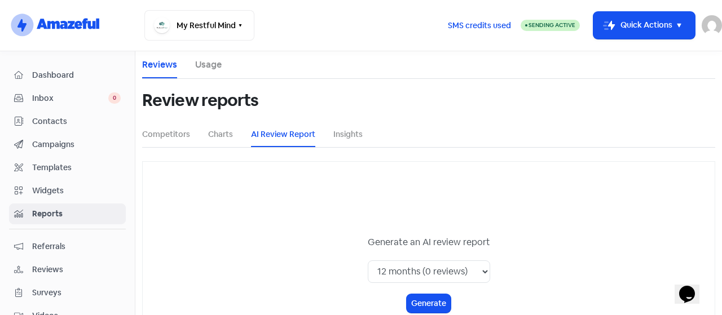
scroll to position [61, 0]
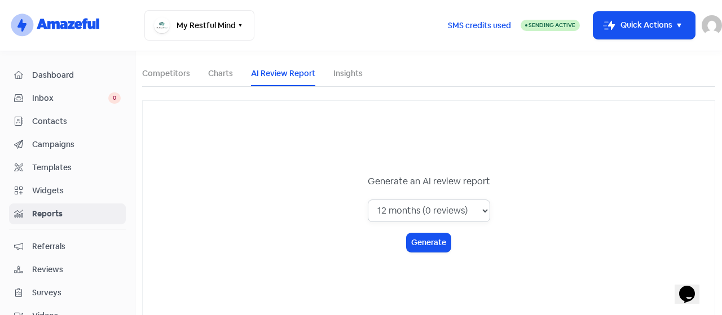
click at [452, 208] on select "1 month (0 reviews) 3 months (0 reviews) 6 months (0 reviews) 12 months (0 revi…" at bounding box center [429, 211] width 122 height 23
select select "all_time"
click at [368, 200] on select "1 month (0 reviews) 3 months (0 reviews) 6 months (0 reviews) 12 months (0 revi…" at bounding box center [429, 211] width 122 height 23
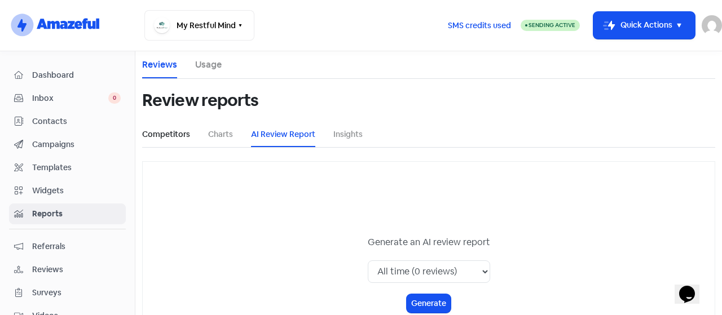
click at [162, 135] on link "Competitors" at bounding box center [166, 135] width 48 height 12
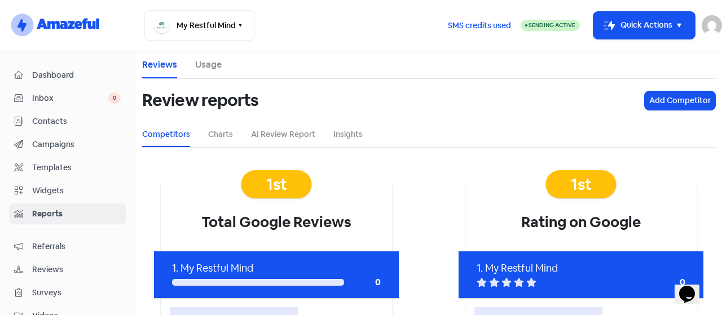
click at [83, 185] on span "Widgets" at bounding box center [76, 191] width 89 height 12
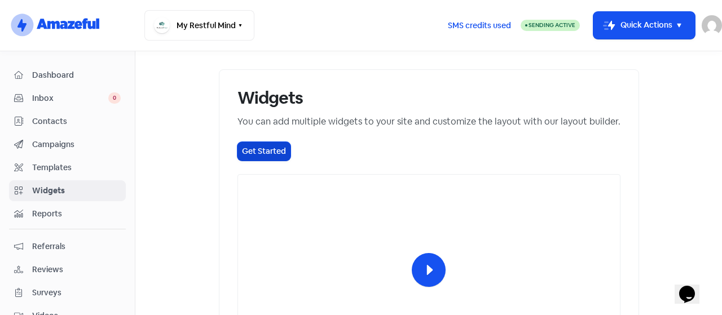
click at [237, 144] on button "Get Started" at bounding box center [263, 151] width 53 height 19
select select "review_pop"
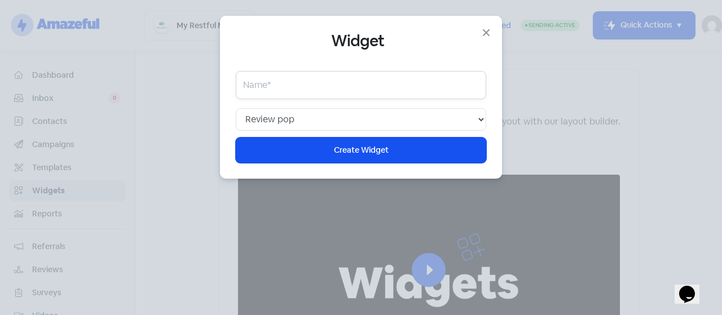
click at [291, 82] on input "text" at bounding box center [361, 85] width 250 height 28
click at [342, 122] on select "Web chat Floating showcase Review pop Review slider Wall of love Top banner Sur…" at bounding box center [361, 119] width 250 height 23
click at [264, 86] on input "text" at bounding box center [361, 85] width 250 height 28
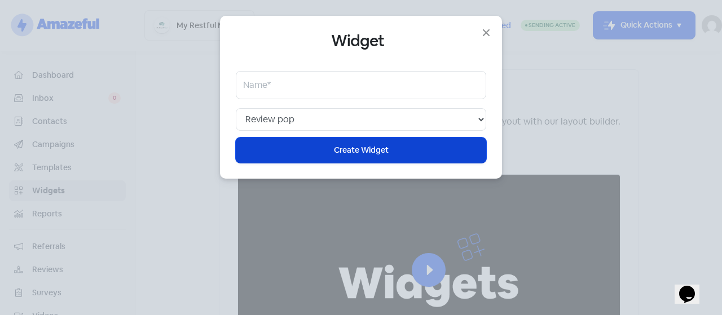
click at [364, 148] on span "Create Widget" at bounding box center [361, 150] width 55 height 12
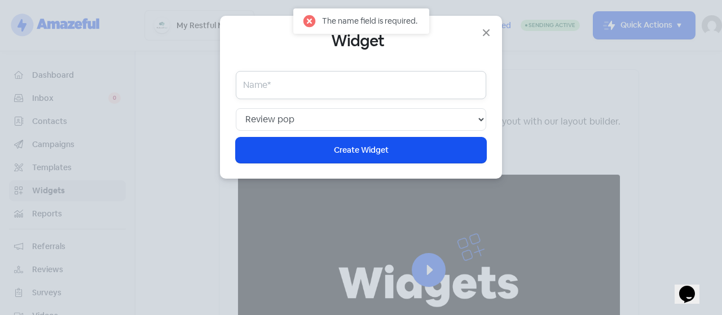
click at [275, 84] on input "text" at bounding box center [361, 85] width 250 height 28
type input "A"
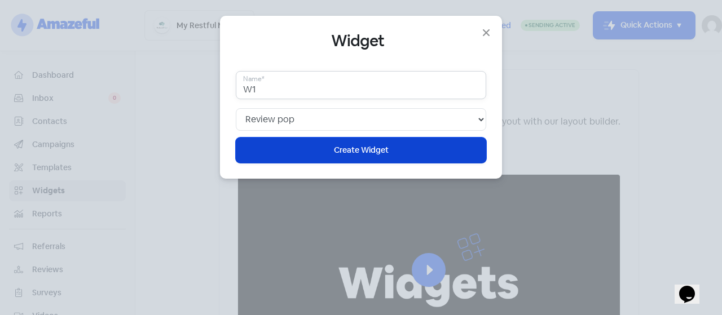
type input "W1"
click at [389, 155] on button "Icon For Loading Create Widget" at bounding box center [361, 150] width 250 height 25
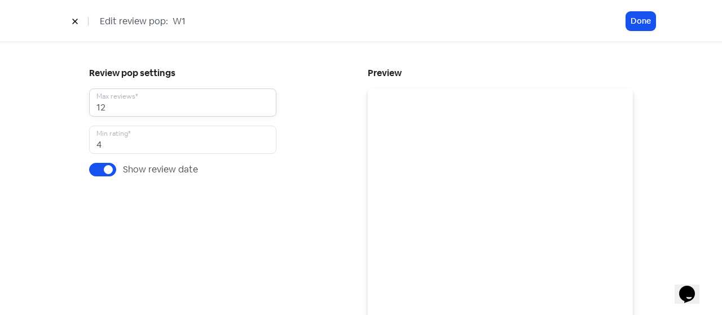
click at [152, 105] on input "12" at bounding box center [182, 103] width 187 height 28
click at [68, 19] on button at bounding box center [75, 21] width 17 height 20
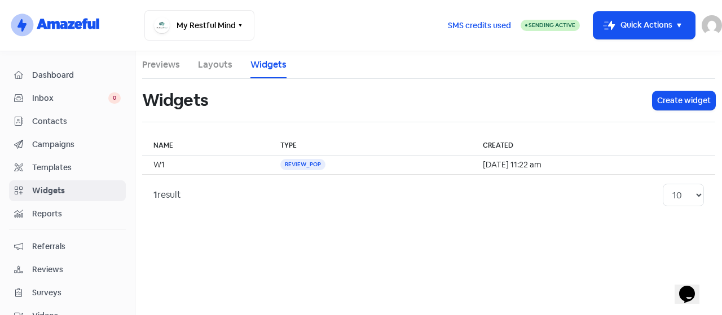
click at [50, 166] on span "Templates" at bounding box center [76, 168] width 89 height 12
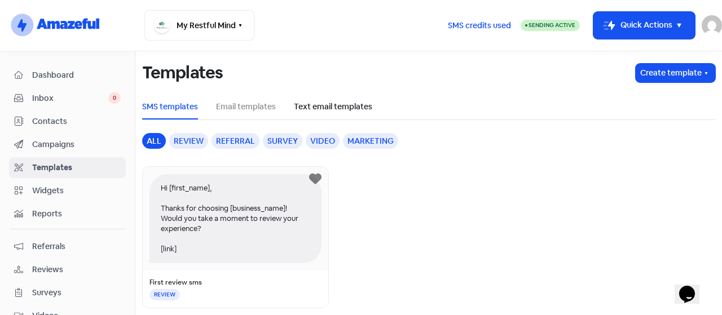
click at [327, 107] on link "Text email templates" at bounding box center [333, 107] width 78 height 12
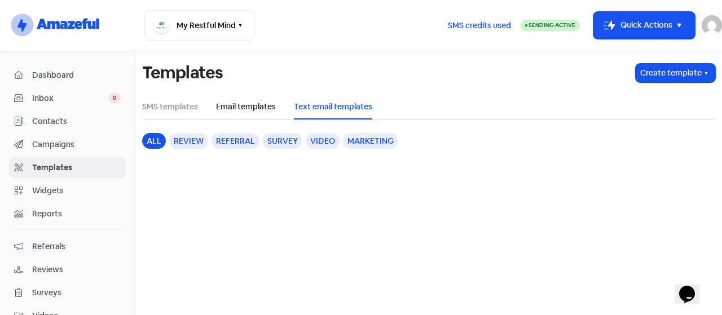
click at [248, 107] on link "Email templates" at bounding box center [246, 107] width 60 height 12
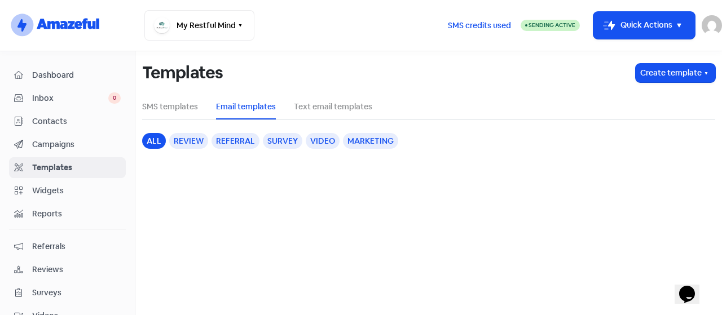
click at [331, 121] on div "Templates Create template SMS templates Email templates Text email templates al…" at bounding box center [428, 142] width 587 height 183
drag, startPoint x: 323, startPoint y: 113, endPoint x: 331, endPoint y: 121, distance: 11.6
click at [331, 121] on div "Templates Create template SMS templates Email templates Text email templates al…" at bounding box center [428, 108] width 587 height 115
click at [321, 112] on link "Text email templates" at bounding box center [333, 107] width 78 height 12
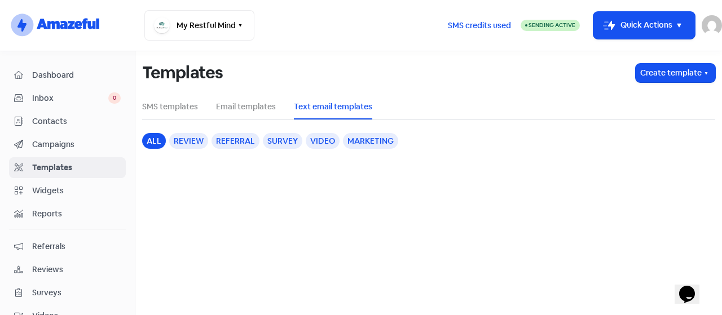
click at [197, 107] on ul "SMS templates Email templates Text email templates" at bounding box center [428, 106] width 573 height 25
click at [177, 107] on link "SMS templates" at bounding box center [170, 107] width 56 height 12
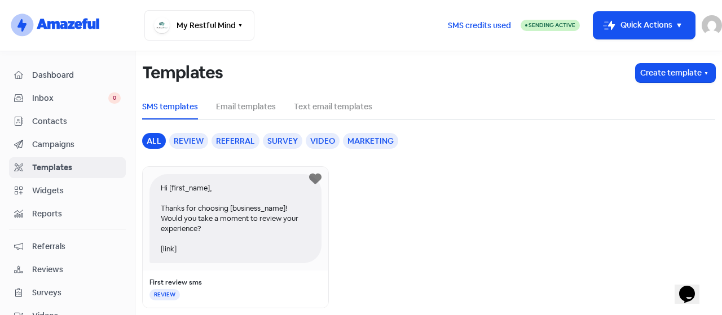
scroll to position [6, 0]
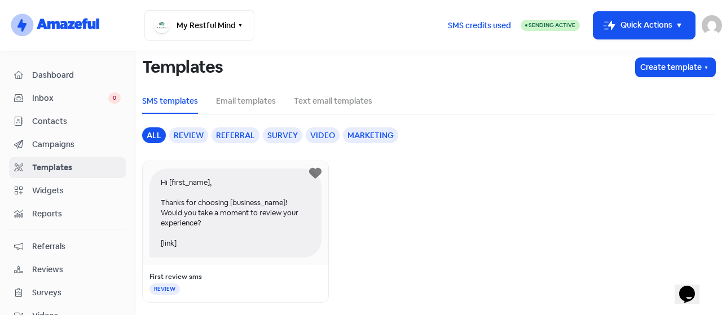
click at [60, 141] on span "Campaigns" at bounding box center [76, 145] width 89 height 12
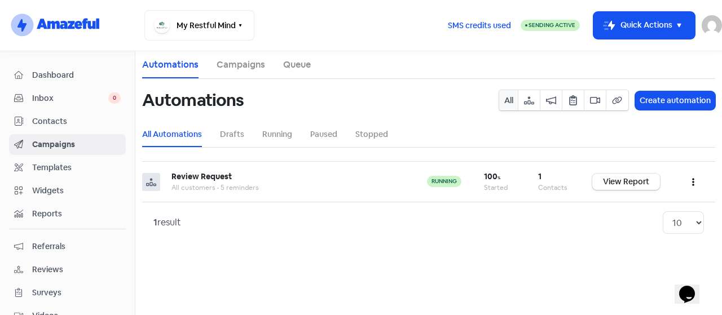
click at [294, 68] on link "Queue" at bounding box center [297, 65] width 28 height 14
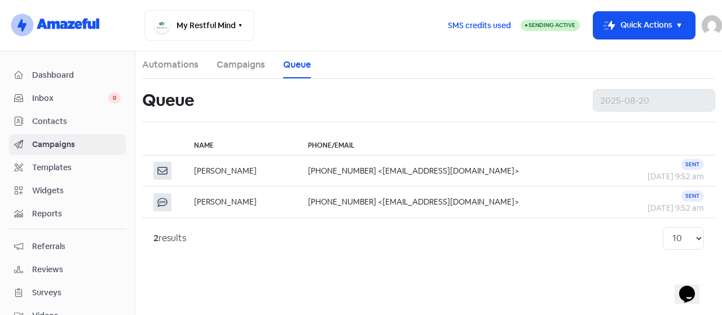
click at [68, 125] on span "Contacts" at bounding box center [76, 122] width 89 height 12
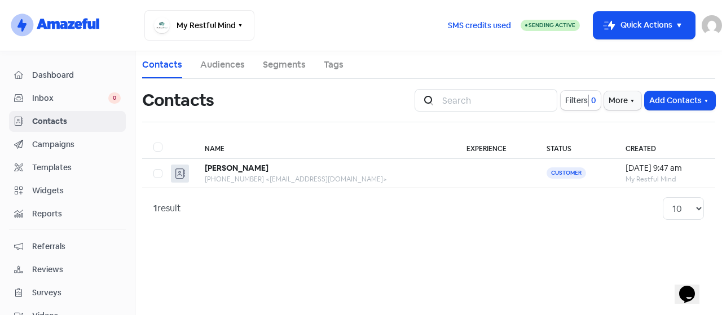
click at [53, 89] on link "Inbox 0" at bounding box center [67, 98] width 117 height 21
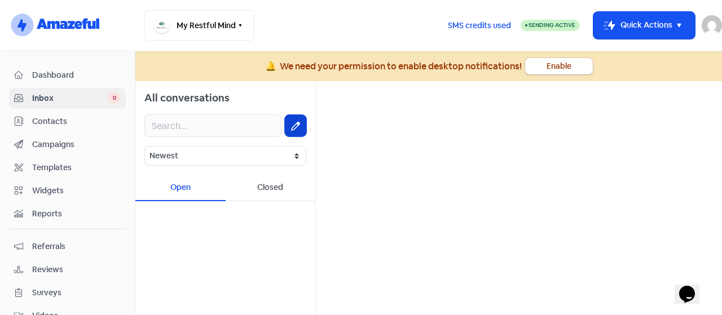
click at [297, 124] on icon at bounding box center [295, 126] width 9 height 9
click at [557, 67] on button "Enable" at bounding box center [559, 66] width 68 height 16
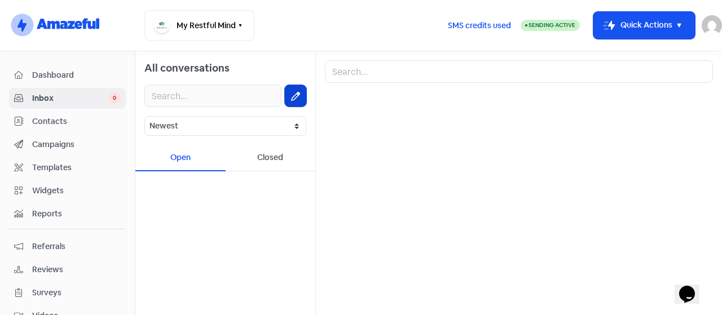
click at [290, 99] on button at bounding box center [295, 95] width 21 height 21
click at [275, 159] on div "Closed" at bounding box center [271, 158] width 90 height 27
click at [196, 159] on div "Open" at bounding box center [180, 158] width 90 height 27
click at [292, 100] on icon at bounding box center [295, 96] width 9 height 9
click at [219, 93] on input "text" at bounding box center [212, 96] width 137 height 23
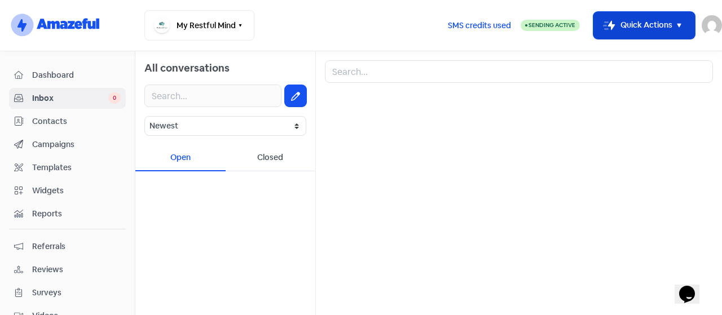
click at [666, 34] on button "Icon For Thunder-move Quick Actions" at bounding box center [644, 25] width 102 height 27
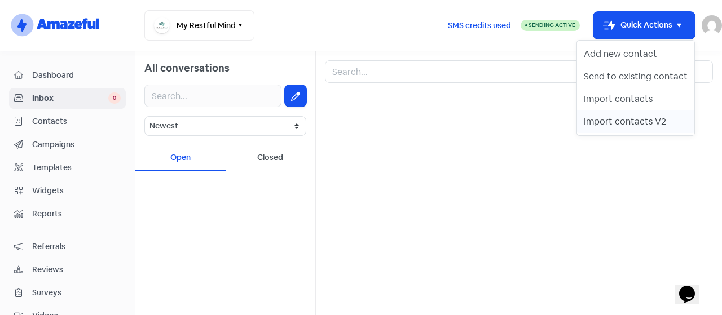
click at [657, 120] on button "Import contacts V2" at bounding box center [635, 122] width 117 height 23
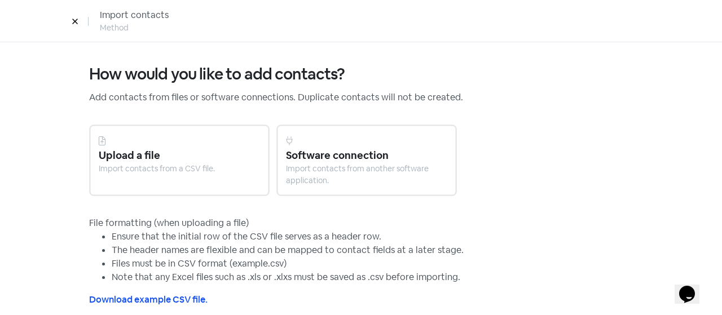
click at [369, 137] on div at bounding box center [366, 141] width 161 height 14
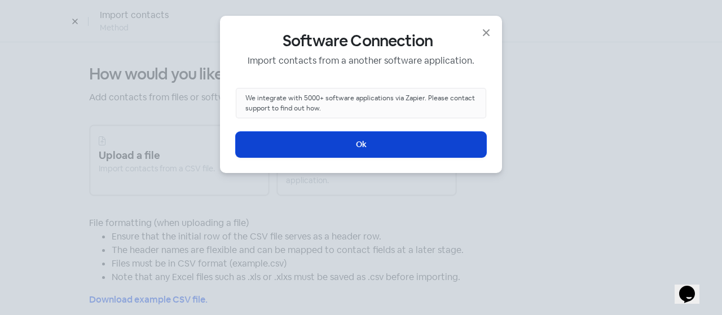
click at [357, 149] on button "Ok" at bounding box center [361, 144] width 250 height 25
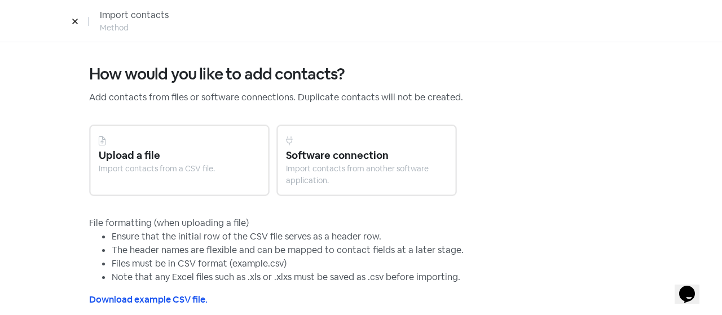
scroll to position [13, 0]
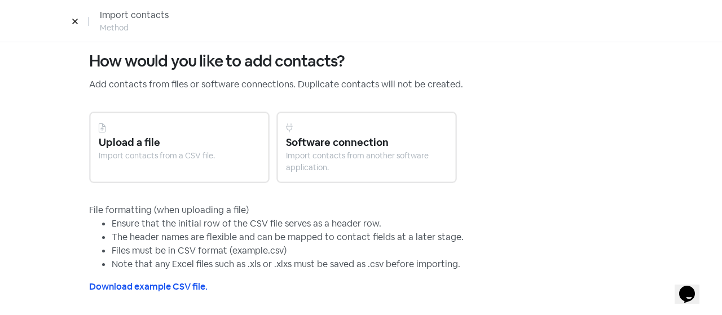
click at [336, 144] on div "Software connection" at bounding box center [366, 142] width 161 height 15
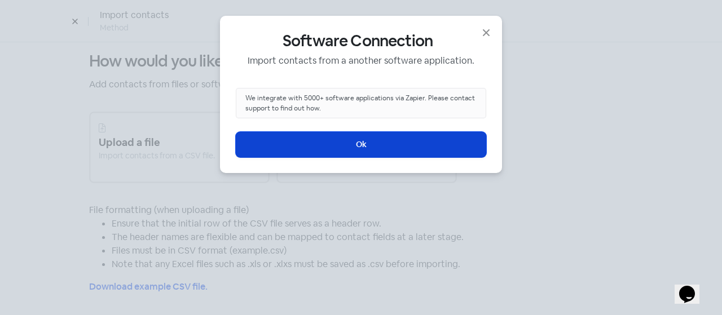
click at [330, 144] on button "Ok" at bounding box center [361, 144] width 250 height 25
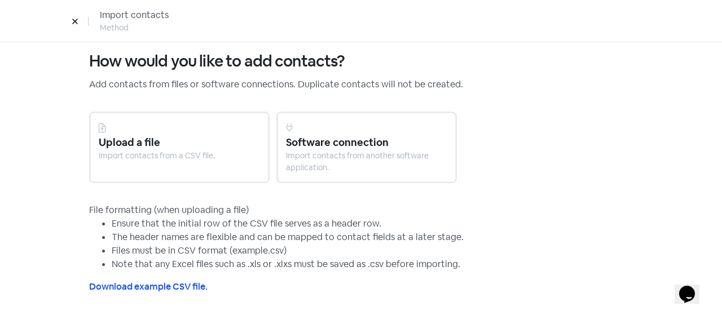
click at [73, 24] on icon at bounding box center [75, 21] width 7 height 7
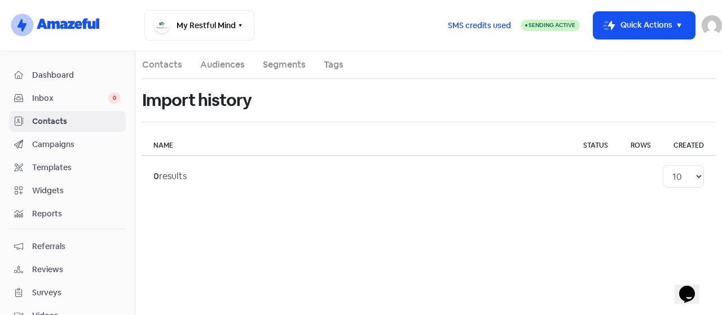
click at [91, 69] on span "Dashboard" at bounding box center [76, 75] width 89 height 12
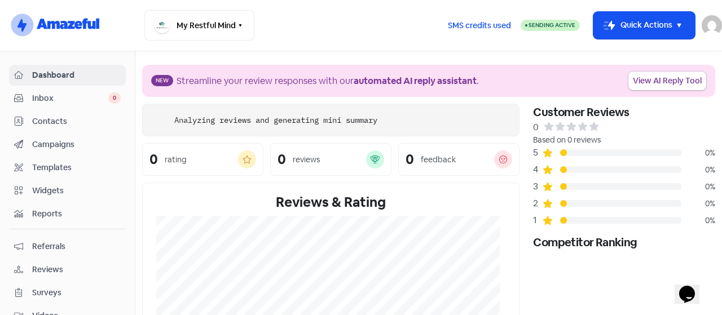
scroll to position [152, 0]
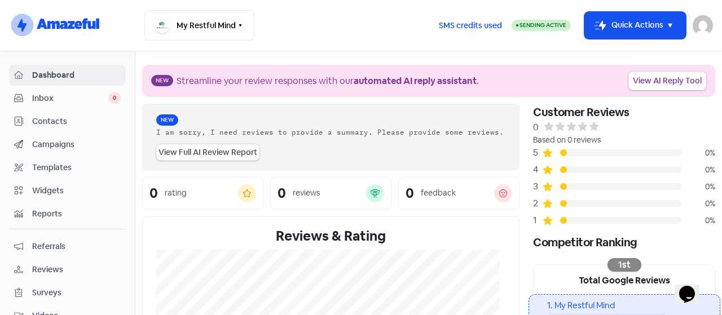
scroll to position [152, 0]
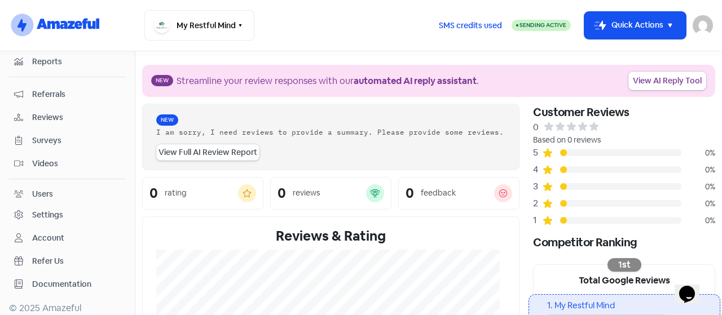
click at [65, 279] on span "Documentation" at bounding box center [76, 285] width 89 height 12
click at [44, 257] on span "Refer Us" at bounding box center [76, 262] width 89 height 12
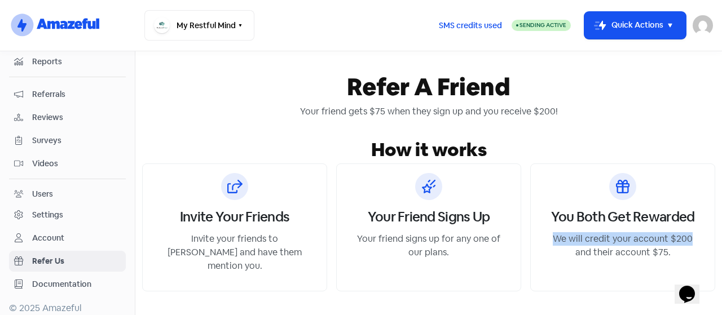
drag, startPoint x: 681, startPoint y: 240, endPoint x: 546, endPoint y: 237, distance: 134.9
click at [546, 237] on p "We will credit your account $200 and their account $75." at bounding box center [622, 245] width 157 height 27
click at [628, 116] on div "Your friend gets $75 when they sign up and you receive $200!" at bounding box center [428, 112] width 573 height 14
click at [601, 225] on h3 "You Both Get Rewarded" at bounding box center [623, 217] width 144 height 16
click at [638, 267] on div "You Both Get Rewarded We will credit your account $200 and their account $75." at bounding box center [622, 228] width 185 height 128
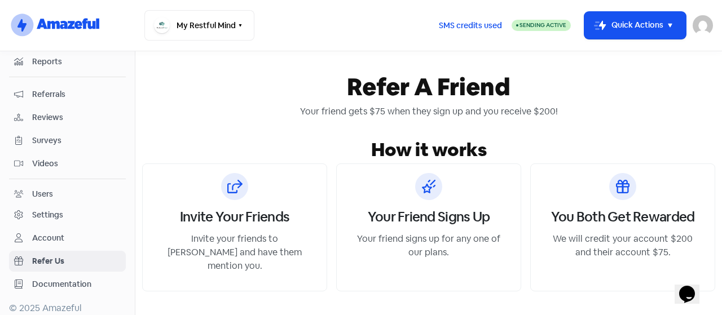
click at [463, 219] on h3 "Your Friend Signs Up" at bounding box center [429, 217] width 122 height 16
click at [403, 245] on p "Your friend signs up for any one of our plans." at bounding box center [428, 245] width 157 height 27
drag, startPoint x: 246, startPoint y: 233, endPoint x: 235, endPoint y: 222, distance: 16.0
click at [235, 222] on h3 "Invite Your Friends" at bounding box center [234, 217] width 109 height 16
click at [236, 172] on div "Invite Your Friends Invite your friends to [PERSON_NAME] and have them mention …" at bounding box center [234, 228] width 185 height 128
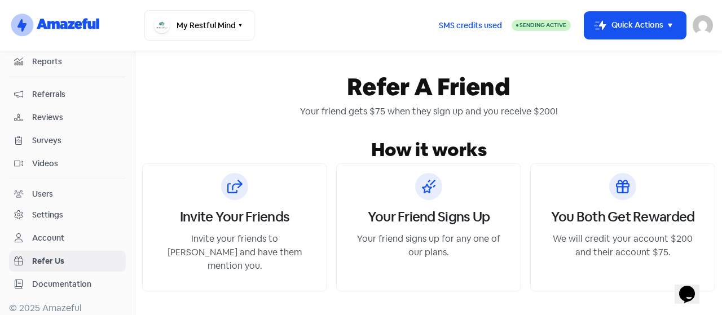
click at [236, 172] on div "Invite Your Friends Invite your friends to [PERSON_NAME] and have them mention …" at bounding box center [234, 228] width 185 height 128
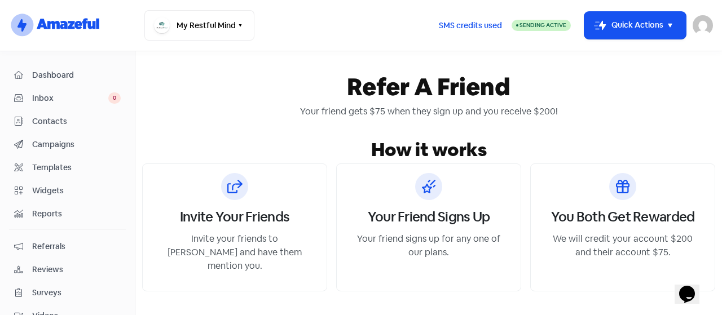
click at [73, 72] on span "Dashboard" at bounding box center [76, 75] width 89 height 12
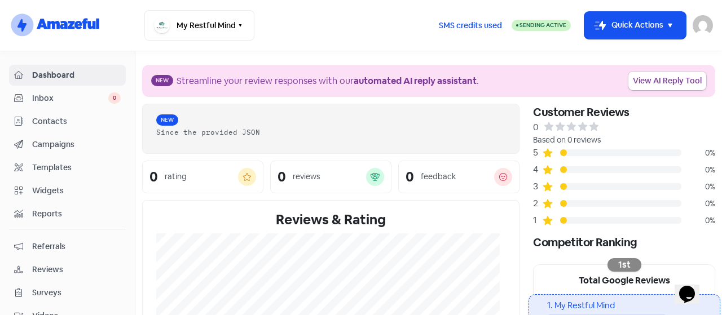
scroll to position [152, 0]
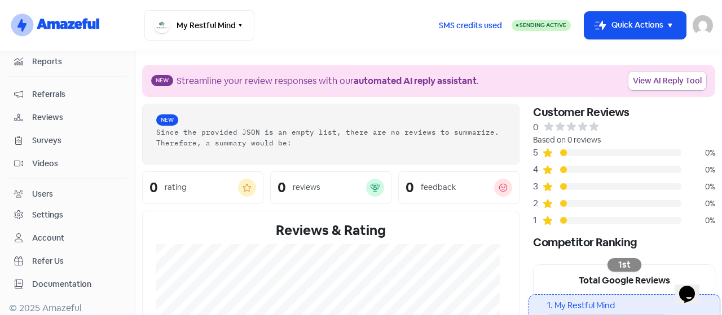
click at [37, 256] on span "Refer Us" at bounding box center [76, 262] width 89 height 12
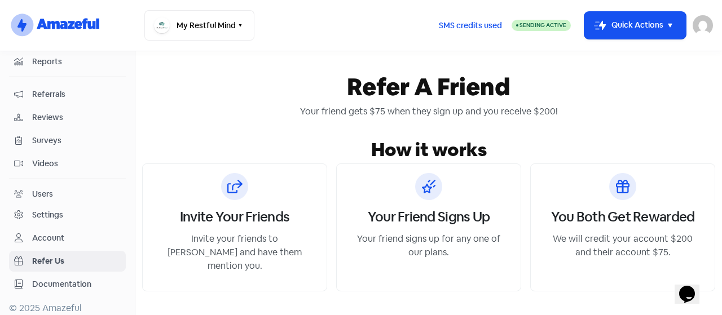
click at [651, 261] on div "You Both Get Rewarded We will credit your account $200 and their account $75." at bounding box center [622, 228] width 185 height 128
click at [668, 23] on icon "button" at bounding box center [670, 26] width 14 height 14
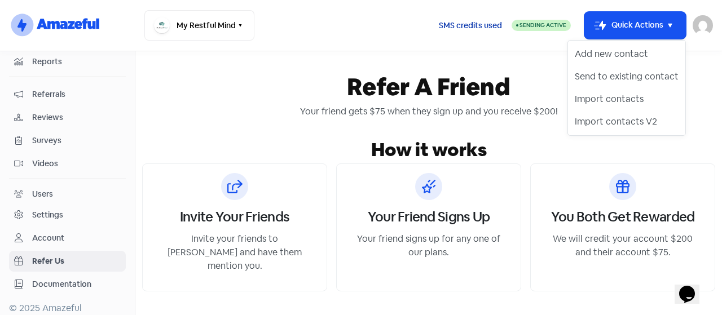
click at [467, 23] on span "SMS credits used" at bounding box center [470, 26] width 63 height 12
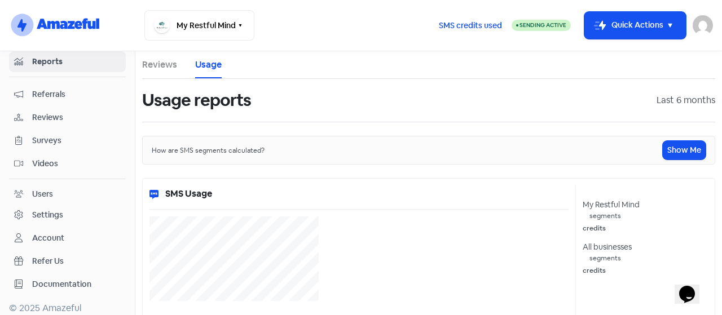
select select "[object Object]"
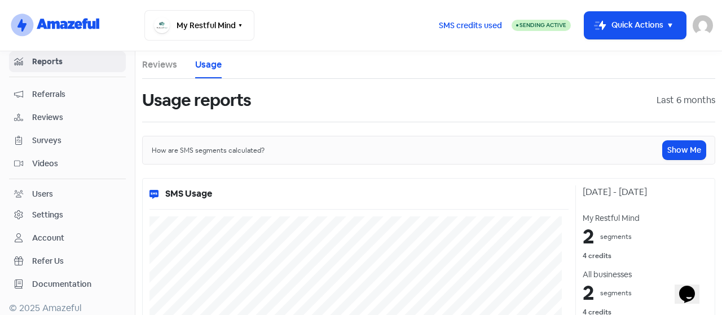
click at [21, 210] on icon at bounding box center [18, 214] width 8 height 9
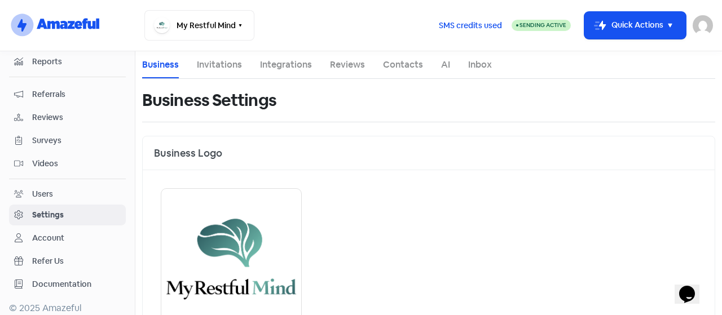
click at [206, 55] on li "Invitations" at bounding box center [219, 64] width 45 height 27
click at [483, 63] on link "Inbox" at bounding box center [480, 65] width 24 height 14
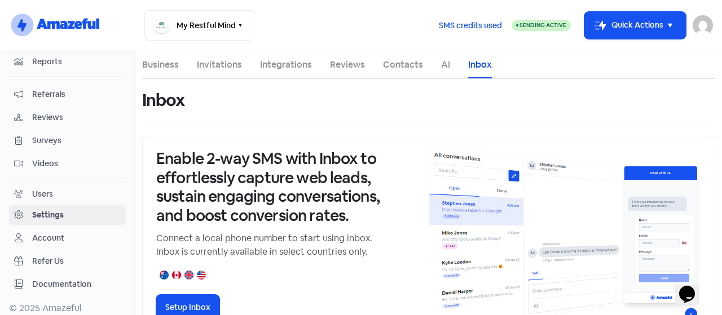
scroll to position [28, 0]
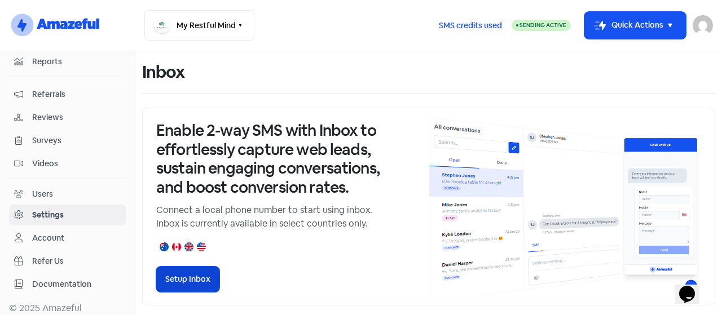
click at [194, 276] on button "Setup Inbox" at bounding box center [187, 279] width 63 height 25
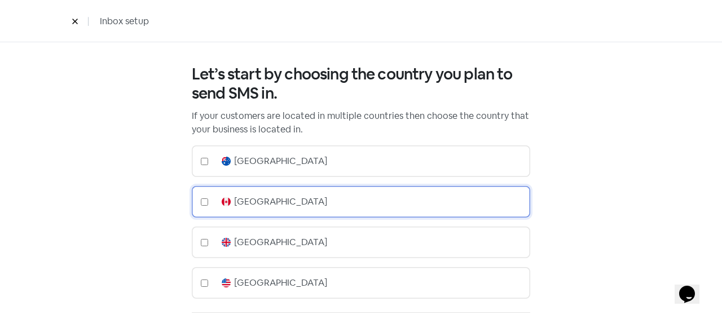
click at [212, 200] on div "[GEOGRAPHIC_DATA]" at bounding box center [361, 202] width 338 height 32
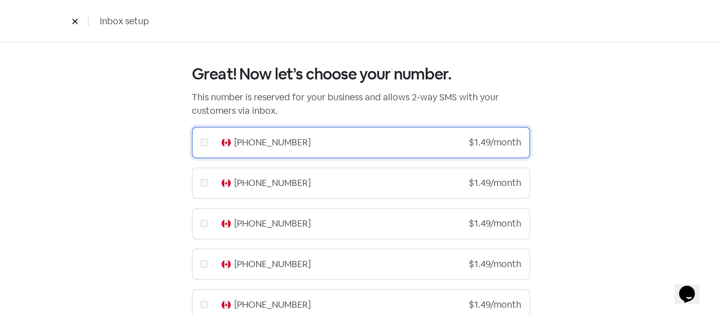
click at [376, 151] on div "[PHONE_NUMBER] $1.49/month" at bounding box center [361, 143] width 338 height 32
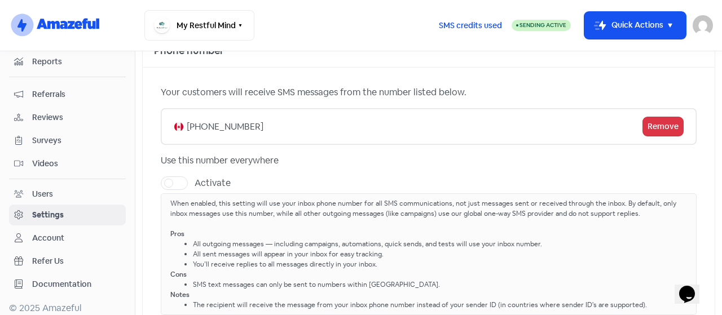
scroll to position [104, 0]
click at [195, 179] on label "Activate" at bounding box center [213, 182] width 36 height 14
click at [195, 179] on input "Activate" at bounding box center [198, 178] width 7 height 7
checkbox input "true"
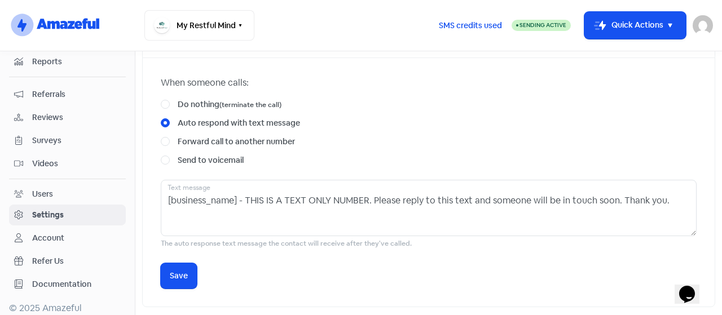
scroll to position [437, 0]
click at [167, 98] on div "Do nothing (terminate the call)" at bounding box center [429, 104] width 536 height 12
click at [178, 100] on label "Do nothing (terminate the call)" at bounding box center [230, 104] width 104 height 12
click at [178, 100] on input "Do nothing (terminate the call)" at bounding box center [181, 101] width 7 height 7
radio input "true"
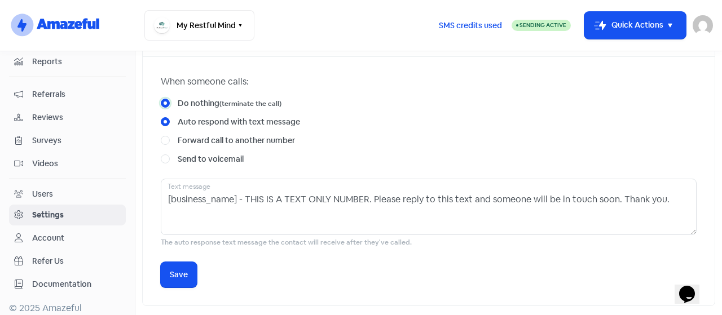
radio input "false"
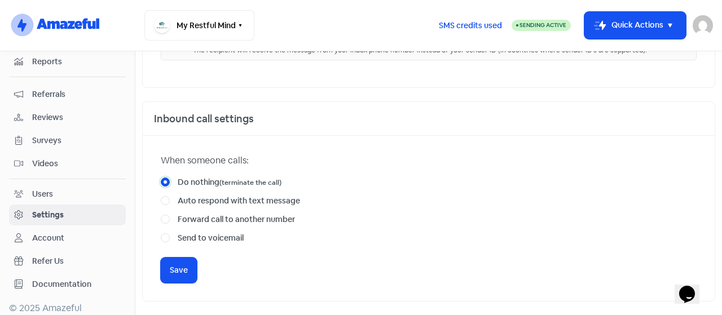
scroll to position [355, 0]
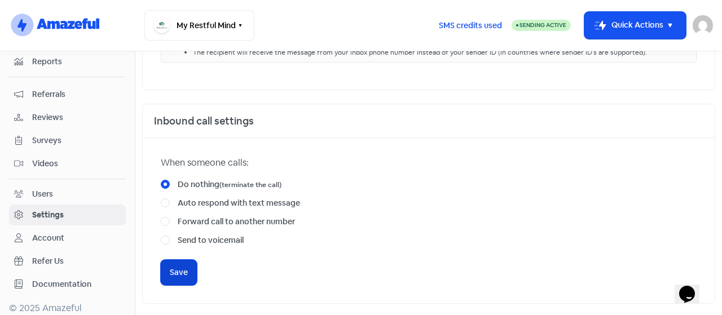
click at [168, 275] on button "Icon For Loading Save" at bounding box center [179, 272] width 36 height 25
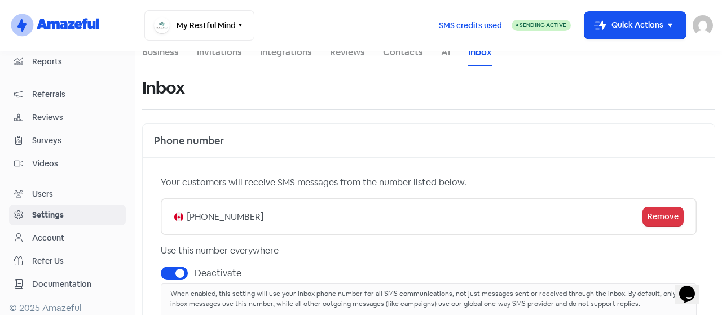
scroll to position [0, 0]
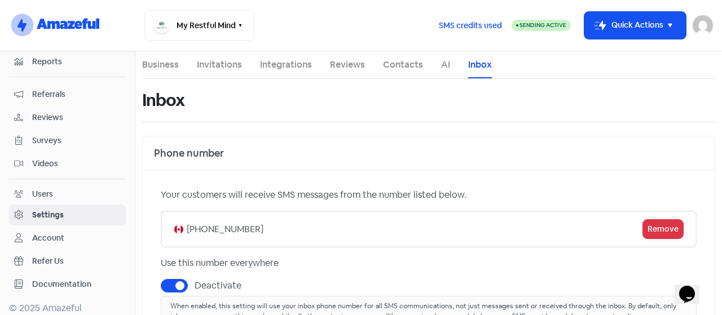
click at [441, 65] on link "AI" at bounding box center [445, 65] width 9 height 14
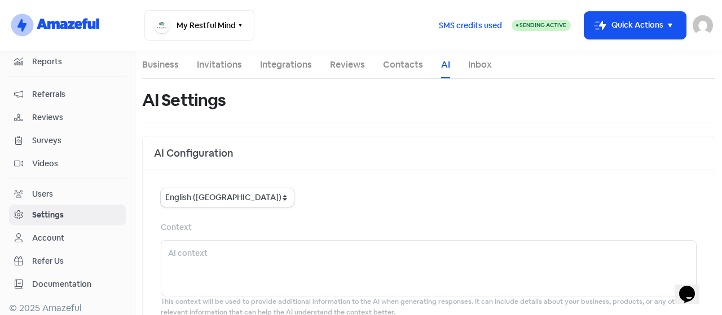
scroll to position [73, 0]
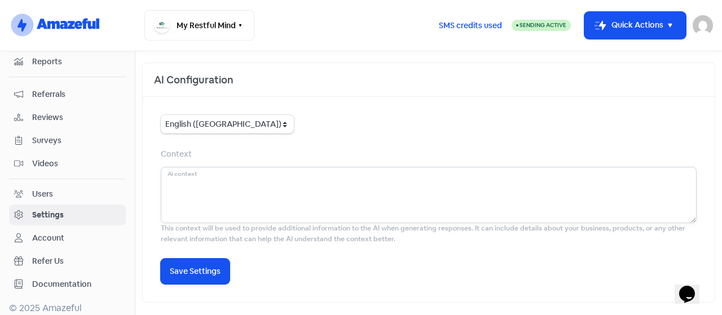
click at [195, 173] on textarea at bounding box center [429, 195] width 536 height 56
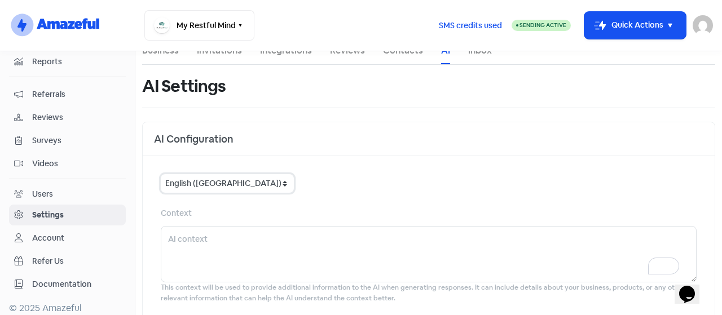
click at [243, 186] on select "English ([GEOGRAPHIC_DATA]) English ([GEOGRAPHIC_DATA]) English ([GEOGRAPHIC_DA…" at bounding box center [227, 183] width 133 height 19
select select "en-[GEOGRAPHIC_DATA]"
click at [161, 174] on select "English ([GEOGRAPHIC_DATA]) English ([GEOGRAPHIC_DATA]) English ([GEOGRAPHIC_DA…" at bounding box center [227, 183] width 133 height 19
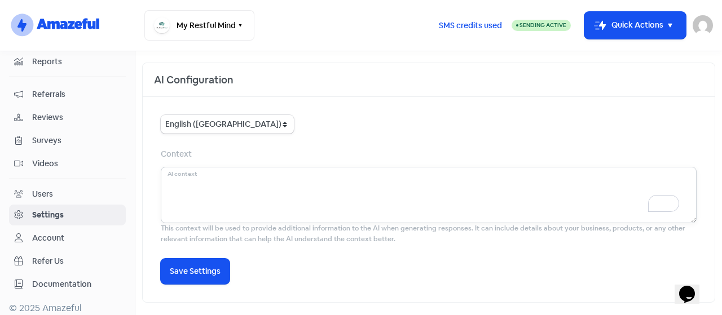
click at [257, 182] on textarea "To enrich screen reader interactions, please activate Accessibility in Grammarl…" at bounding box center [429, 195] width 536 height 56
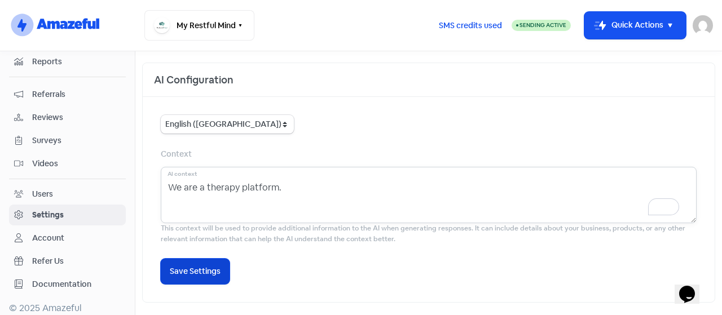
type textarea "We are a therapy platform."
click at [197, 266] on span "Save Settings" at bounding box center [195, 272] width 51 height 12
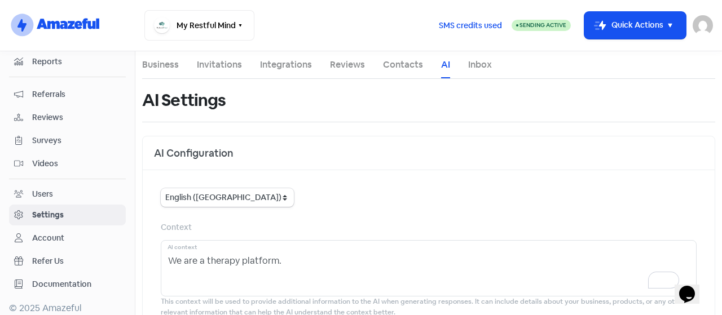
click at [403, 72] on li "Contacts" at bounding box center [403, 64] width 40 height 27
click at [392, 65] on link "Contacts" at bounding box center [403, 65] width 40 height 14
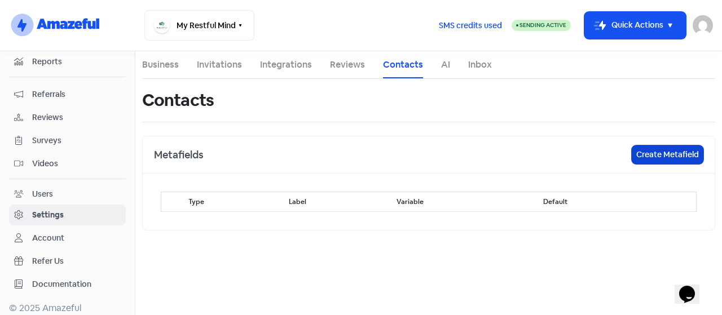
click at [658, 150] on button "Create Metafield" at bounding box center [668, 155] width 72 height 19
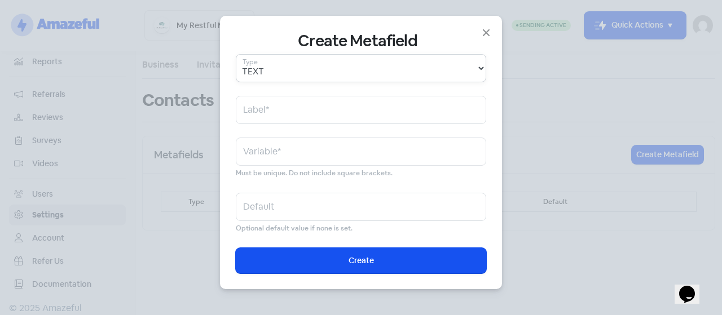
click at [290, 64] on select "TEXT" at bounding box center [361, 68] width 250 height 28
click at [236, 54] on select "TEXT" at bounding box center [361, 68] width 250 height 28
click at [283, 115] on input "text" at bounding box center [361, 110] width 250 height 28
click at [287, 146] on input "text" at bounding box center [361, 152] width 250 height 28
click at [294, 200] on input "text" at bounding box center [361, 207] width 250 height 28
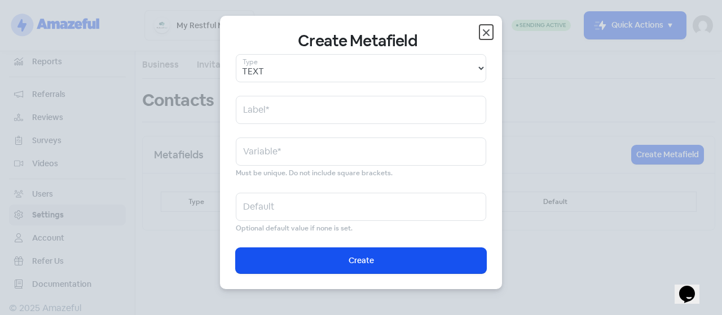
click at [481, 30] on icon "button" at bounding box center [486, 33] width 14 height 14
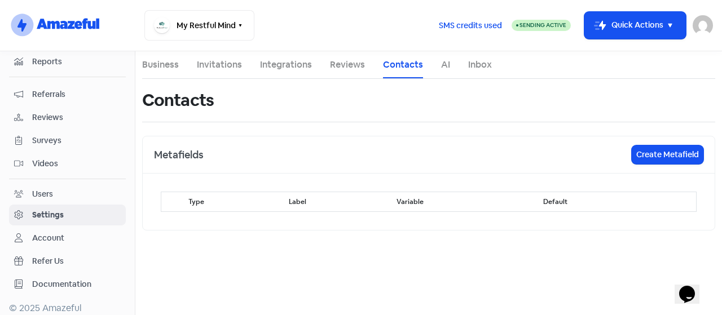
click at [302, 73] on li "Integrations" at bounding box center [286, 64] width 52 height 27
click at [285, 64] on link "Integrations" at bounding box center [286, 65] width 52 height 14
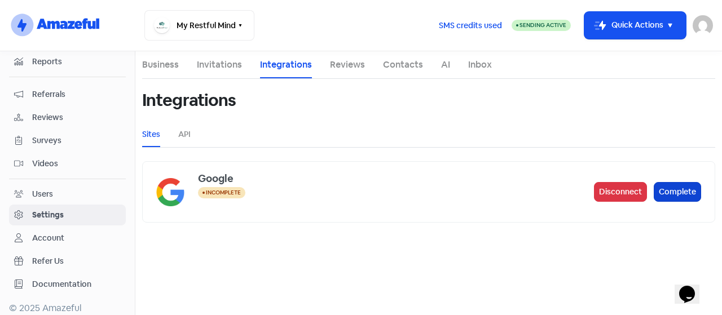
click at [679, 189] on button "Complete" at bounding box center [677, 192] width 47 height 20
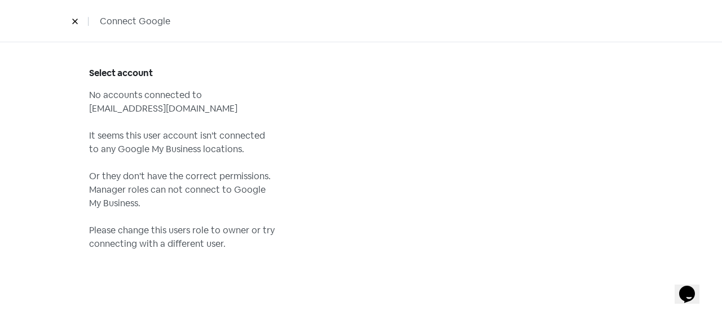
click at [75, 16] on button at bounding box center [75, 21] width 17 height 20
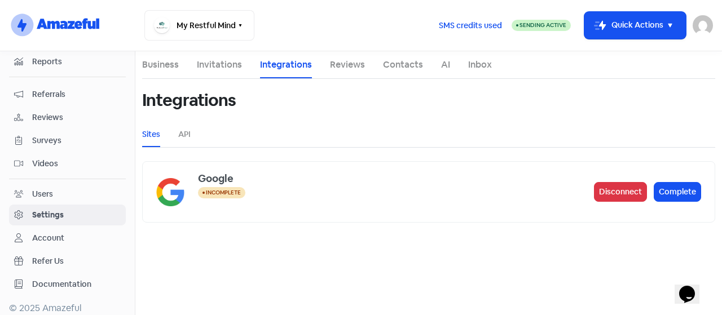
click at [65, 256] on span "Refer Us" at bounding box center [76, 262] width 89 height 12
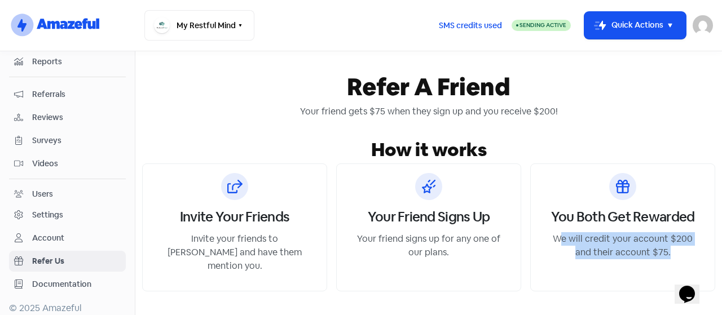
drag, startPoint x: 555, startPoint y: 233, endPoint x: 700, endPoint y: 248, distance: 145.7
click at [700, 248] on p "We will credit your account $200 and their account $75." at bounding box center [622, 245] width 157 height 27
click at [675, 244] on p "We will credit your account $200 and their account $75." at bounding box center [622, 245] width 157 height 27
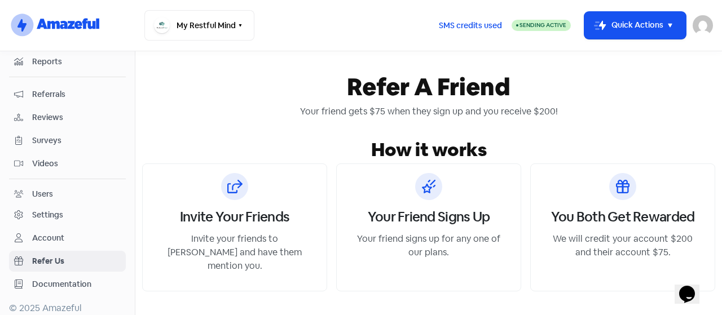
click at [679, 246] on p "We will credit your account $200 and their account $75." at bounding box center [622, 245] width 157 height 27
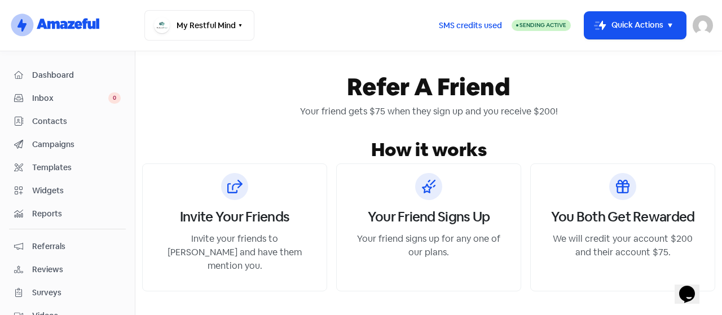
click at [696, 29] on img at bounding box center [703, 25] width 20 height 20
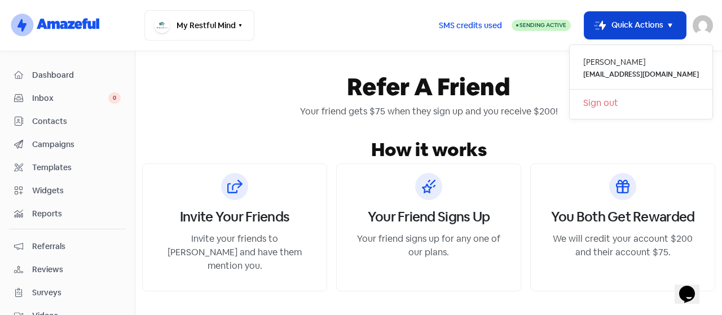
click at [631, 22] on button "Icon For Thunder-move Quick Actions" at bounding box center [635, 25] width 102 height 27
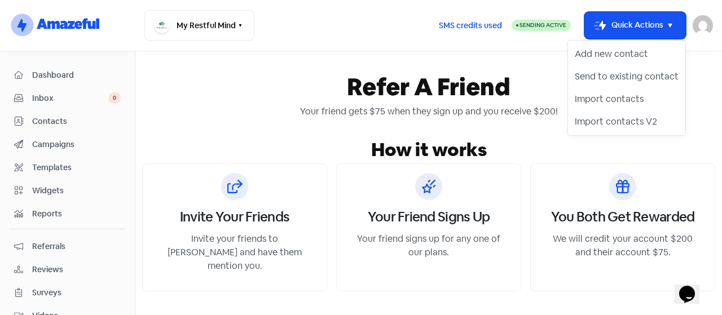
click at [553, 23] on span "Sending Active" at bounding box center [543, 24] width 47 height 7
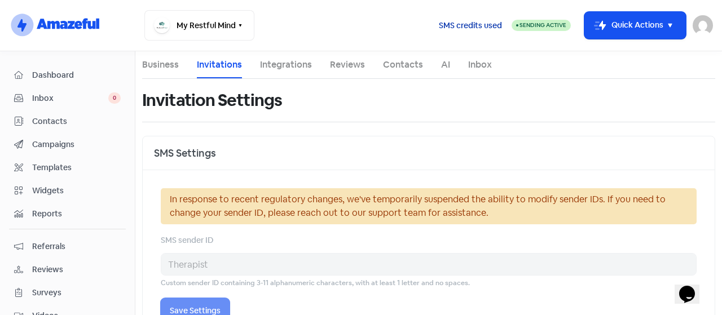
select select "CA"
select select "America/[GEOGRAPHIC_DATA]"
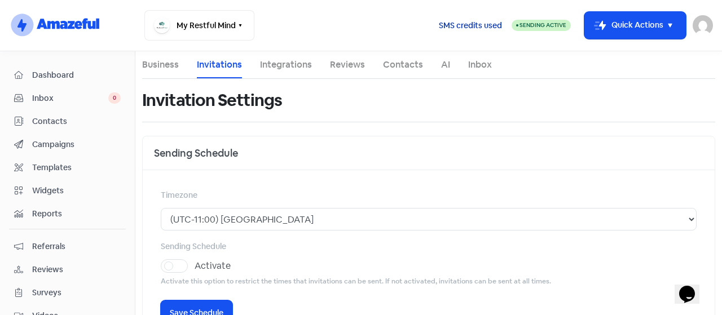
click at [439, 21] on span "SMS credits used" at bounding box center [470, 26] width 63 height 12
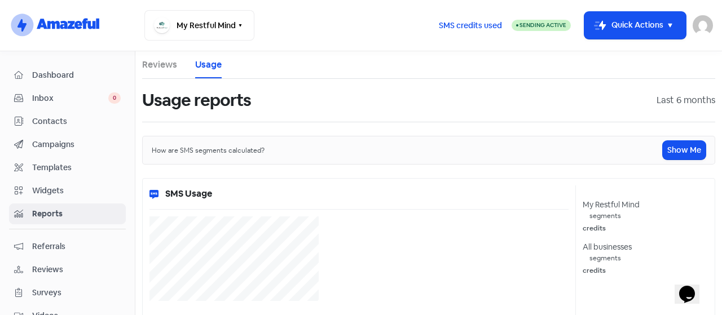
select select "[object Object]"
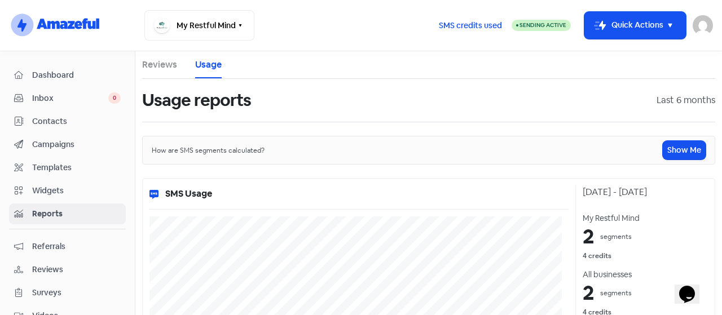
scroll to position [152, 0]
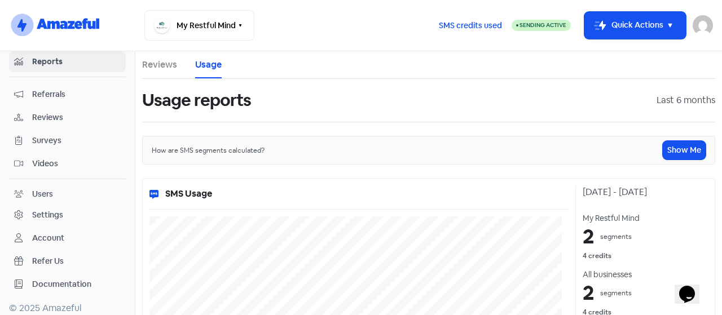
click at [59, 228] on link "Account" at bounding box center [67, 238] width 117 height 21
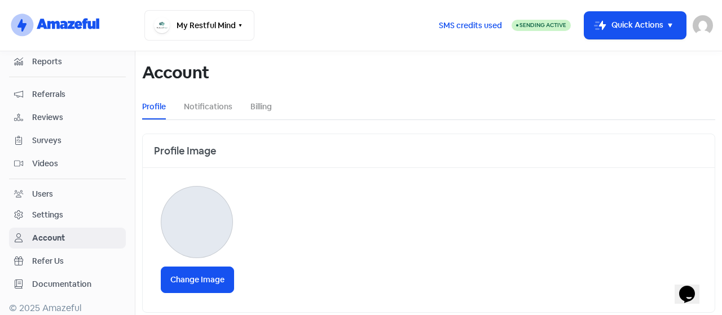
click at [248, 111] on ul "Profile Notifications Billing" at bounding box center [428, 106] width 573 height 25
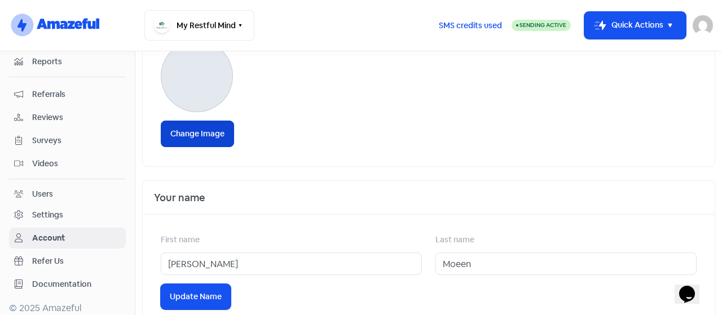
scroll to position [146, 0]
click at [193, 127] on label "Change Image" at bounding box center [197, 134] width 73 height 27
click at [0, 0] on input "Change Image" at bounding box center [0, 0] width 0 height 0
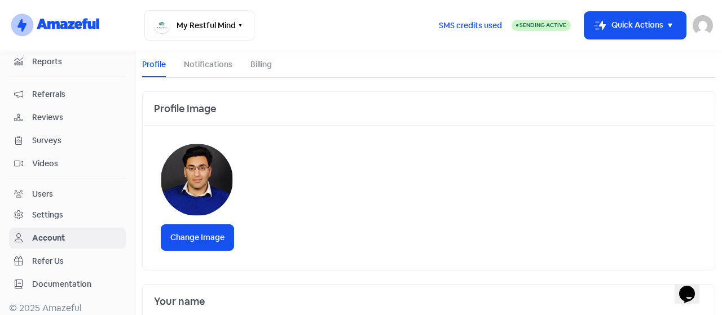
scroll to position [0, 0]
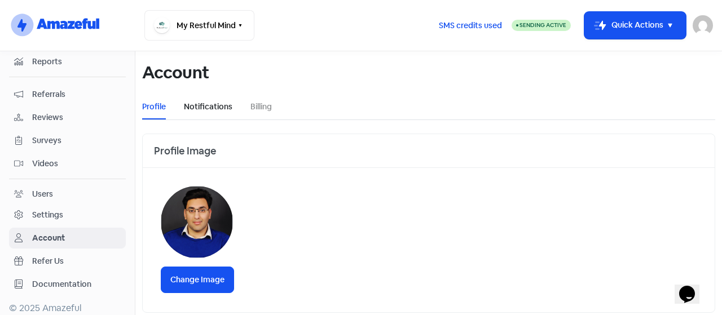
click at [222, 105] on link "Notifications" at bounding box center [208, 107] width 49 height 12
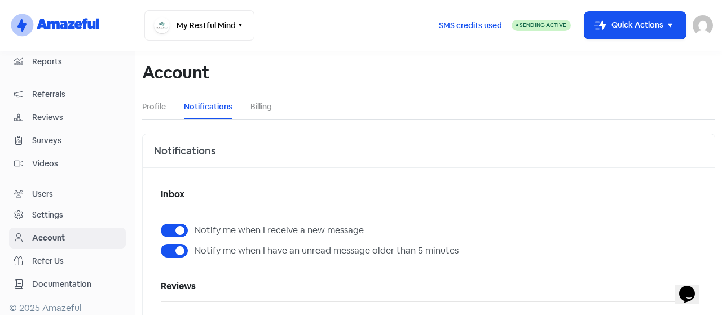
click at [261, 93] on div "Account" at bounding box center [428, 72] width 573 height 43
click at [262, 109] on link "Billing" at bounding box center [260, 107] width 21 height 12
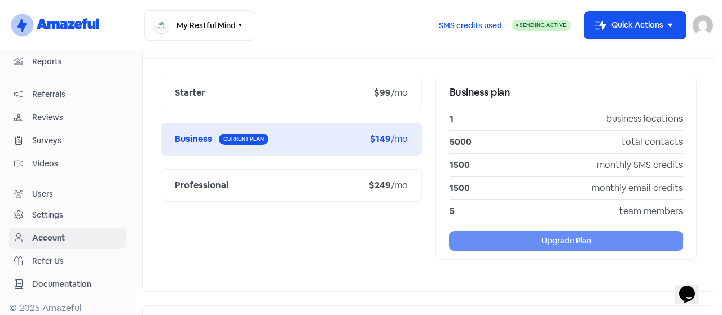
scroll to position [205, 0]
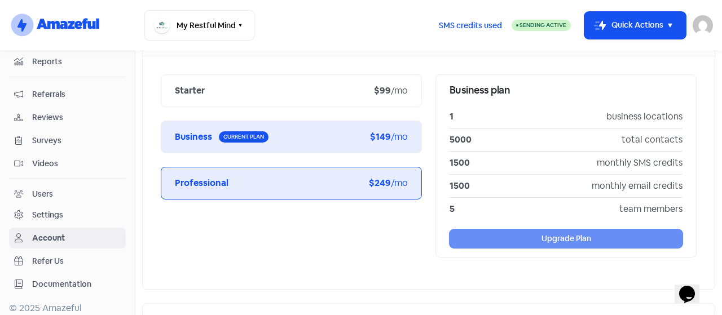
click at [294, 177] on div "Professional" at bounding box center [272, 184] width 194 height 14
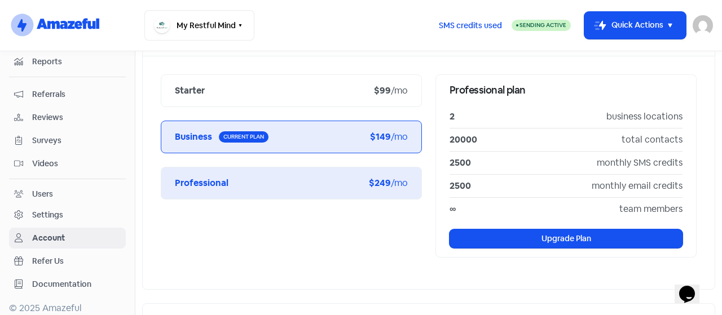
click at [345, 132] on div "Business Current plan" at bounding box center [272, 137] width 195 height 14
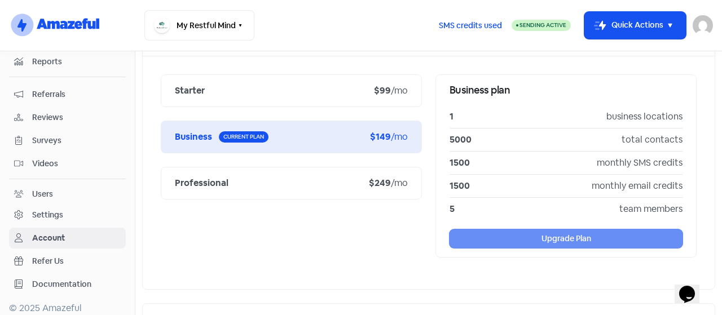
scroll to position [0, 0]
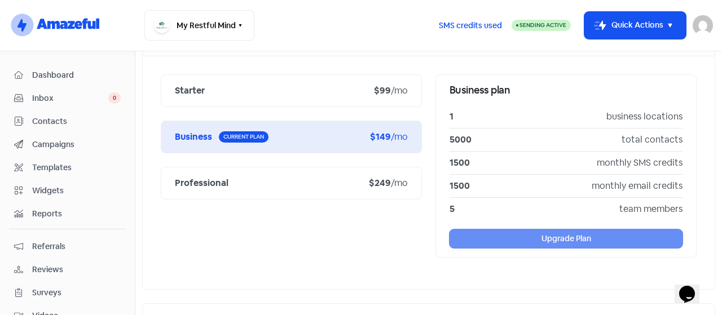
click at [55, 67] on link "Dashboard" at bounding box center [67, 75] width 117 height 21
